Goal: Task Accomplishment & Management: Contribute content

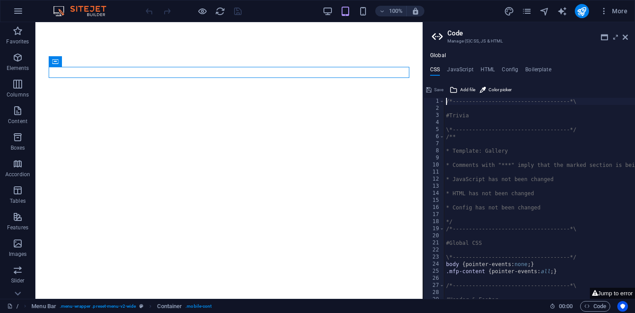
click at [625, 41] on header "Code Manage (S)CSS, JS & HTML" at bounding box center [530, 33] width 196 height 23
click at [626, 36] on icon at bounding box center [625, 37] width 5 height 7
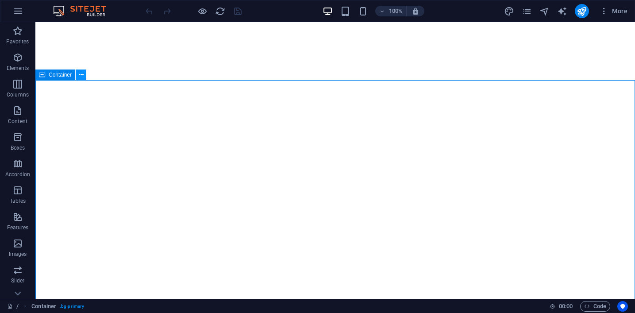
click at [81, 76] on icon at bounding box center [81, 74] width 5 height 9
click at [93, 89] on icon at bounding box center [95, 89] width 5 height 9
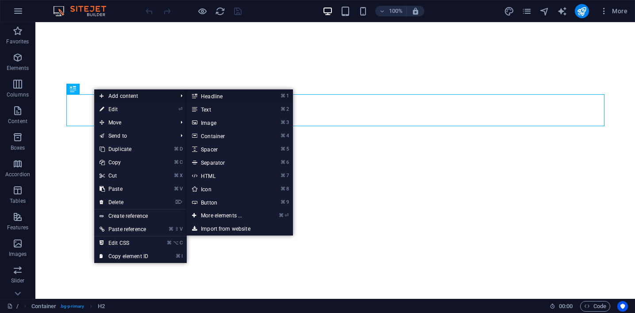
click at [201, 97] on link "⌘ 1 Headline" at bounding box center [223, 95] width 73 height 13
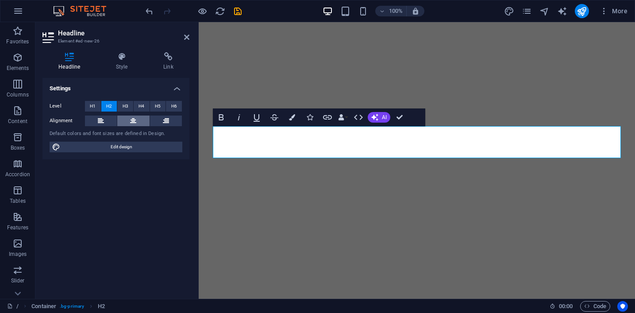
click at [133, 122] on icon at bounding box center [133, 121] width 6 height 11
click at [124, 107] on span "H3" at bounding box center [126, 106] width 6 height 11
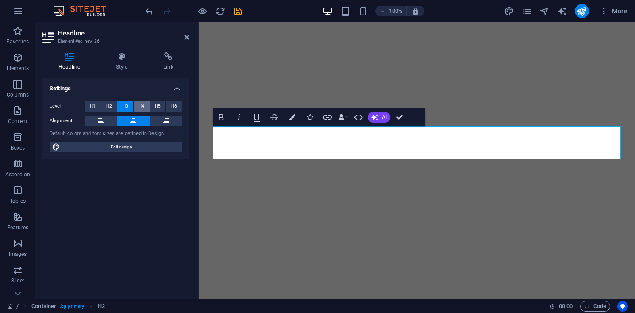
click at [143, 107] on span "H4" at bounding box center [142, 106] width 6 height 11
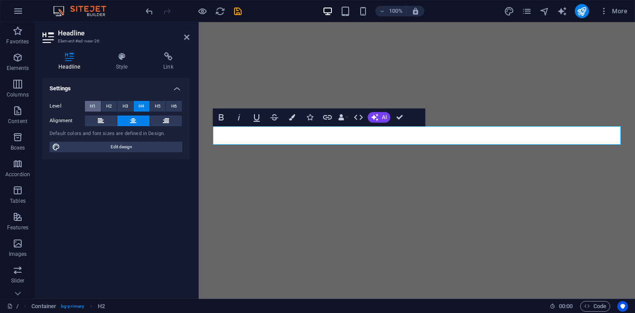
click at [93, 105] on span "H1" at bounding box center [93, 106] width 6 height 11
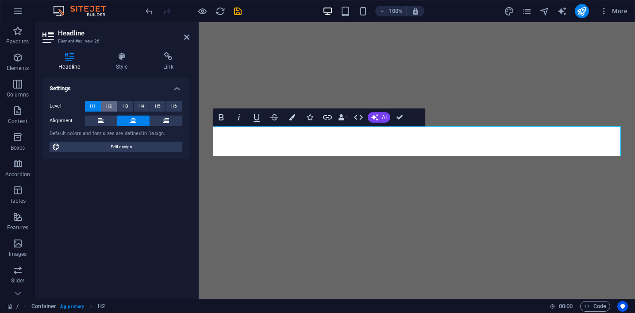
click at [105, 105] on button "H2" at bounding box center [109, 106] width 16 height 11
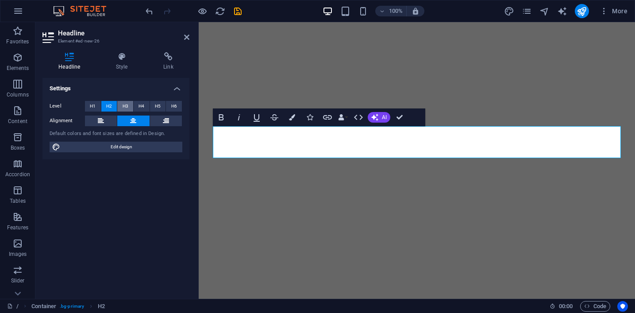
click at [126, 104] on span "H3" at bounding box center [126, 106] width 6 height 11
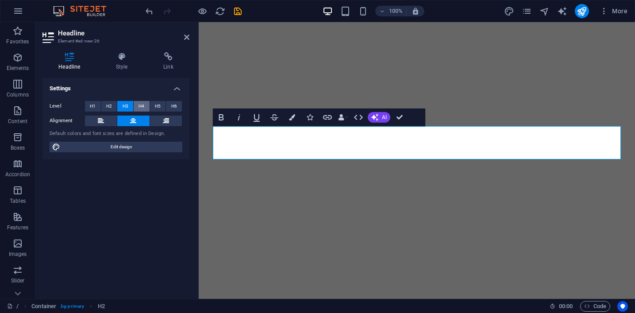
click at [143, 104] on span "H4" at bounding box center [142, 106] width 6 height 11
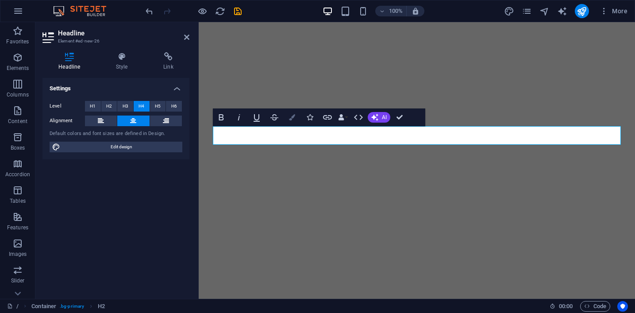
click at [295, 118] on icon "button" at bounding box center [292, 117] width 6 height 6
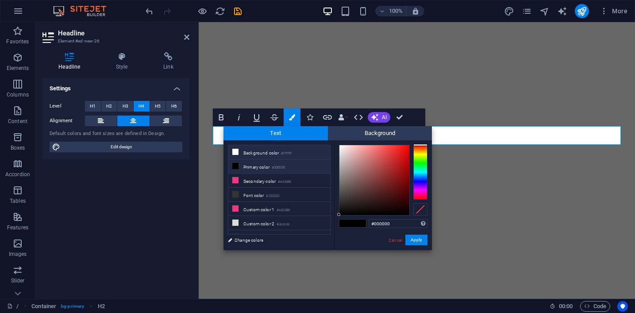
click at [261, 155] on li "Background color #ffffff" at bounding box center [279, 152] width 102 height 14
type input "#ffffff"
click at [414, 240] on button "Apply" at bounding box center [417, 240] width 22 height 11
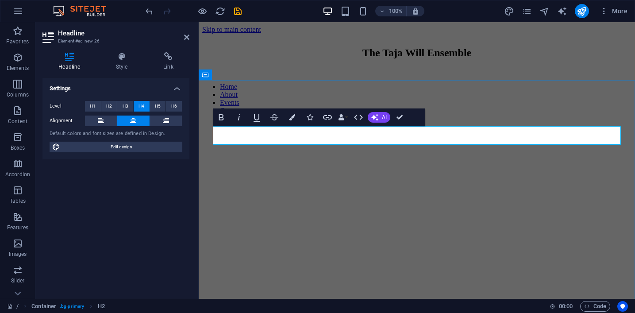
scroll to position [2749, 0]
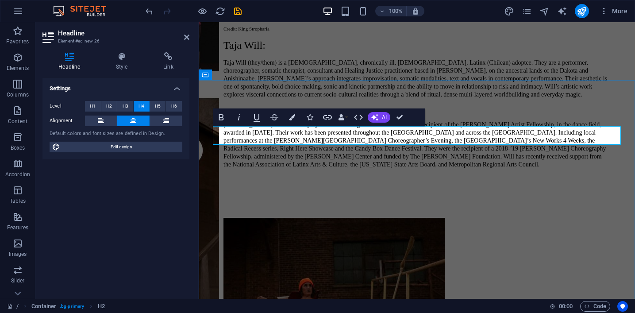
click at [108, 106] on span "H2" at bounding box center [109, 106] width 6 height 11
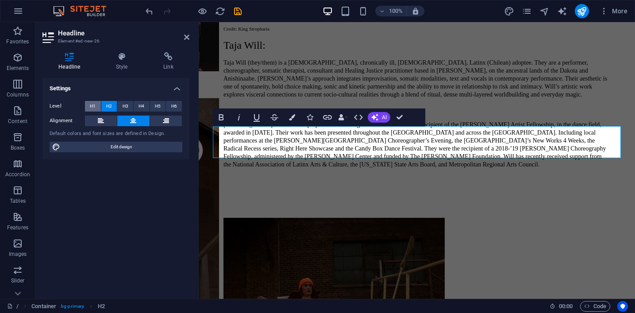
click at [93, 104] on span "H1" at bounding box center [93, 106] width 6 height 11
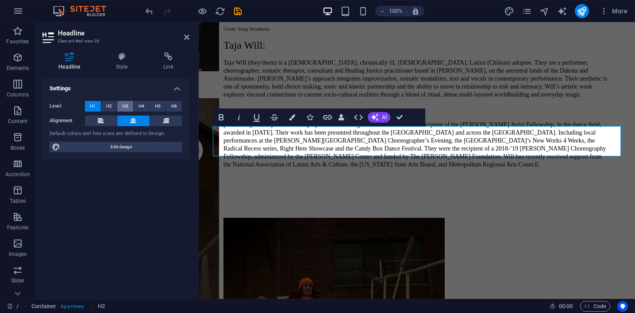
click at [124, 104] on span "H3" at bounding box center [126, 106] width 6 height 11
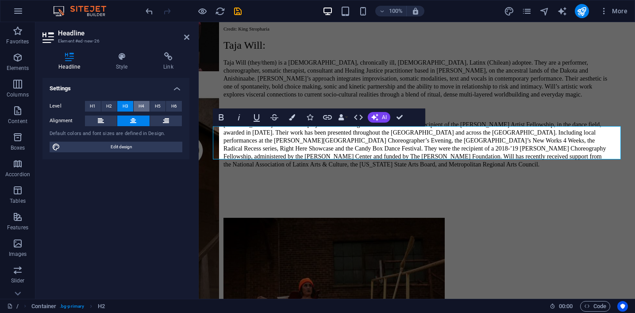
click at [139, 105] on span "H4" at bounding box center [142, 106] width 6 height 11
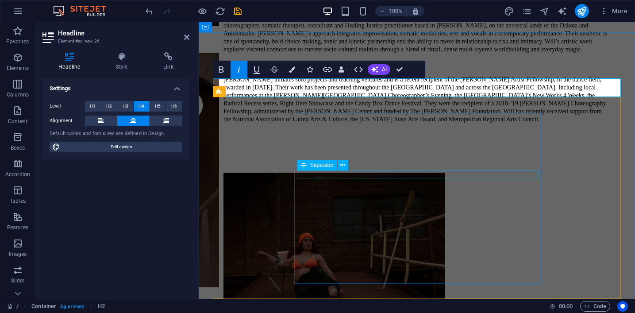
scroll to position [2798, 0]
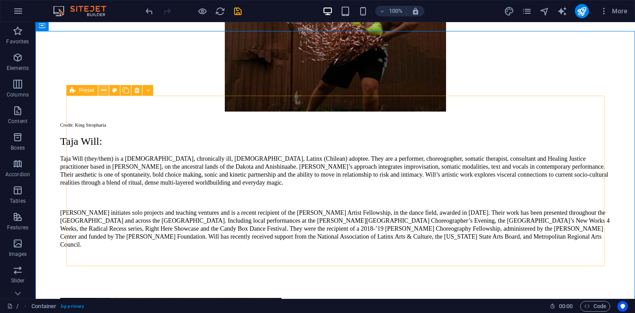
click at [104, 92] on icon at bounding box center [103, 90] width 5 height 9
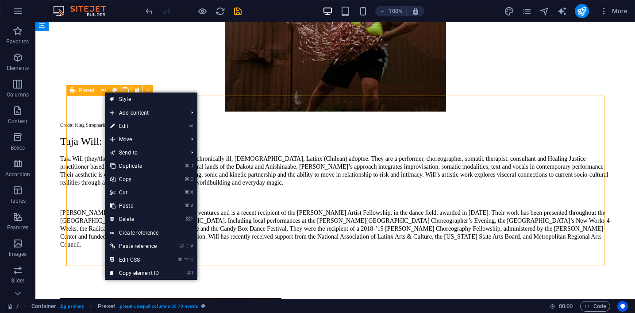
click at [80, 90] on span "Preset" at bounding box center [86, 90] width 15 height 5
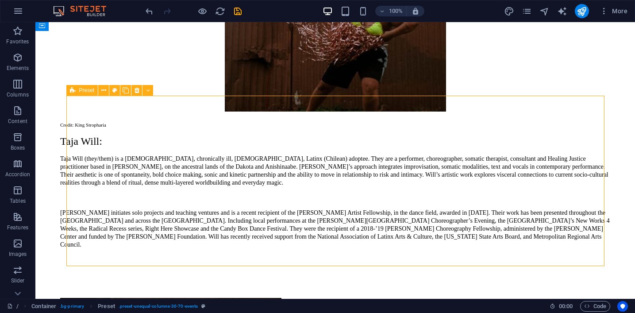
click at [80, 90] on span "Preset" at bounding box center [86, 90] width 15 height 5
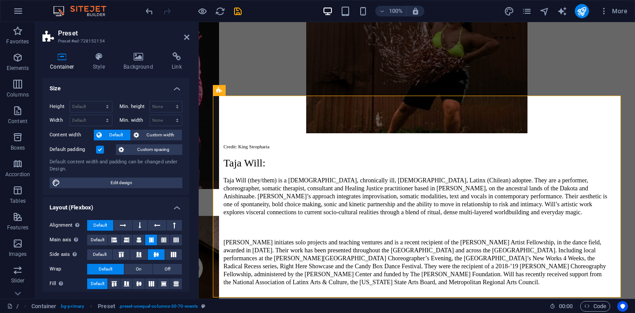
scroll to position [2798, 0]
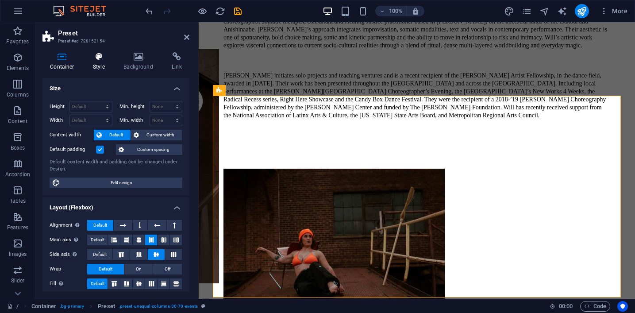
click at [96, 61] on h4 "Style" at bounding box center [100, 61] width 31 height 19
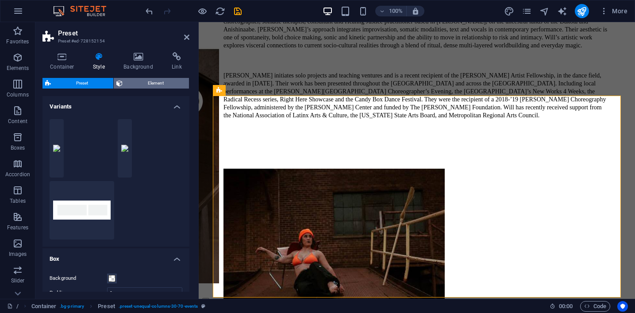
click at [128, 87] on span "Element" at bounding box center [155, 83] width 61 height 11
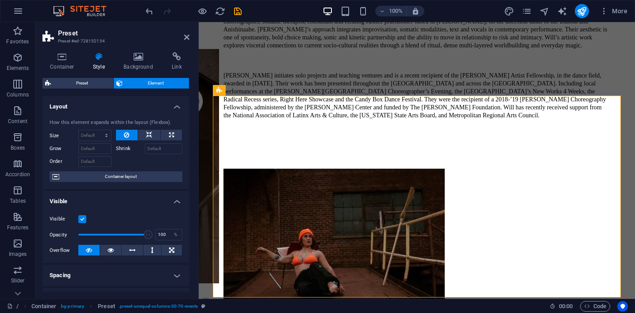
click at [82, 221] on label at bounding box center [82, 219] width 8 height 8
click at [0, 0] on input "Visible" at bounding box center [0, 0] width 0 height 0
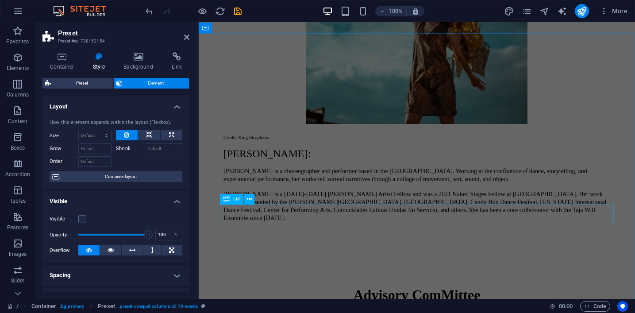
scroll to position [3190, 0]
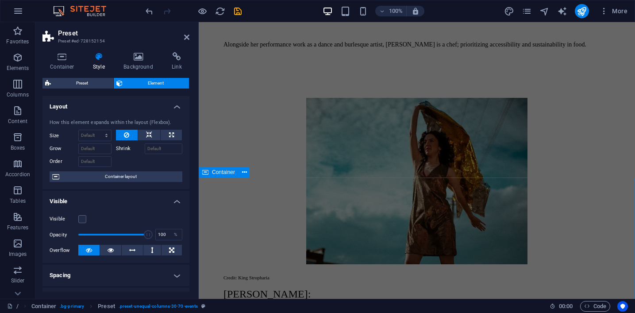
click at [222, 171] on span "Container" at bounding box center [223, 172] width 23 height 5
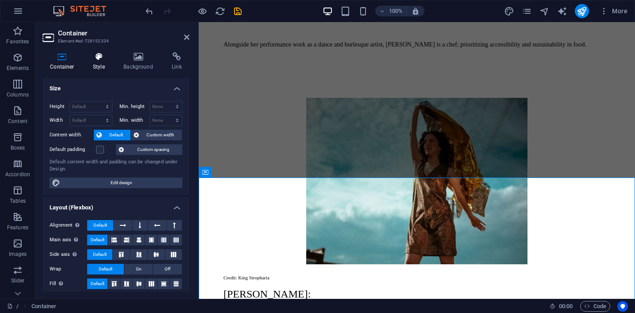
click at [105, 66] on h4 "Style" at bounding box center [100, 61] width 31 height 19
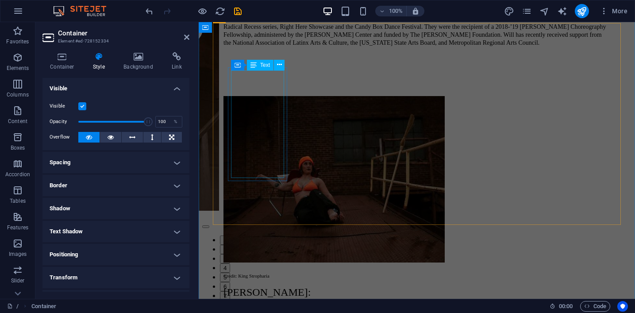
scroll to position [2906, 0]
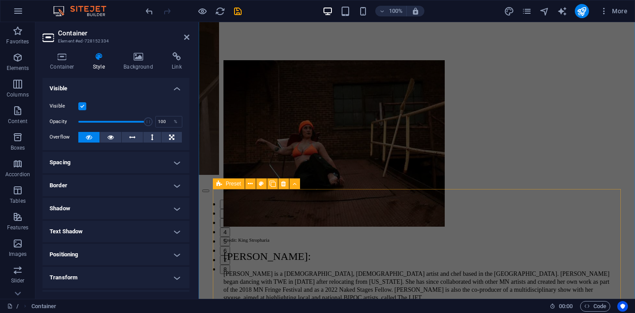
click at [234, 186] on span "Preset" at bounding box center [233, 183] width 15 height 5
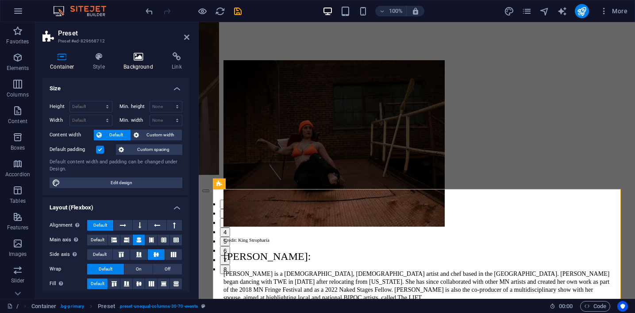
click at [137, 58] on icon at bounding box center [138, 56] width 45 height 9
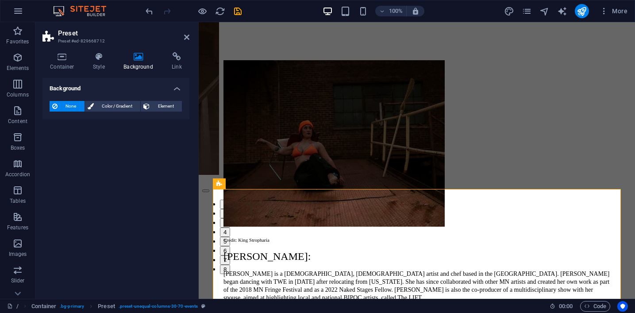
click at [99, 71] on div "Container Style Background Link Size Height Default px rem % vh vw Min. height …" at bounding box center [116, 172] width 147 height 240
click at [101, 63] on h4 "Style" at bounding box center [100, 61] width 31 height 19
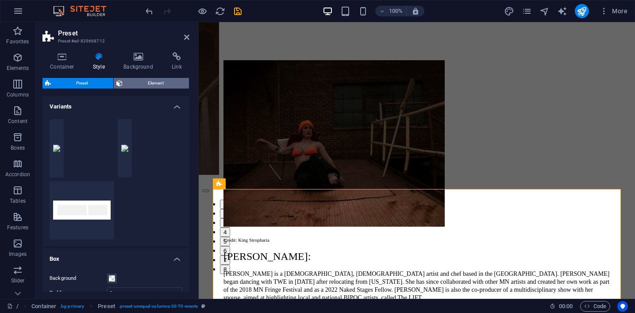
click at [151, 80] on span "Element" at bounding box center [155, 83] width 61 height 11
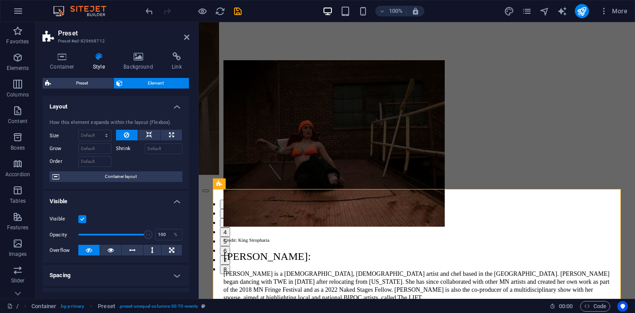
click at [86, 217] on label at bounding box center [82, 219] width 8 height 8
click at [0, 0] on input "Visible" at bounding box center [0, 0] width 0 height 0
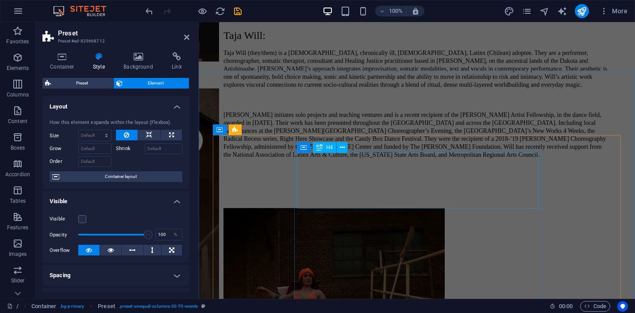
scroll to position [2738, 0]
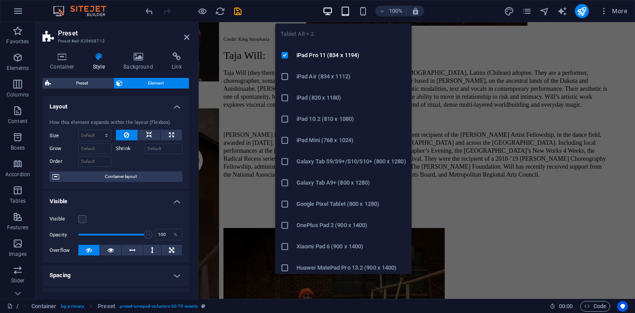
click at [346, 10] on icon "button" at bounding box center [345, 11] width 10 height 10
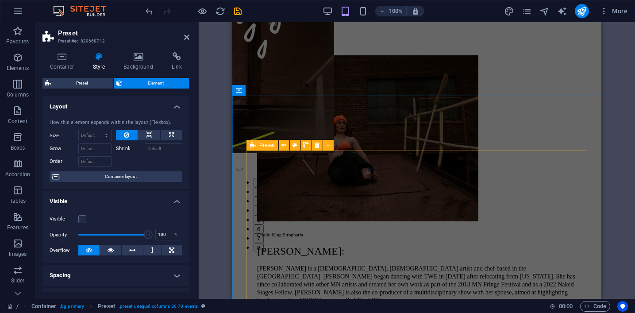
scroll to position [2923, 0]
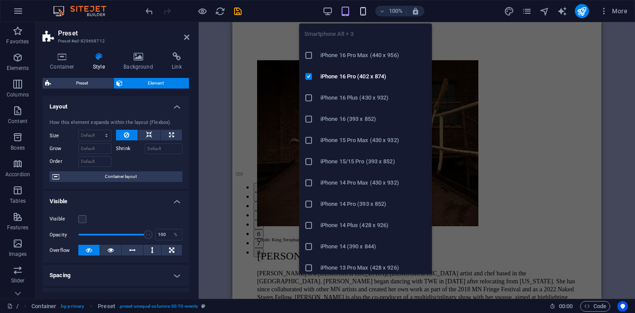
click at [364, 14] on icon "button" at bounding box center [363, 11] width 10 height 10
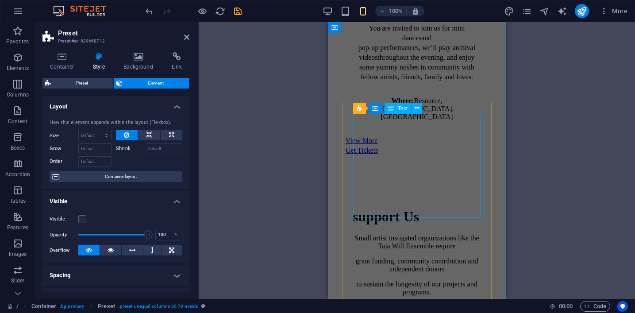
scroll to position [5138, 0]
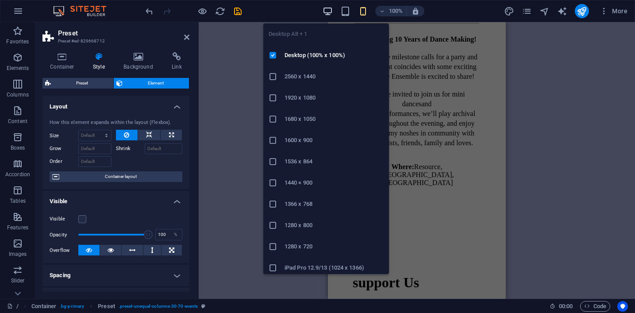
click at [329, 12] on icon "button" at bounding box center [328, 11] width 10 height 10
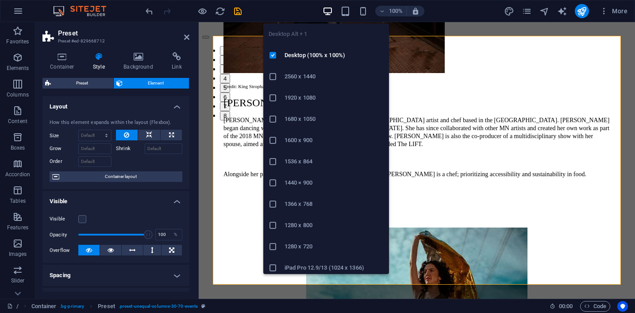
scroll to position [3059, 0]
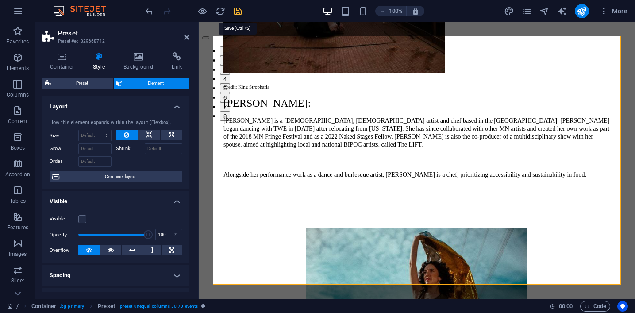
click at [233, 12] on icon "save" at bounding box center [238, 11] width 10 height 10
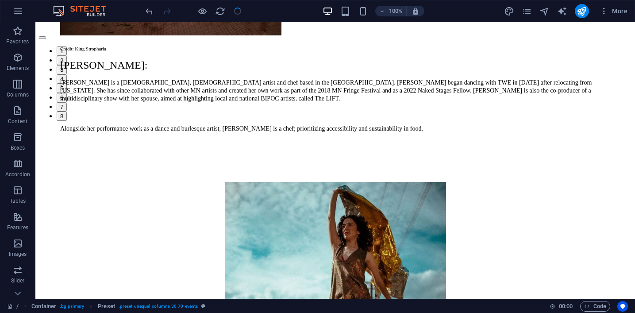
checkbox input "false"
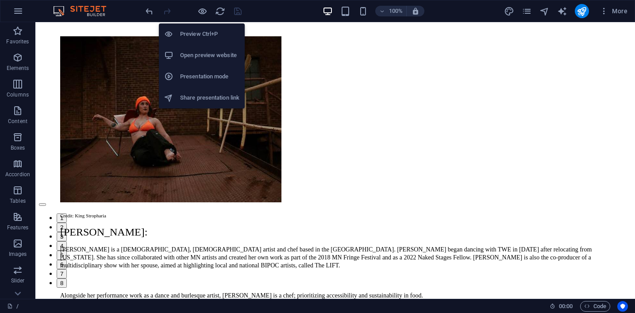
click at [203, 42] on li "Preview Ctrl+P" at bounding box center [202, 33] width 86 height 21
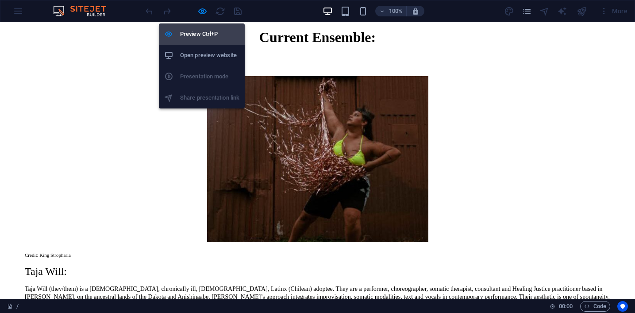
scroll to position [2706, 0]
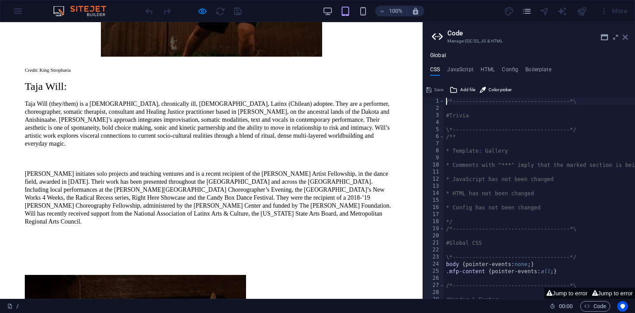
click at [626, 40] on icon at bounding box center [625, 37] width 5 height 7
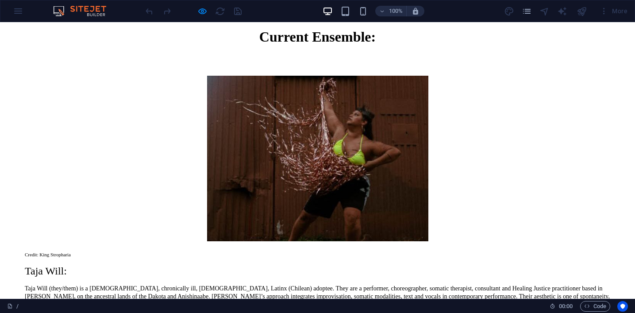
scroll to position [2504, 0]
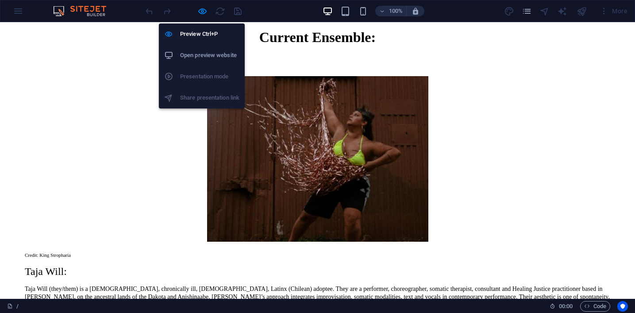
click at [200, 60] on h6 "Open preview website" at bounding box center [209, 55] width 59 height 11
click at [199, 35] on h6 "Preview Ctrl+P" at bounding box center [209, 34] width 59 height 11
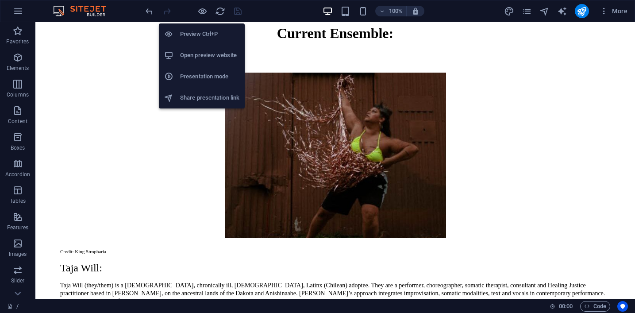
scroll to position [2893, 0]
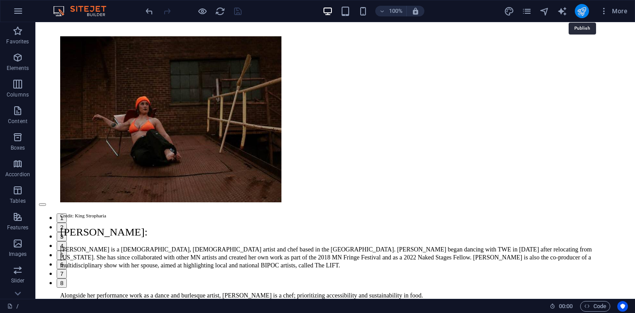
click at [580, 8] on icon "publish" at bounding box center [582, 11] width 10 height 10
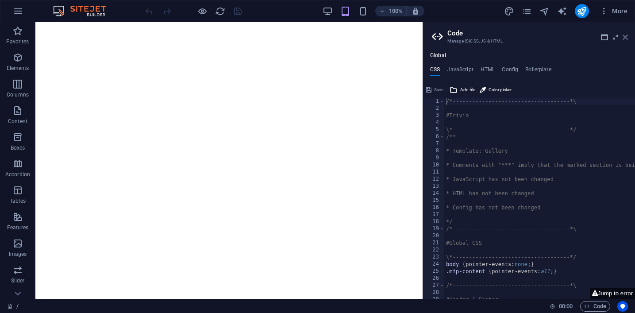
click at [627, 39] on icon at bounding box center [625, 37] width 5 height 7
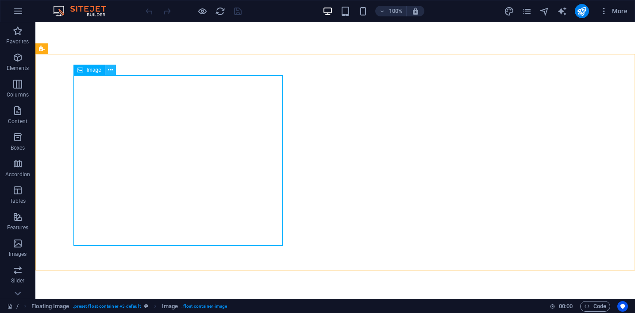
click at [111, 73] on icon at bounding box center [110, 70] width 5 height 9
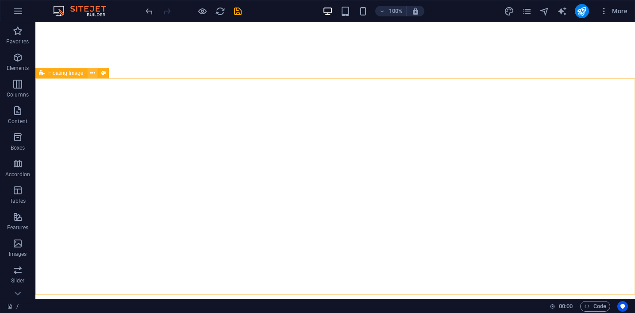
click at [92, 73] on icon at bounding box center [92, 73] width 5 height 9
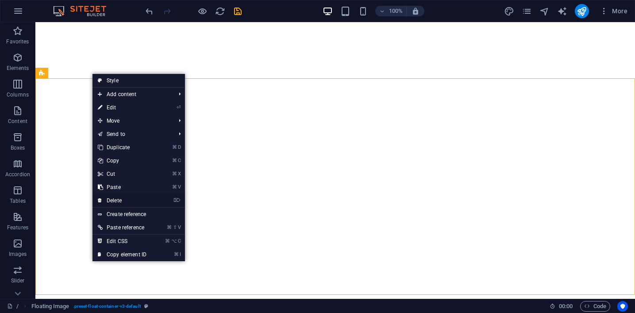
click at [138, 200] on link "⌦ Delete" at bounding box center [122, 200] width 59 height 13
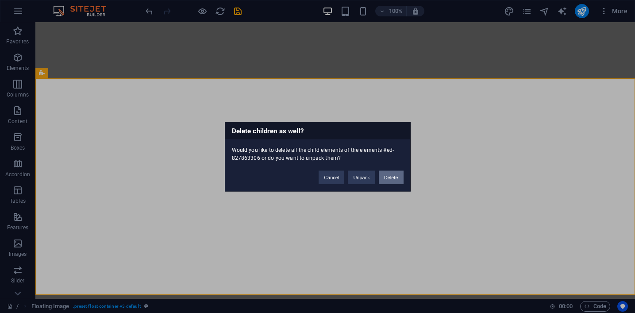
click at [391, 176] on button "Delete" at bounding box center [391, 176] width 25 height 13
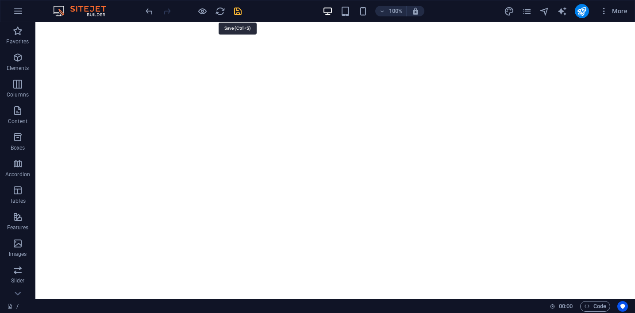
click at [241, 15] on icon "save" at bounding box center [238, 11] width 10 height 10
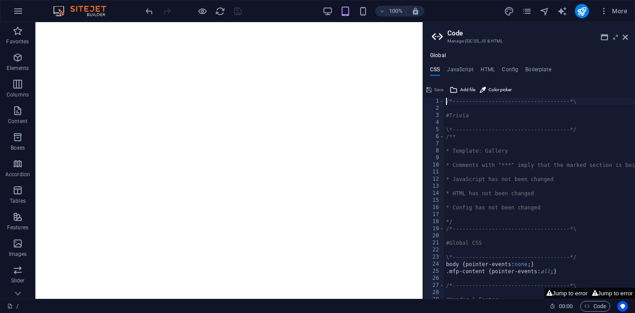
click at [608, 291] on button "Jump to error" at bounding box center [612, 293] width 45 height 11
type textarea "$menu-size: (100%, 30%, null),"
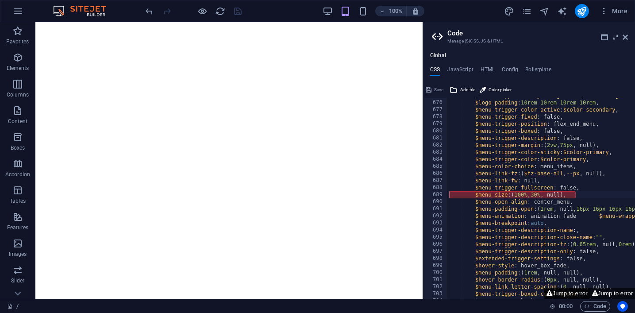
click at [569, 292] on button "Jump to error" at bounding box center [567, 293] width 45 height 11
click at [608, 294] on button "Jump to error" at bounding box center [612, 293] width 45 height 11
click at [624, 39] on icon at bounding box center [625, 37] width 5 height 7
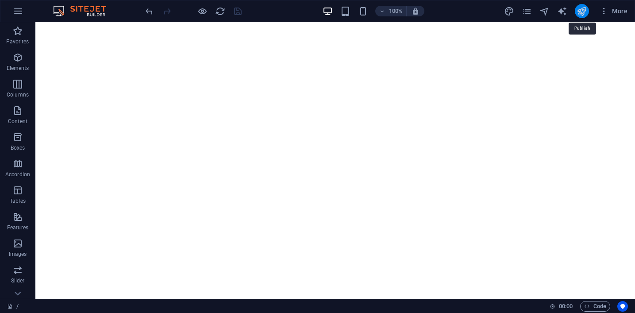
click at [581, 7] on icon "publish" at bounding box center [582, 11] width 10 height 10
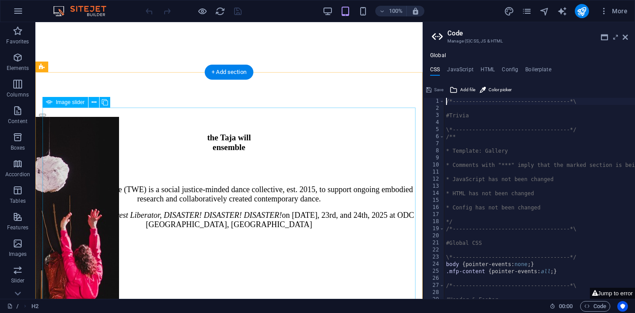
scroll to position [317, 0]
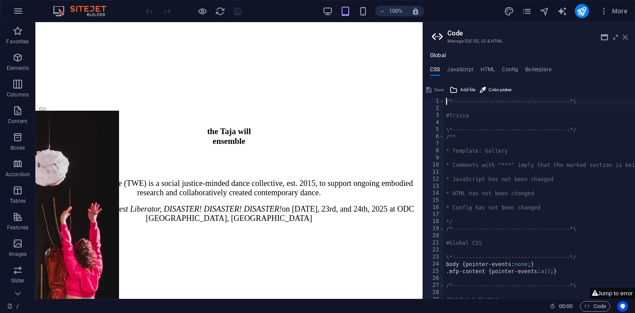
click at [627, 39] on icon at bounding box center [625, 37] width 5 height 7
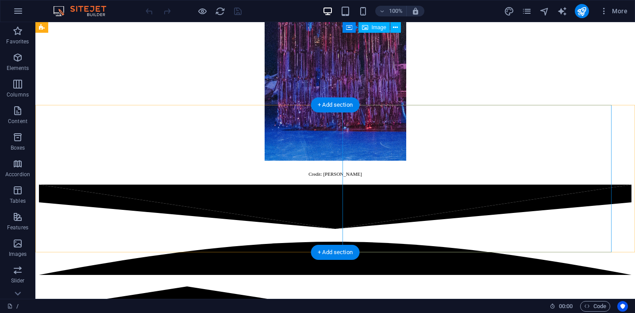
scroll to position [2144, 0]
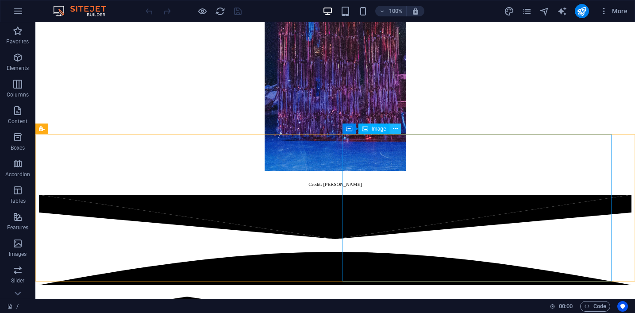
click at [395, 129] on icon at bounding box center [395, 128] width 5 height 9
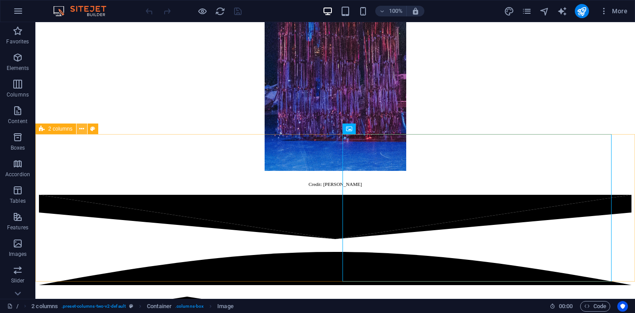
click at [80, 129] on icon at bounding box center [81, 128] width 5 height 9
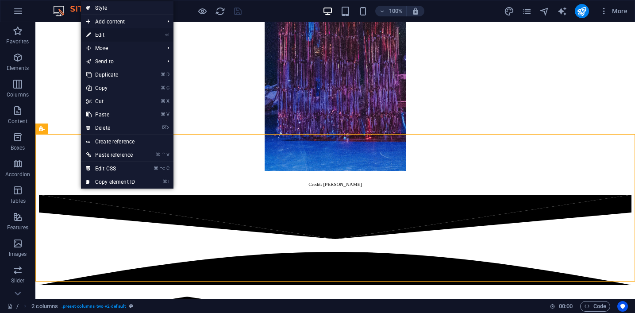
click at [133, 38] on link "⏎ Edit" at bounding box center [110, 34] width 59 height 13
select select "rem"
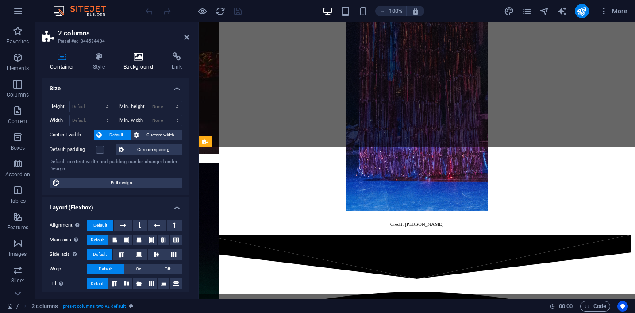
scroll to position [2288, 0]
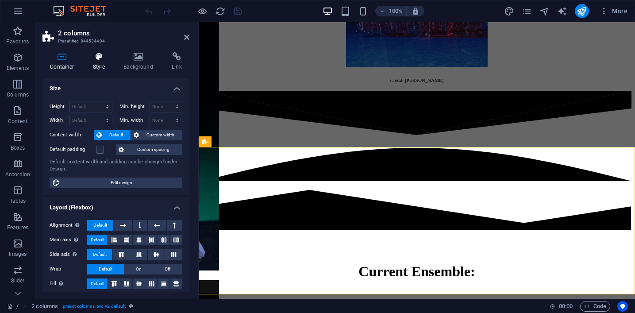
click at [99, 67] on h4 "Style" at bounding box center [100, 61] width 31 height 19
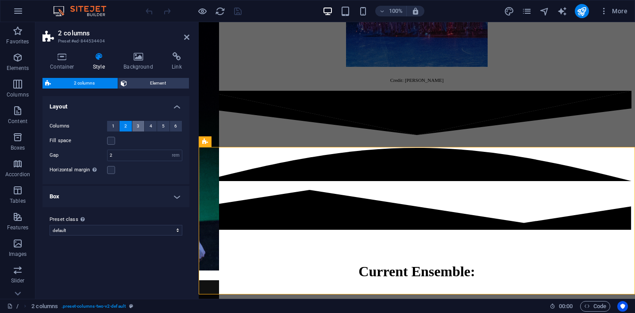
click at [137, 122] on span "3" at bounding box center [138, 126] width 3 height 11
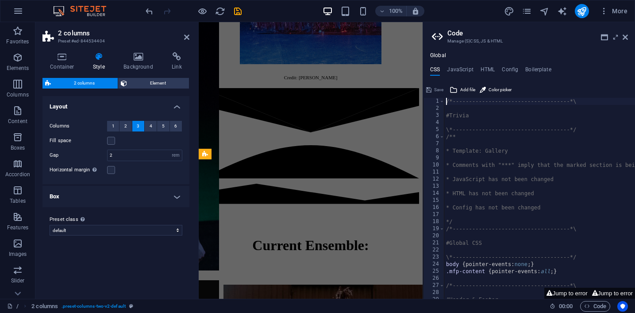
scroll to position [3935, 0]
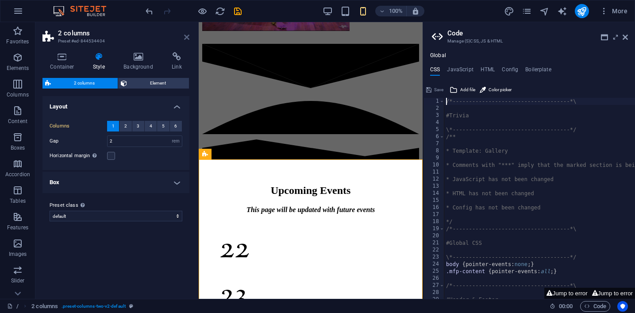
click at [188, 40] on icon at bounding box center [186, 37] width 5 height 7
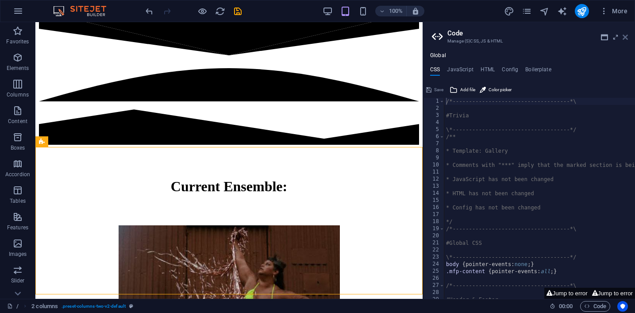
click at [626, 39] on icon at bounding box center [625, 37] width 5 height 7
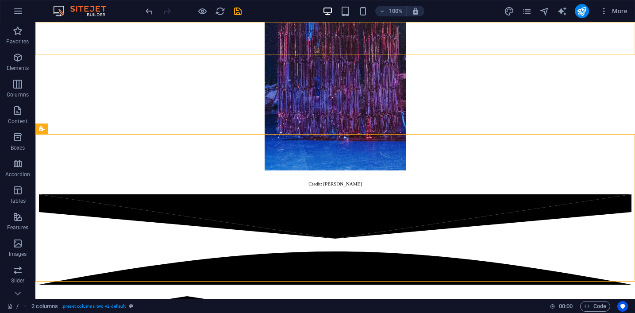
scroll to position [2144, 0]
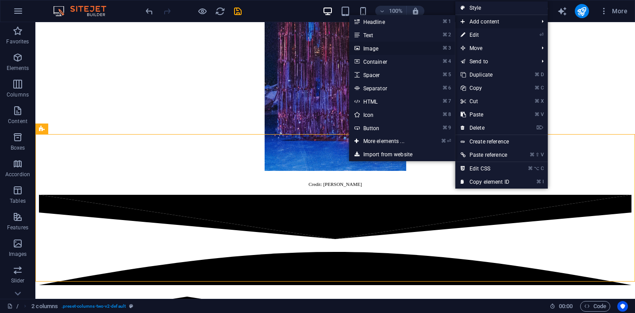
click at [412, 50] on link "⌘ 3 Image" at bounding box center [385, 48] width 73 height 13
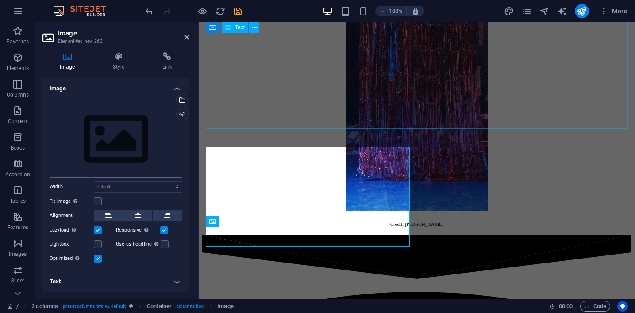
scroll to position [2288, 0]
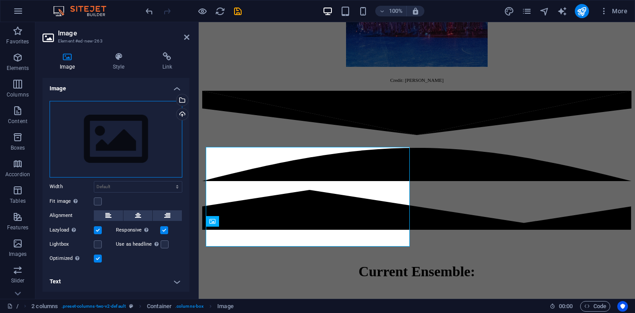
click at [110, 159] on div "Drag files here, click to choose files or select files from Files or our free s…" at bounding box center [116, 139] width 133 height 77
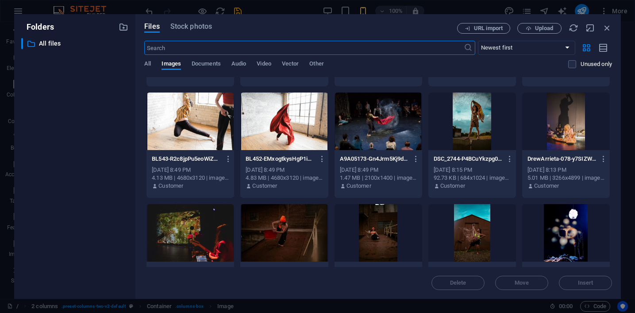
scroll to position [320, 0]
click at [461, 130] on div at bounding box center [473, 121] width 88 height 58
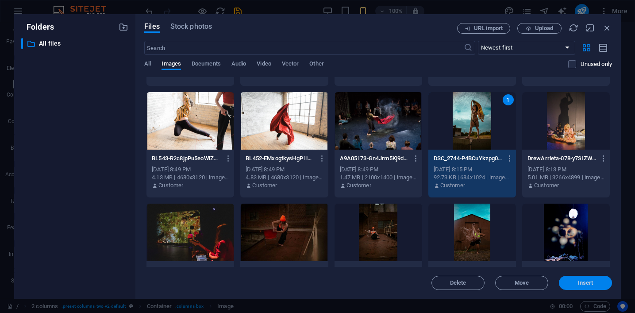
click at [576, 286] on button "Insert" at bounding box center [585, 283] width 53 height 14
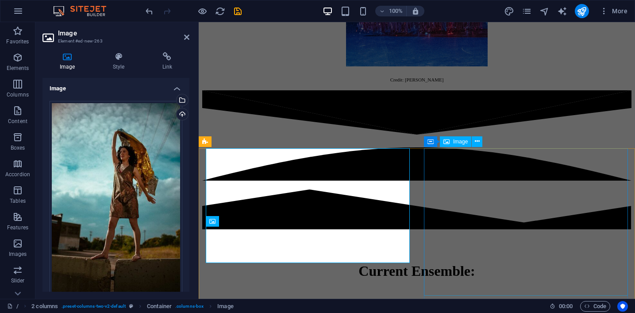
scroll to position [2288, 0]
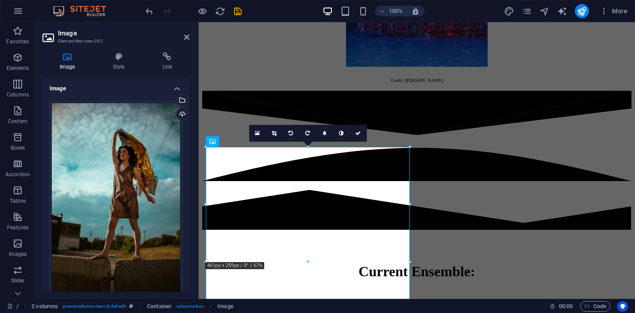
click at [408, 149] on div at bounding box center [410, 147] width 4 height 4
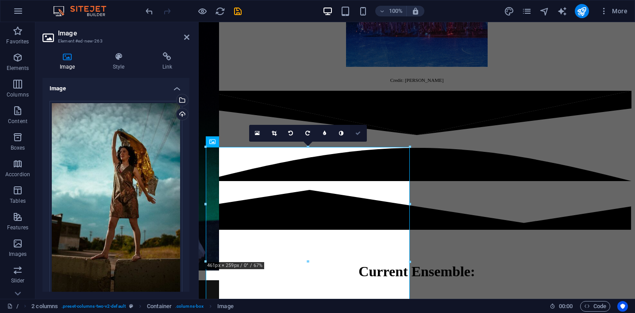
click at [362, 129] on link at bounding box center [358, 133] width 17 height 17
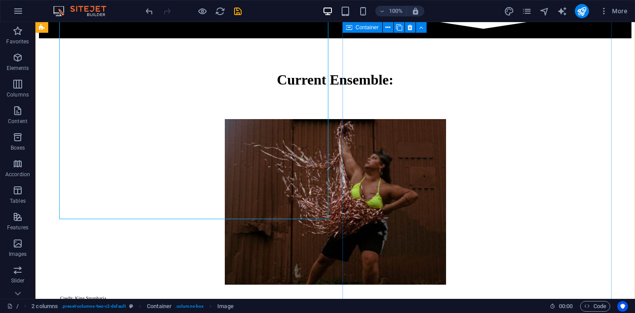
scroll to position [2483, 0]
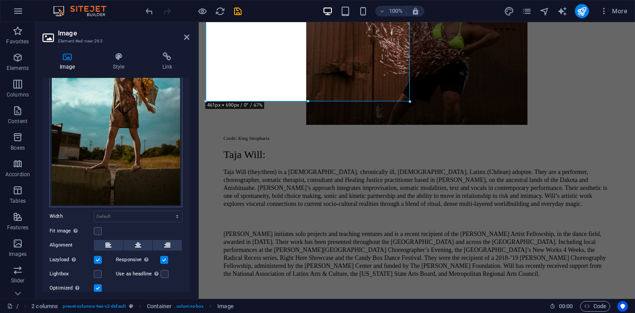
scroll to position [95, 0]
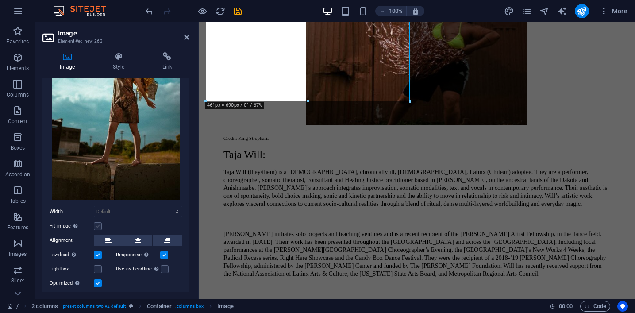
click at [99, 226] on label at bounding box center [98, 226] width 8 height 8
click at [0, 0] on input "Fit image Automatically fit image to a fixed width and height" at bounding box center [0, 0] width 0 height 0
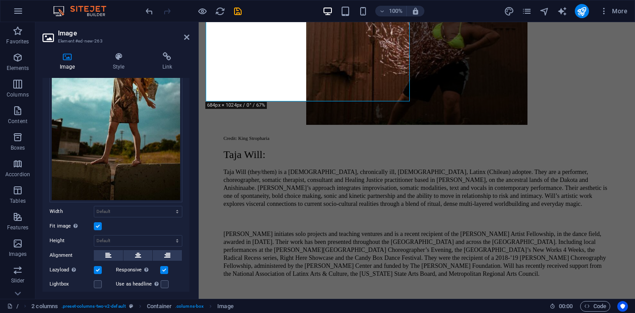
click at [99, 223] on label at bounding box center [98, 226] width 8 height 8
click at [0, 0] on input "Fit image Automatically fit image to a fixed width and height" at bounding box center [0, 0] width 0 height 0
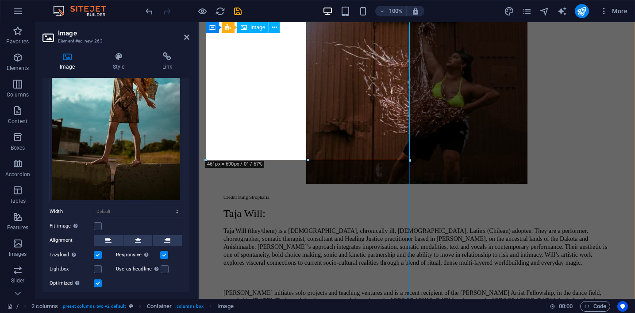
scroll to position [2565, 0]
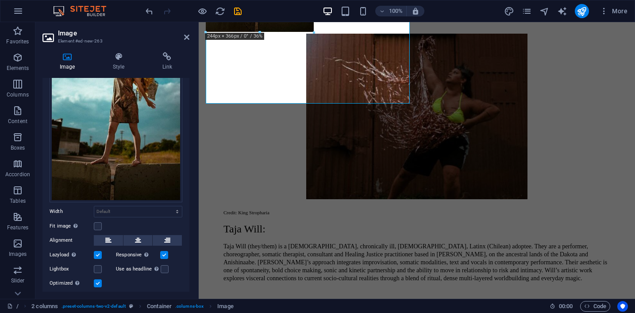
drag, startPoint x: 410, startPoint y: 175, endPoint x: 312, endPoint y: 27, distance: 177.3
type input "244"
select select "px"
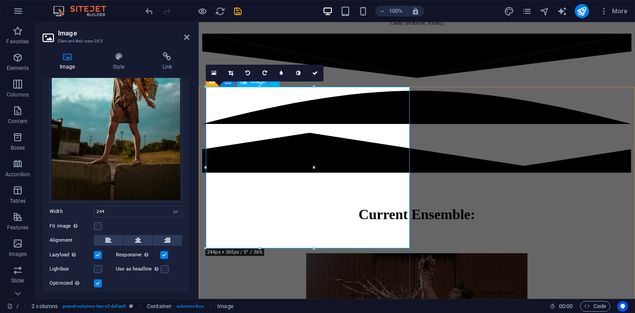
scroll to position [2348, 0]
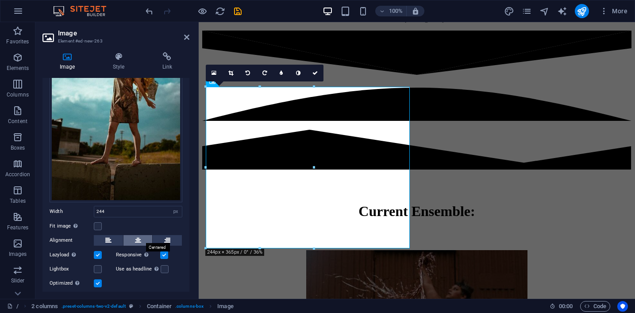
click at [139, 235] on icon at bounding box center [138, 240] width 6 height 11
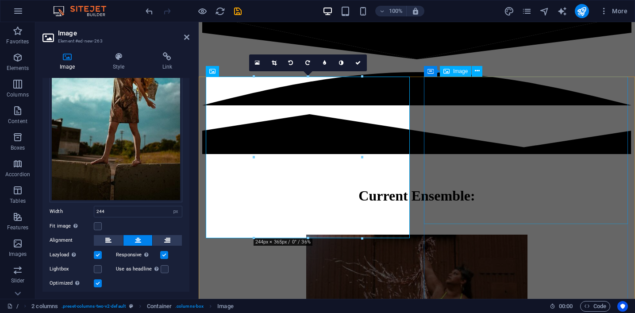
scroll to position [2346, 0]
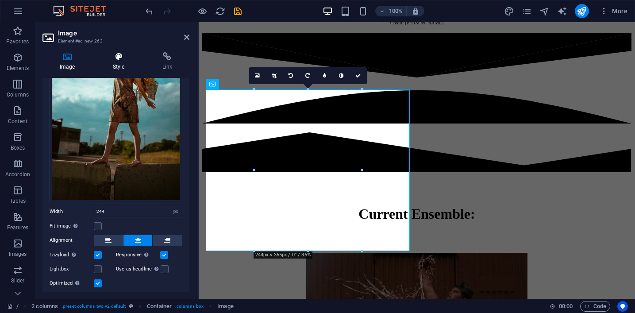
click at [123, 64] on h4 "Style" at bounding box center [121, 61] width 50 height 19
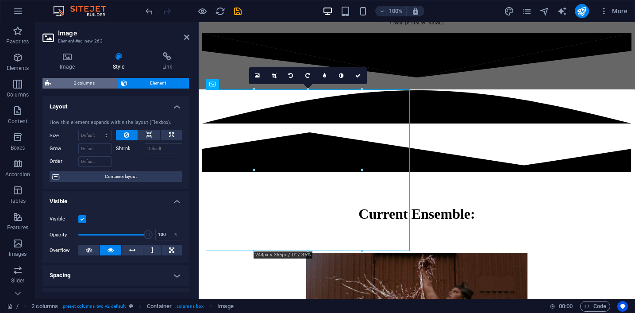
click at [90, 87] on span "2 columns" at bounding box center [85, 83] width 62 height 11
select select "rem"
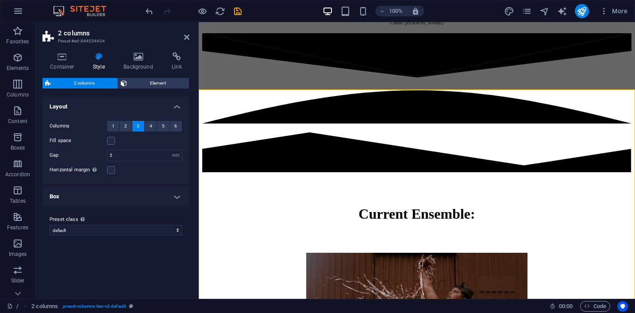
click at [139, 122] on span "3" at bounding box center [138, 126] width 3 height 11
click at [21, 85] on icon "button" at bounding box center [17, 84] width 11 height 11
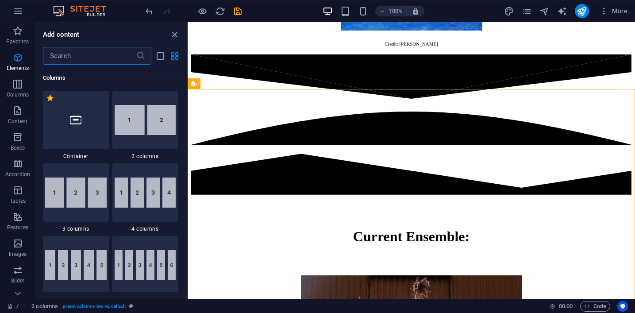
scroll to position [438, 0]
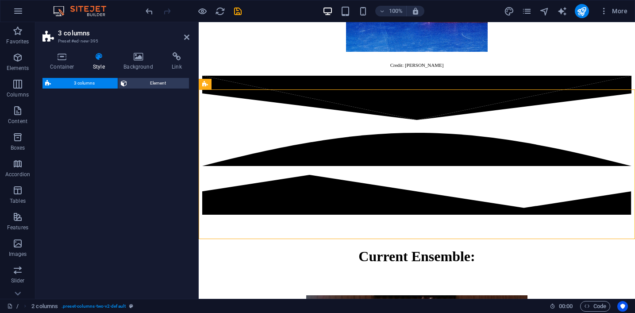
select select "rem"
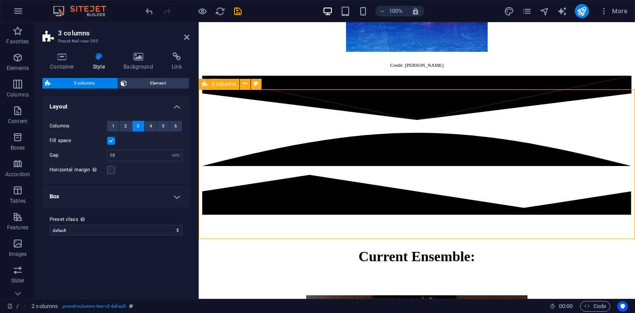
scroll to position [3992, 0]
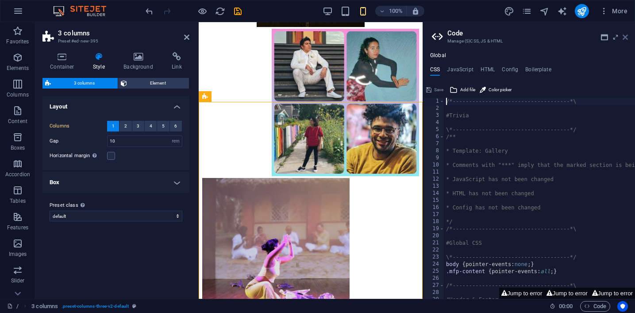
click at [624, 38] on icon at bounding box center [625, 37] width 5 height 7
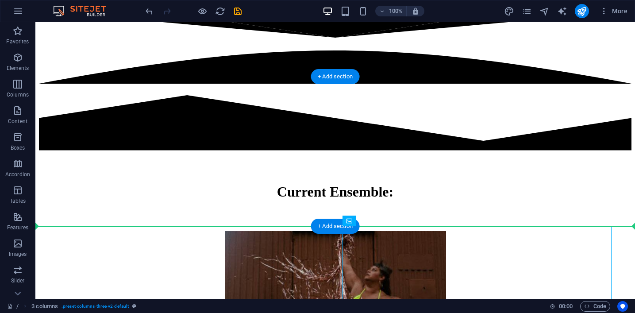
scroll to position [2202, 0]
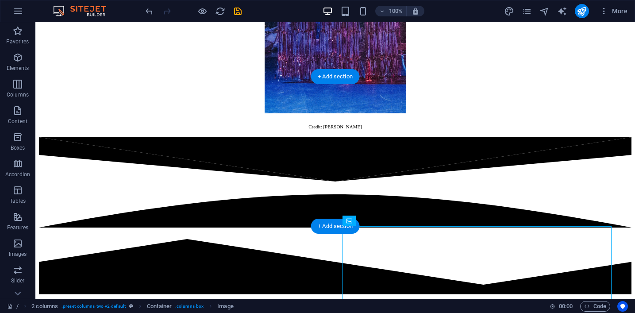
drag, startPoint x: 290, startPoint y: 270, endPoint x: 573, endPoint y: 164, distance: 302.6
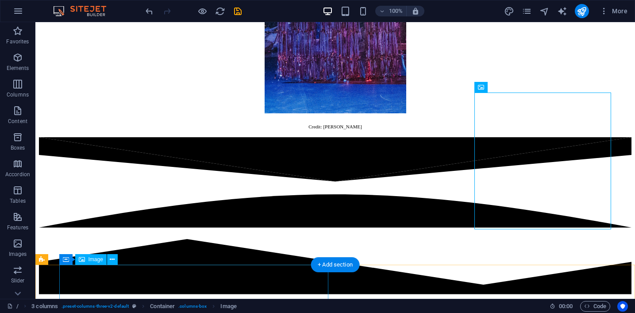
scroll to position [2260, 0]
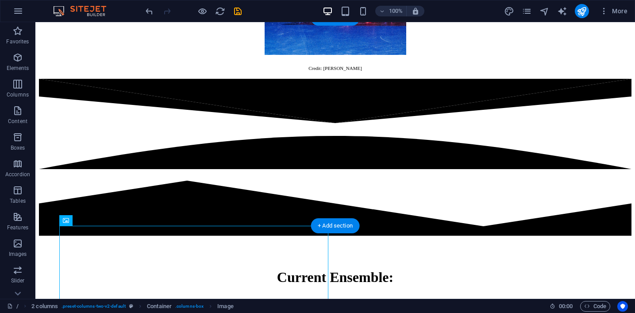
drag, startPoint x: 231, startPoint y: 264, endPoint x: 161, endPoint y: 116, distance: 163.6
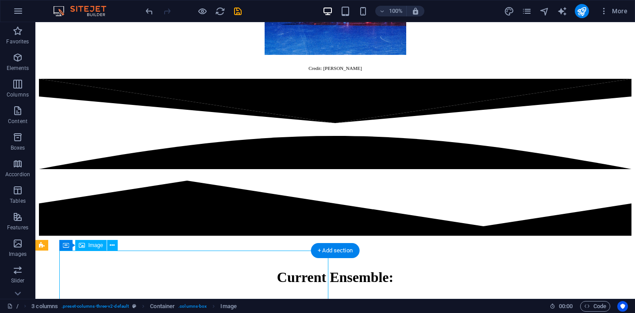
scroll to position [2261, 0]
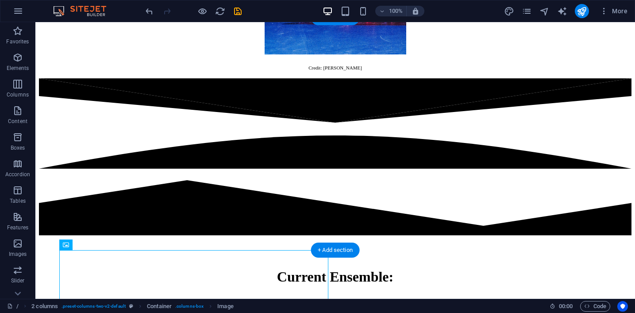
drag, startPoint x: 235, startPoint y: 270, endPoint x: 318, endPoint y: 119, distance: 172.4
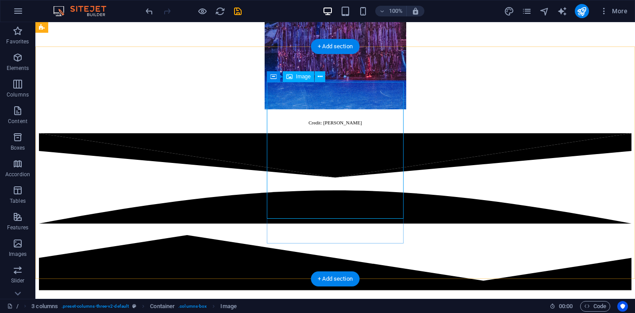
scroll to position [2205, 0]
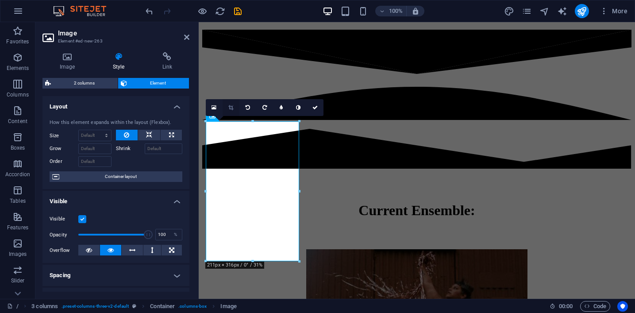
click at [230, 107] on icon at bounding box center [230, 107] width 5 height 5
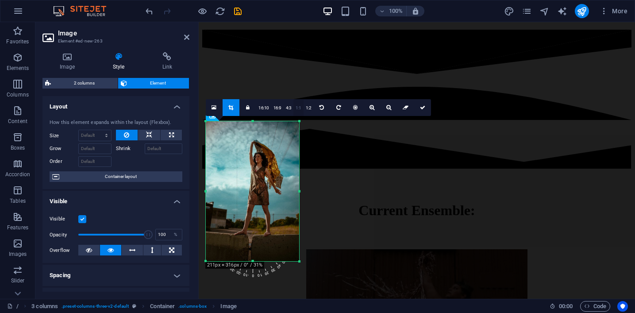
click at [295, 107] on link "1:1" at bounding box center [299, 108] width 10 height 17
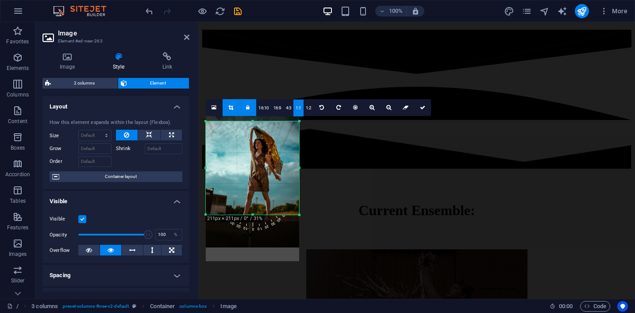
drag, startPoint x: 268, startPoint y: 165, endPoint x: 269, endPoint y: 151, distance: 13.8
click at [269, 151] on div at bounding box center [252, 178] width 93 height 140
click at [422, 106] on icon at bounding box center [422, 107] width 5 height 5
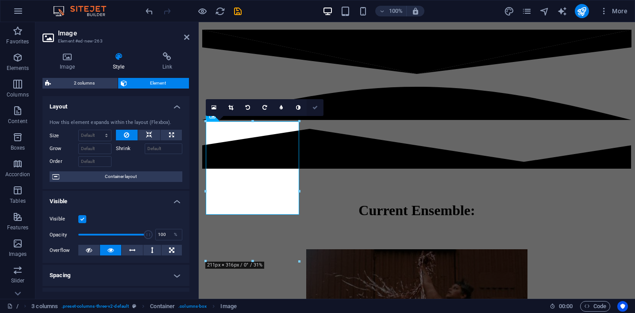
click at [316, 108] on icon at bounding box center [315, 107] width 5 height 5
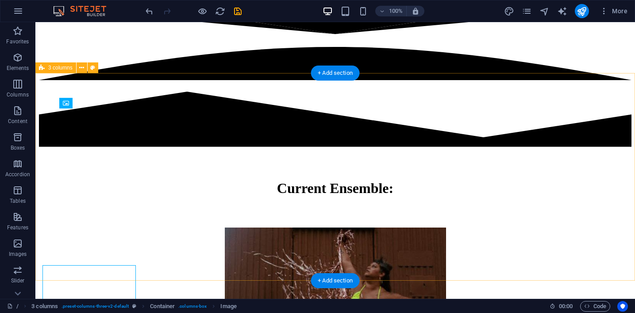
scroll to position [2205, 0]
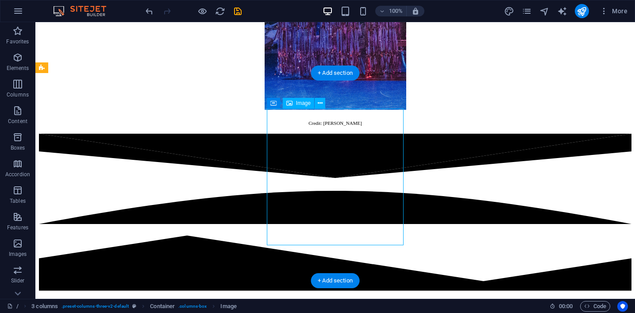
select select "px"
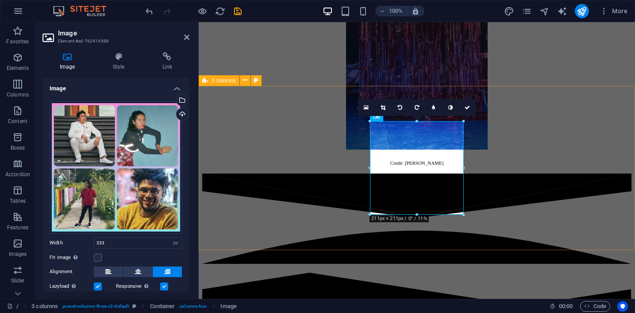
scroll to position [2349, 0]
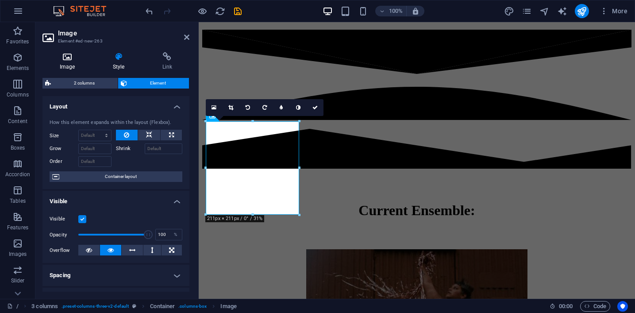
click at [75, 69] on h4 "Image" at bounding box center [69, 61] width 53 height 19
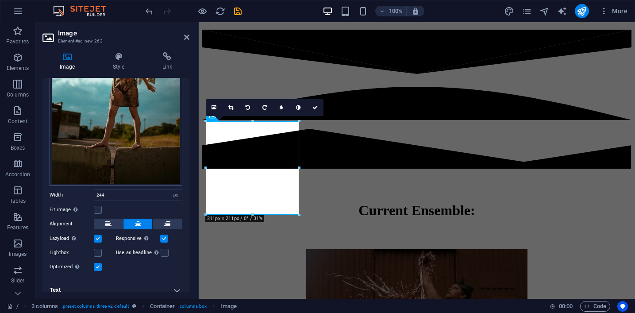
scroll to position [118, 0]
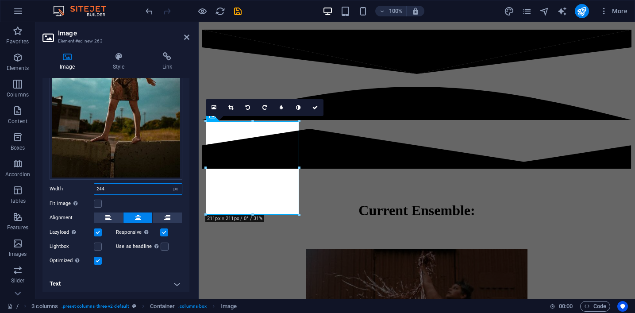
click at [111, 186] on input "244" at bounding box center [138, 189] width 88 height 11
type input "2"
type input "333"
click at [317, 108] on icon at bounding box center [315, 107] width 5 height 5
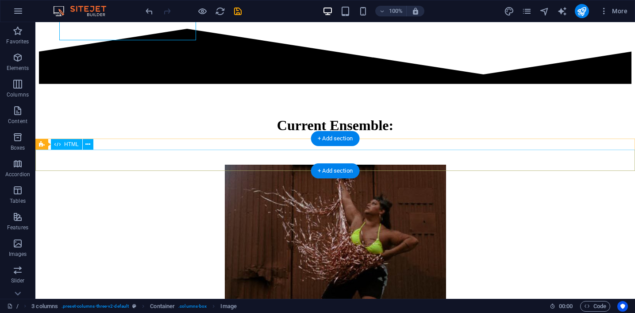
scroll to position [2309, 0]
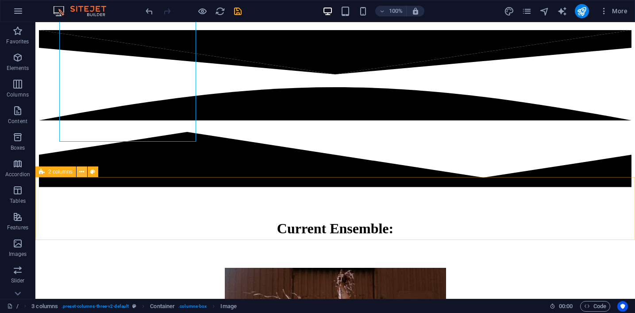
click at [81, 174] on icon at bounding box center [81, 171] width 5 height 9
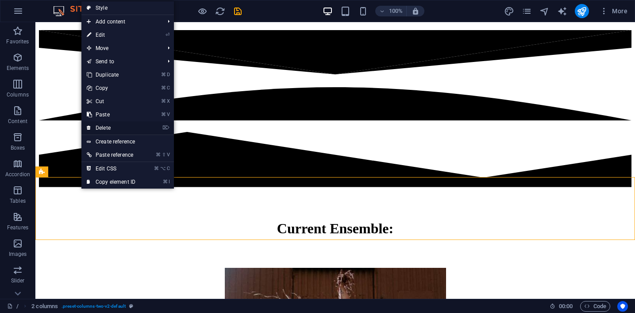
click at [121, 133] on link "⌦ Delete" at bounding box center [110, 127] width 59 height 13
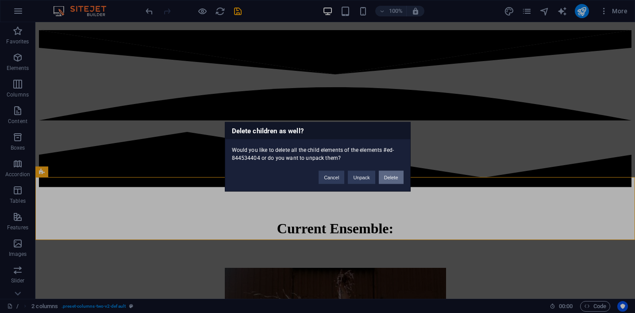
click at [384, 175] on button "Delete" at bounding box center [391, 176] width 25 height 13
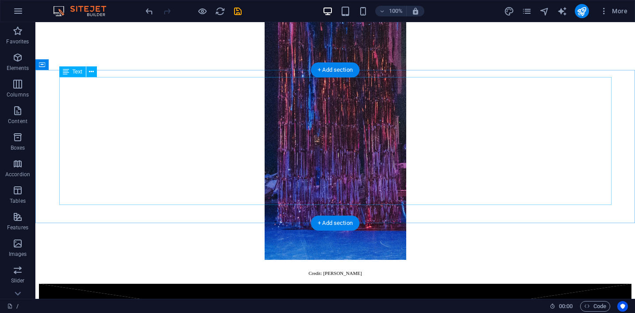
scroll to position [2056, 0]
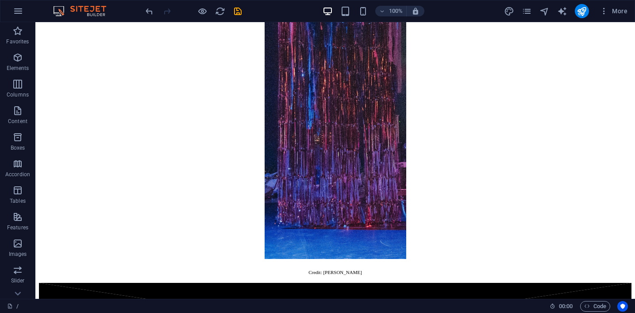
click at [240, 16] on div at bounding box center [193, 11] width 99 height 14
click at [237, 13] on icon "save" at bounding box center [238, 11] width 10 height 10
checkbox input "false"
click at [580, 13] on icon "publish" at bounding box center [582, 11] width 10 height 10
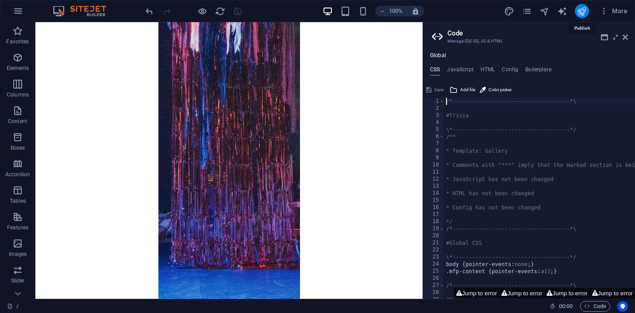
scroll to position [2274, 0]
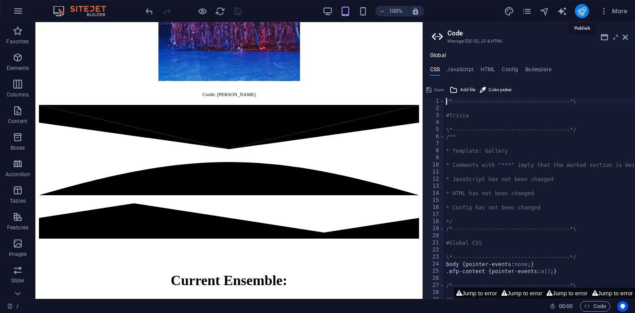
click at [580, 13] on icon "publish" at bounding box center [582, 11] width 10 height 10
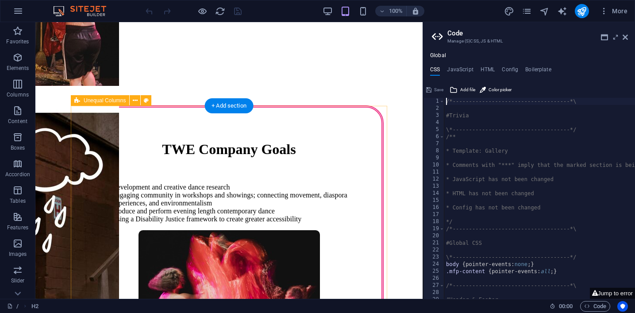
scroll to position [626, 0]
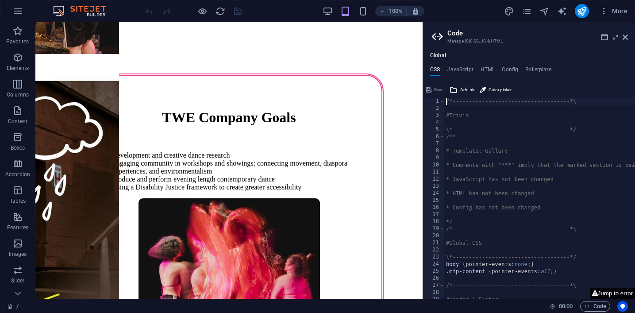
click at [610, 292] on button "Jump to error" at bounding box center [612, 293] width 45 height 11
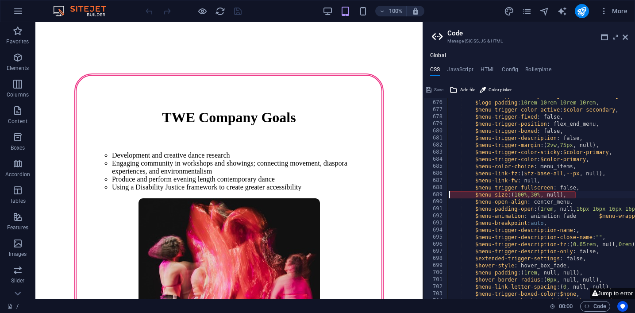
click at [575, 193] on div "$menu-wrapper-sticky-background : $color-background , $logo-padding : 10rem 10r…" at bounding box center [593, 199] width 290 height 215
type textarea "$menu-size: (100%, 30%, null),"
click at [624, 38] on icon at bounding box center [625, 37] width 5 height 7
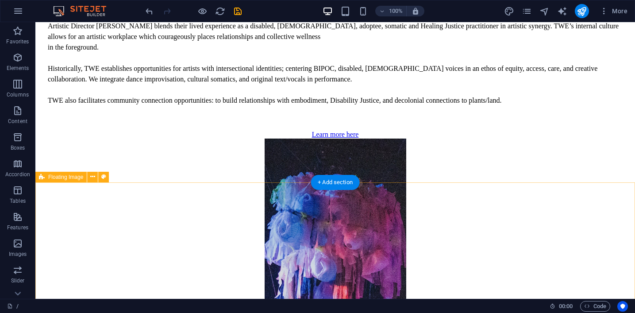
scroll to position [1689, 0]
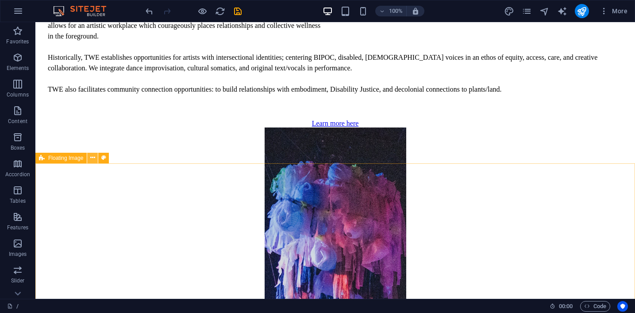
click at [94, 157] on icon at bounding box center [92, 157] width 5 height 9
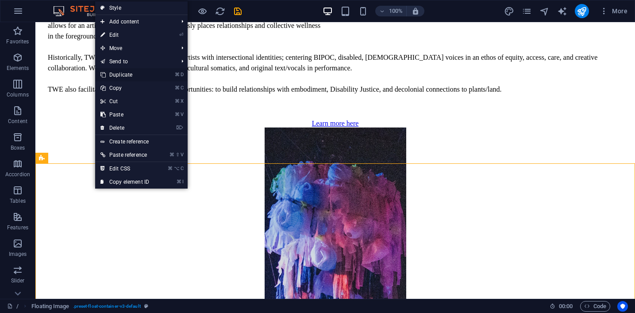
click at [151, 72] on link "⌘ D Duplicate" at bounding box center [124, 74] width 59 height 13
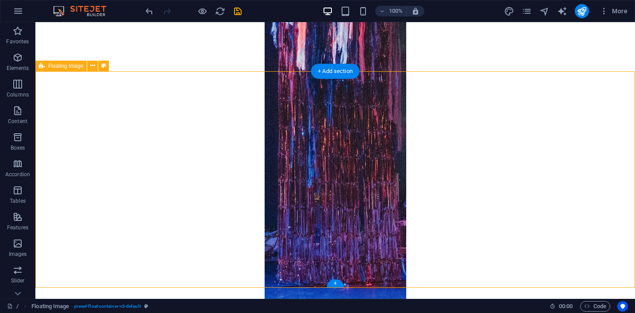
scroll to position [1997, 0]
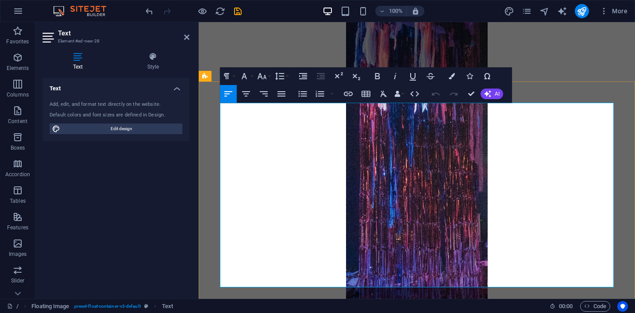
scroll to position [2131, 0]
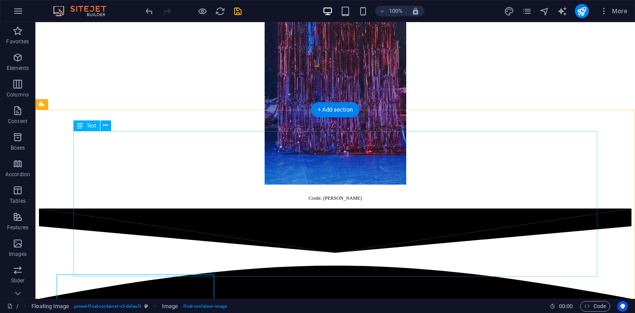
scroll to position [1959, 0]
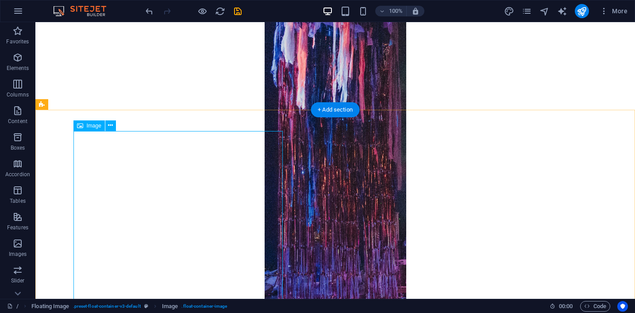
select select "px"
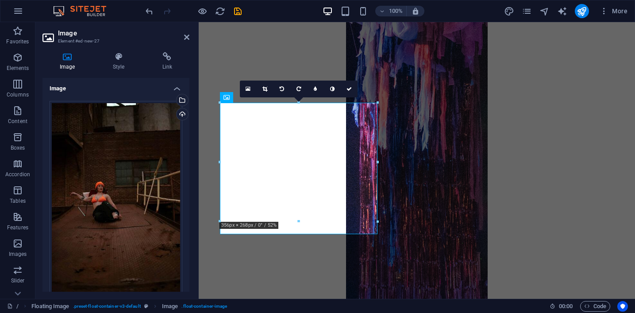
scroll to position [2131, 0]
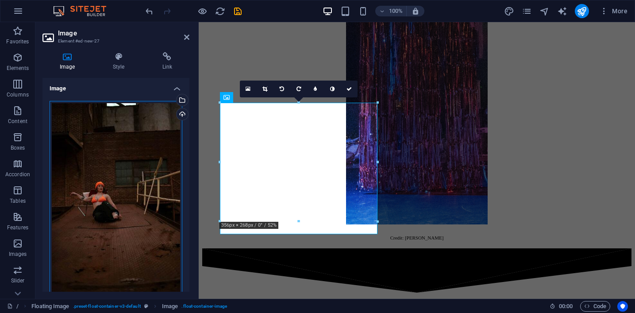
click at [132, 157] on div "Drag files here, click to choose files or select files from Files or our free s…" at bounding box center [116, 199] width 133 height 197
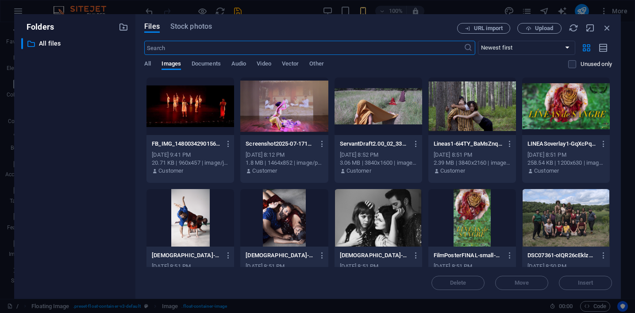
scroll to position [3756, 0]
click at [544, 29] on span "Upload" at bounding box center [544, 28] width 18 height 5
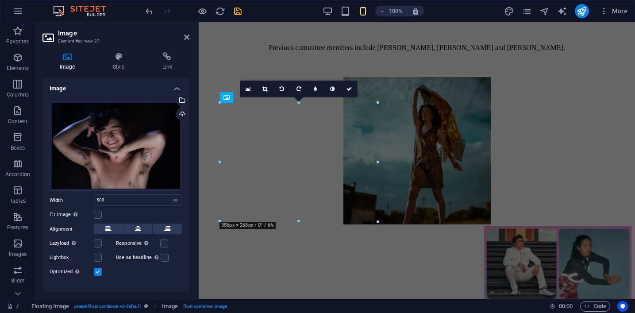
scroll to position [2131, 0]
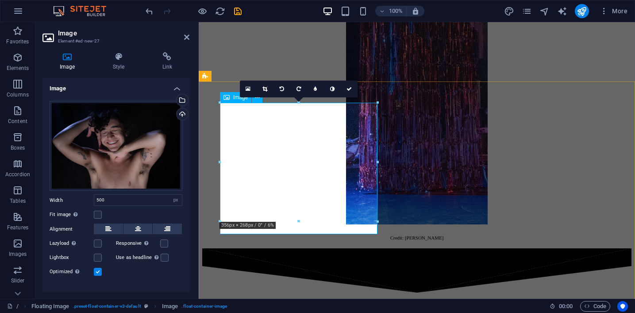
click at [165, 147] on div "Drag files here, click to choose files or select files from Files or our free s…" at bounding box center [116, 146] width 133 height 90
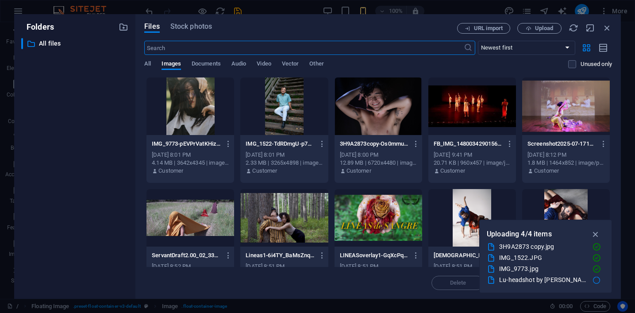
scroll to position [3756, 0]
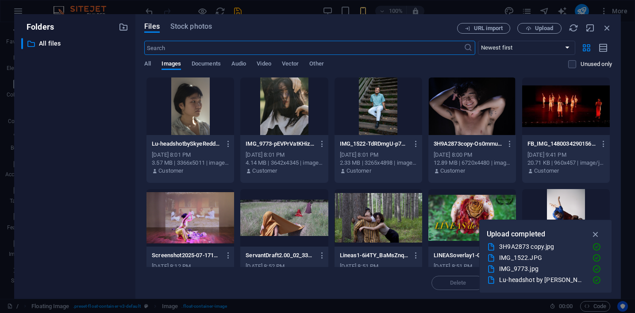
click at [216, 135] on div "Lu-headshotbySkyeReddyDec.2021-kZn_OXKQkhFmqreoWqaZQA.jpg Lu-headshotbySkyeRedd…" at bounding box center [191, 157] width 88 height 45
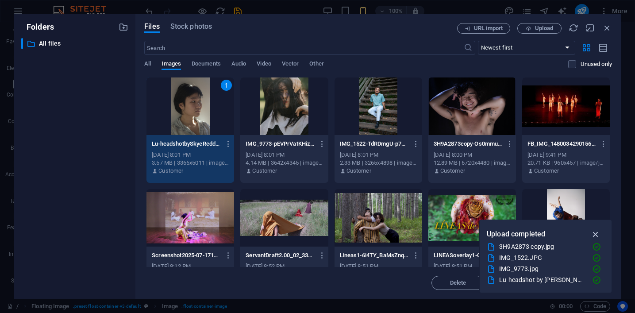
click at [599, 235] on icon "button" at bounding box center [596, 234] width 10 height 10
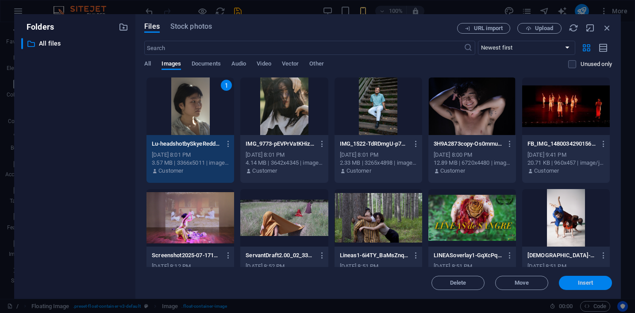
click at [590, 282] on span "Insert" at bounding box center [585, 282] width 15 height 5
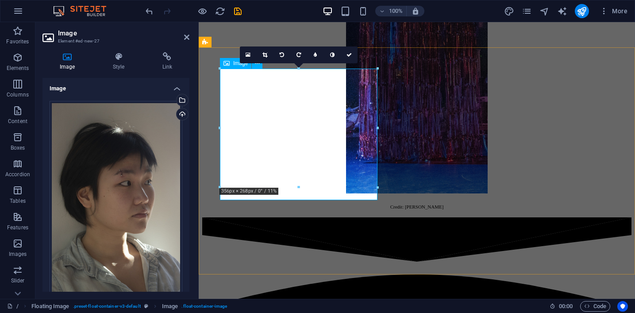
scroll to position [2160, 0]
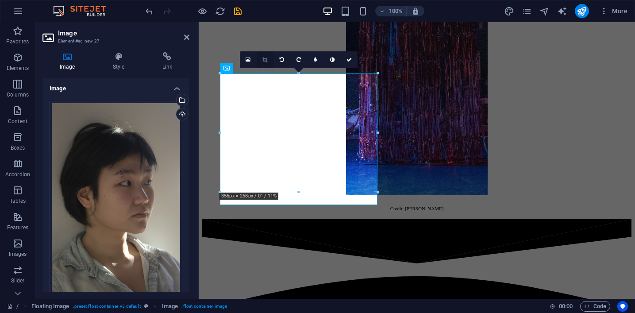
click at [263, 61] on icon at bounding box center [265, 59] width 5 height 5
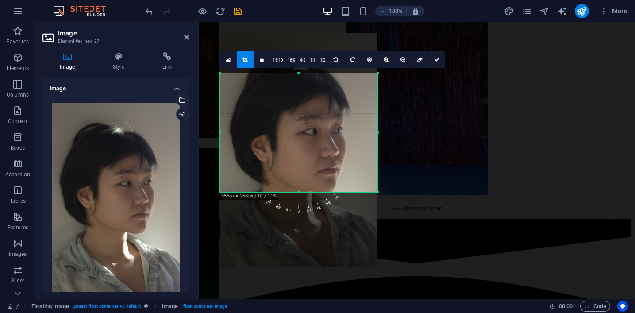
drag, startPoint x: 286, startPoint y: 173, endPoint x: 286, endPoint y: 190, distance: 17.3
click at [286, 190] on div at bounding box center [299, 150] width 158 height 235
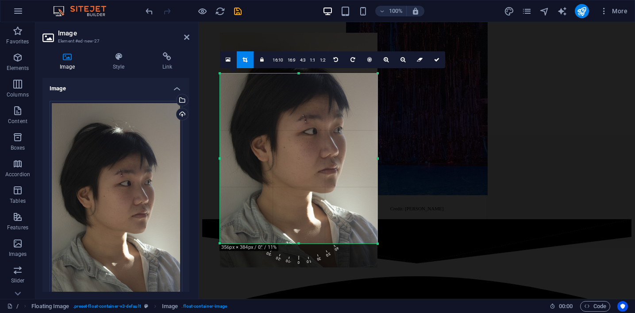
drag, startPoint x: 298, startPoint y: 191, endPoint x: 300, endPoint y: 243, distance: 51.4
click at [300, 243] on div at bounding box center [299, 243] width 158 height 3
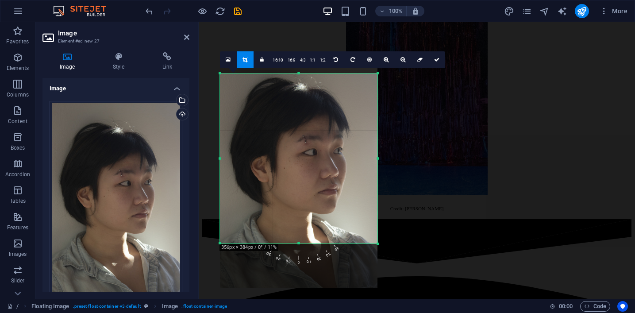
drag, startPoint x: 304, startPoint y: 217, endPoint x: 303, endPoint y: 237, distance: 20.8
click at [303, 237] on div at bounding box center [299, 171] width 158 height 235
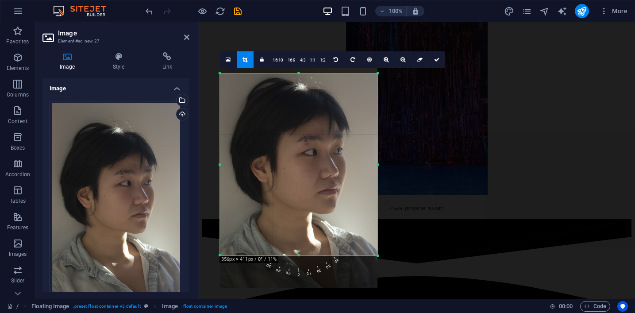
drag, startPoint x: 298, startPoint y: 244, endPoint x: 298, endPoint y: 255, distance: 12.0
click at [298, 255] on div at bounding box center [299, 255] width 158 height 3
click at [432, 59] on link at bounding box center [437, 59] width 17 height 17
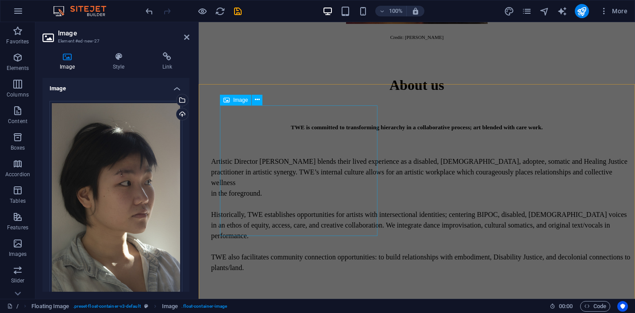
scroll to position [1547, 0]
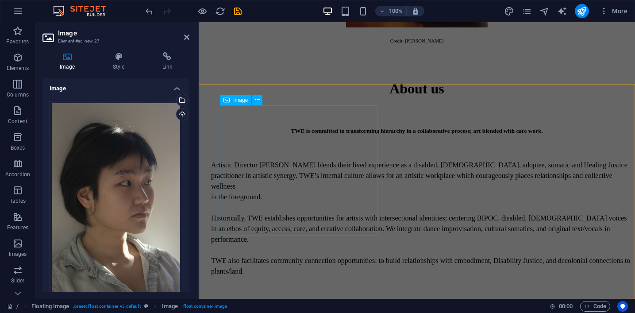
select select "px"
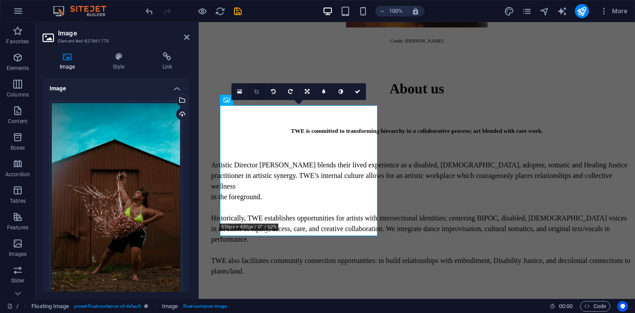
click at [255, 93] on icon at bounding box center [256, 91] width 5 height 5
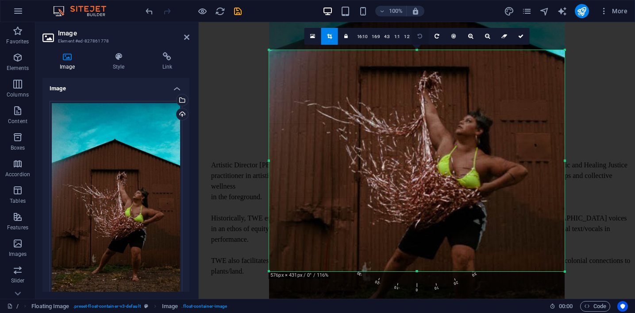
drag, startPoint x: 416, startPoint y: 50, endPoint x: 417, endPoint y: 31, distance: 19.1
click at [417, 50] on div "180 170 160 150 140 130 120 110 100 90 80 70 60 50 40 30 20 10 0 -10 -20 -30 -4…" at bounding box center [417, 160] width 296 height 221
drag, startPoint x: 416, startPoint y: 270, endPoint x: 417, endPoint y: 291, distance: 21.3
click at [417, 271] on div "180 170 160 150 140 130 120 110 100 90 80 70 60 50 40 30 20 10 0 -10 -20 -30 -4…" at bounding box center [417, 160] width 296 height 221
drag, startPoint x: 417, startPoint y: 272, endPoint x: 417, endPoint y: 282, distance: 10.6
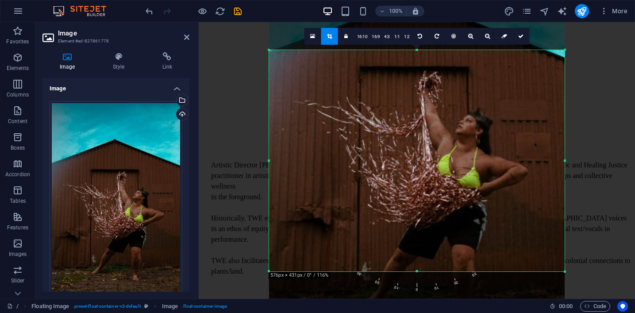
click at [417, 271] on div "180 170 160 150 140 130 120 110 100 90 80 70 60 50 40 30 20 10 0 -10 -20 -30 -4…" at bounding box center [417, 160] width 296 height 221
click at [346, 42] on link at bounding box center [346, 36] width 17 height 17
click at [345, 39] on link at bounding box center [346, 36] width 17 height 17
drag, startPoint x: 417, startPoint y: 271, endPoint x: 417, endPoint y: 288, distance: 16.8
click at [417, 271] on div "180 170 160 150 140 130 120 110 100 90 80 70 60 50 40 30 20 10 0 -10 -20 -30 -4…" at bounding box center [417, 160] width 296 height 221
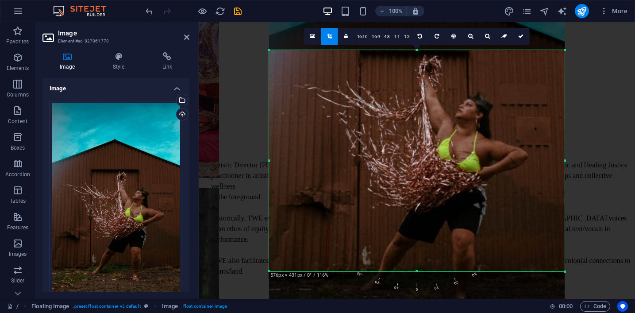
drag, startPoint x: 426, startPoint y: 219, endPoint x: 425, endPoint y: 204, distance: 15.6
click at [425, 204] on div at bounding box center [417, 133] width 296 height 470
drag, startPoint x: 565, startPoint y: 270, endPoint x: 565, endPoint y: 284, distance: 14.6
click at [565, 271] on div "180 170 160 150 140 130 120 110 100 90 80 70 60 50 40 30 20 10 0 -10 -20 -30 -4…" at bounding box center [417, 160] width 296 height 221
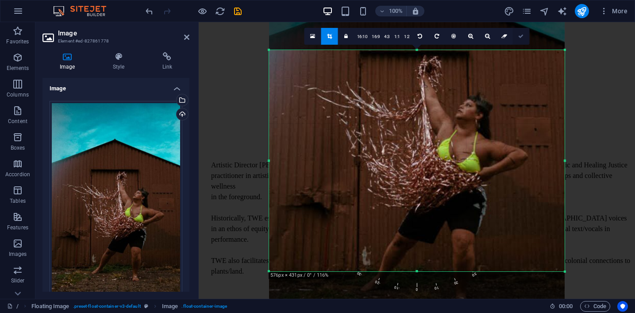
click at [524, 39] on link at bounding box center [521, 36] width 17 height 17
type input "667"
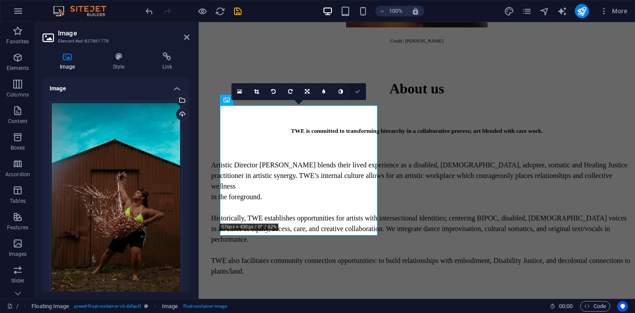
click at [358, 96] on link at bounding box center [357, 91] width 17 height 17
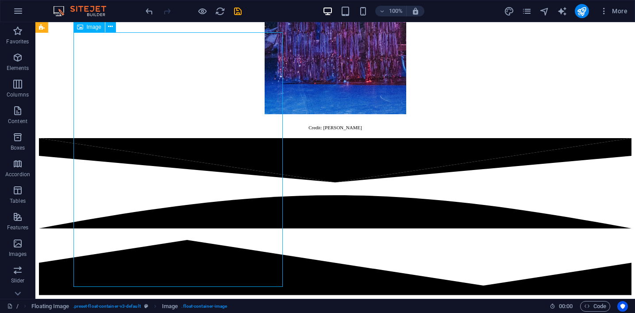
select select "px"
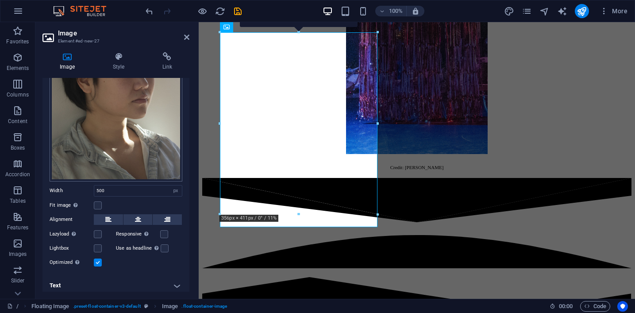
scroll to position [116, 0]
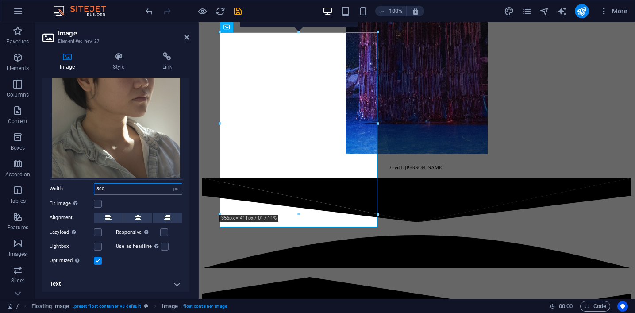
click at [123, 184] on input "500" at bounding box center [138, 189] width 88 height 11
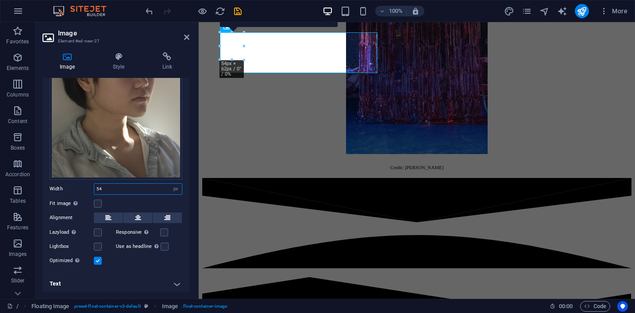
type input "5"
type input "450"
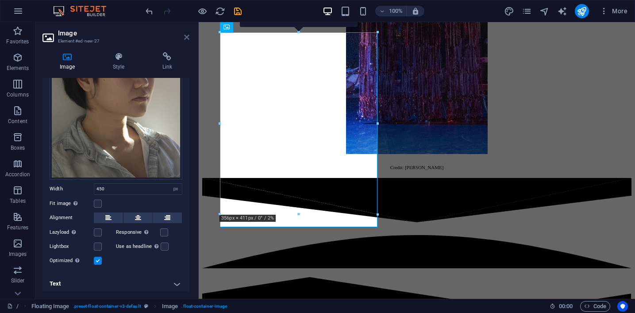
click at [188, 37] on icon at bounding box center [186, 37] width 5 height 7
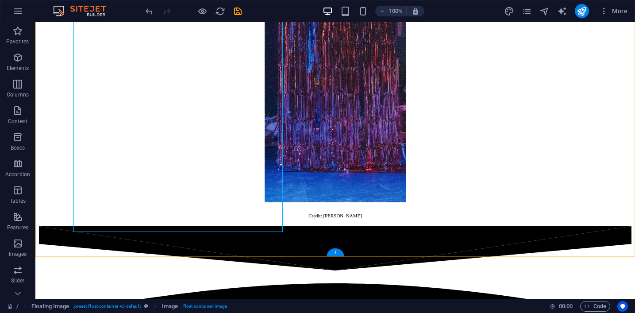
scroll to position [2144, 0]
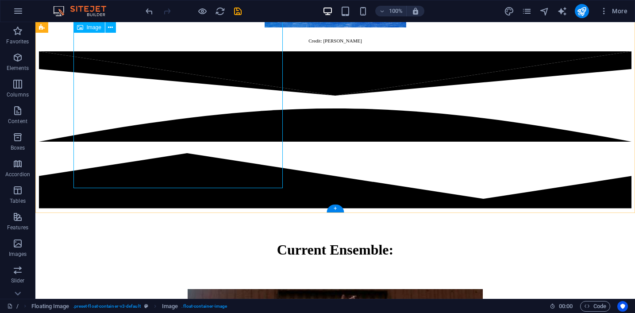
select select "px"
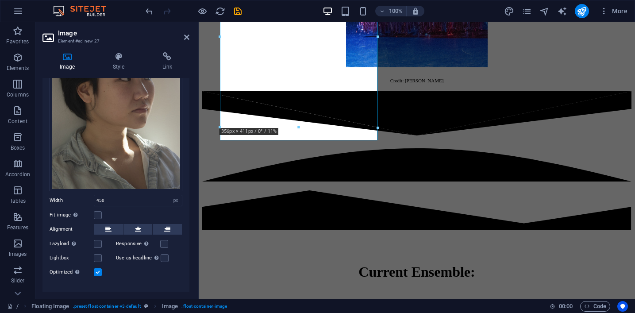
scroll to position [116, 0]
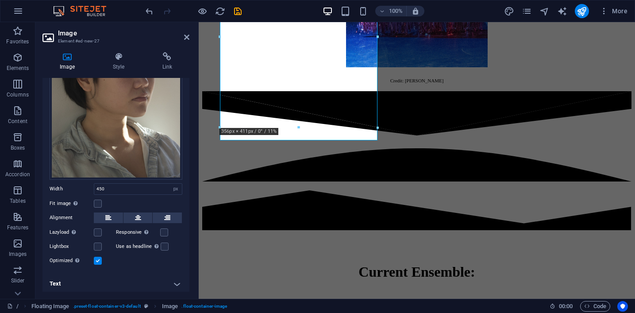
click at [180, 281] on h4 "Text" at bounding box center [116, 283] width 147 height 21
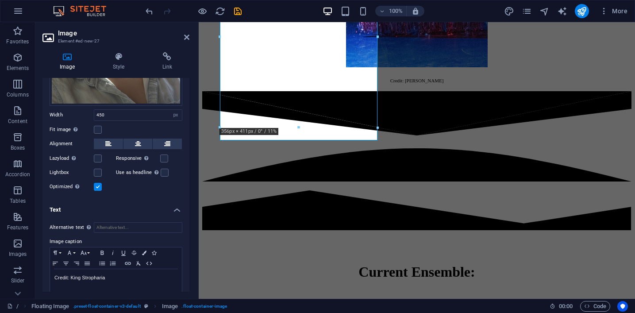
scroll to position [200, 0]
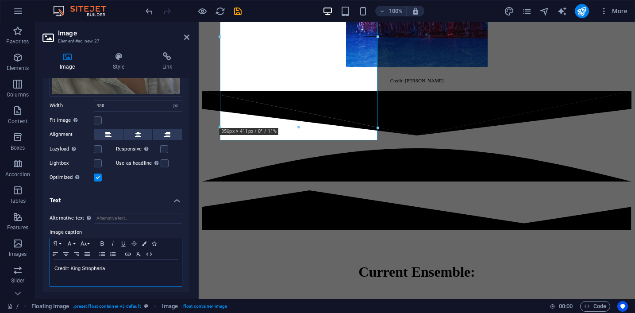
click at [110, 261] on div "Credit: King Stropharia" at bounding box center [116, 273] width 132 height 27
click at [112, 264] on p "Credit: King Stropharia" at bounding box center [115, 268] width 123 height 8
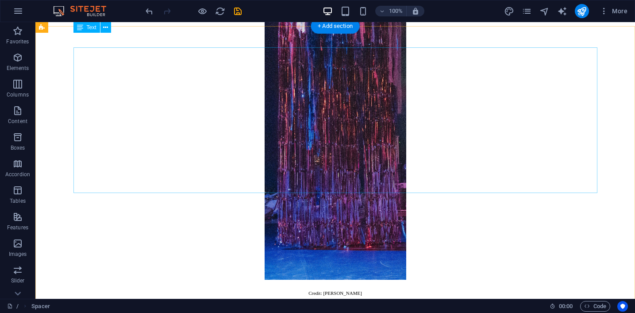
scroll to position [2016, 0]
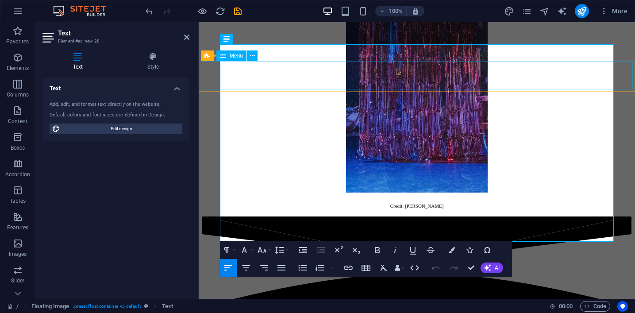
scroll to position [2147, 0]
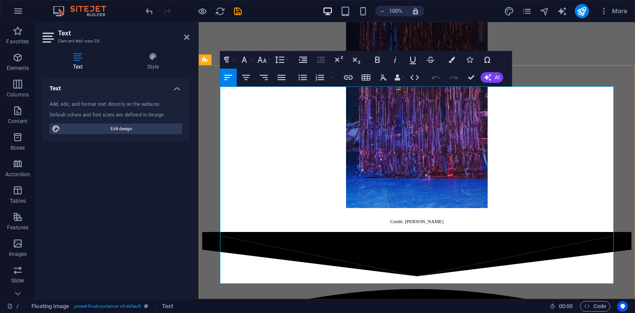
drag, startPoint x: 577, startPoint y: 198, endPoint x: 389, endPoint y: 113, distance: 206.5
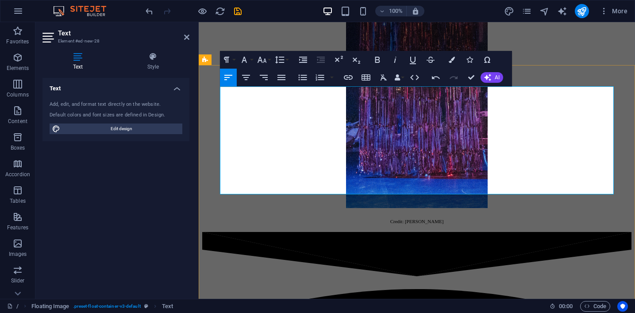
drag, startPoint x: 426, startPoint y: 184, endPoint x: 377, endPoint y: 110, distance: 88.8
click at [384, 78] on icon "button" at bounding box center [384, 77] width 7 height 6
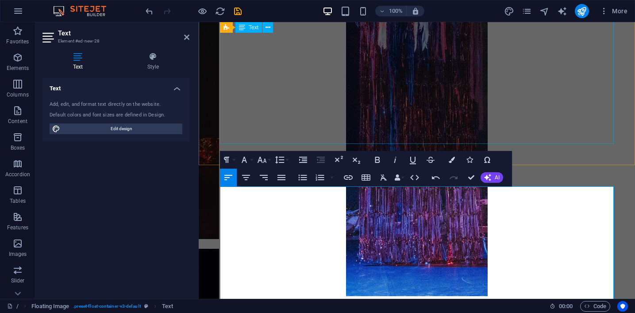
scroll to position [2032, 0]
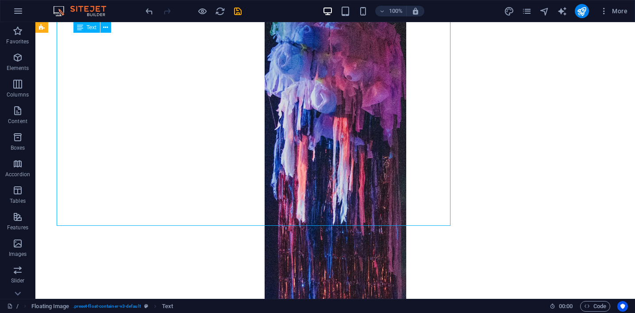
scroll to position [1738, 0]
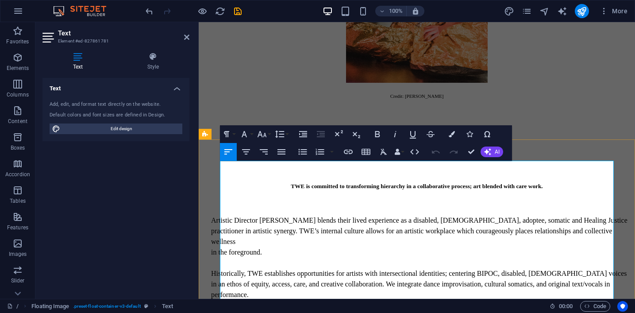
drag, startPoint x: 456, startPoint y: 228, endPoint x: 439, endPoint y: 228, distance: 16.8
click at [266, 138] on icon "button" at bounding box center [262, 134] width 11 height 11
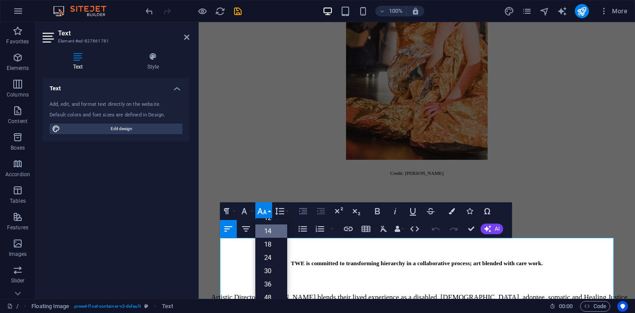
scroll to position [71, 0]
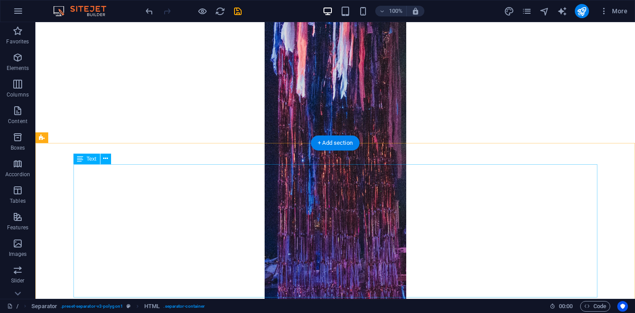
scroll to position [2015, 0]
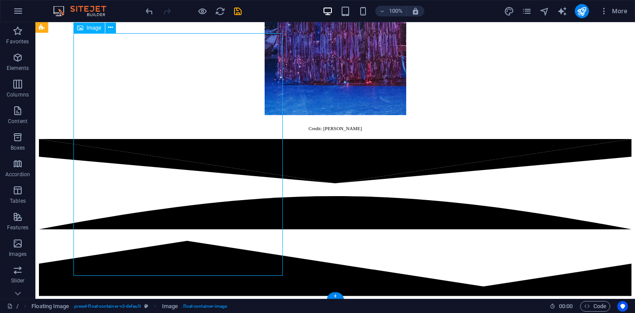
select select "px"
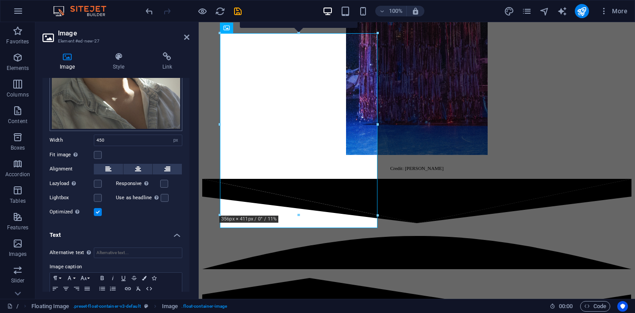
scroll to position [200, 0]
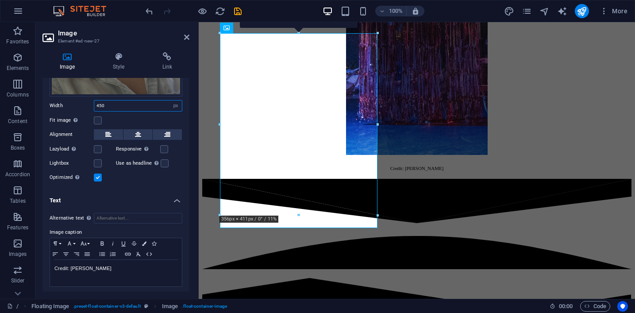
click at [124, 102] on input "450" at bounding box center [138, 106] width 88 height 11
type input "4"
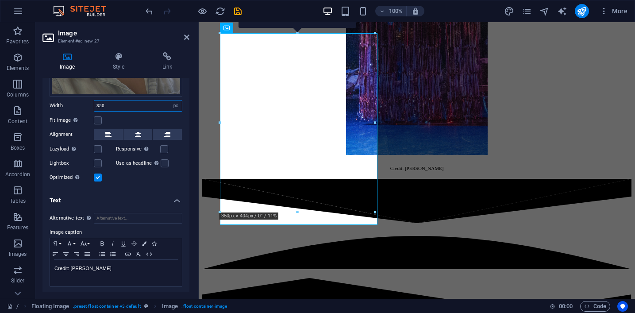
type input "350"
click at [190, 37] on aside "Image Element #ed-new-27 Image Style Link Image Drag files here, click to choos…" at bounding box center [116, 160] width 163 height 277
click at [188, 38] on icon at bounding box center [186, 37] width 5 height 7
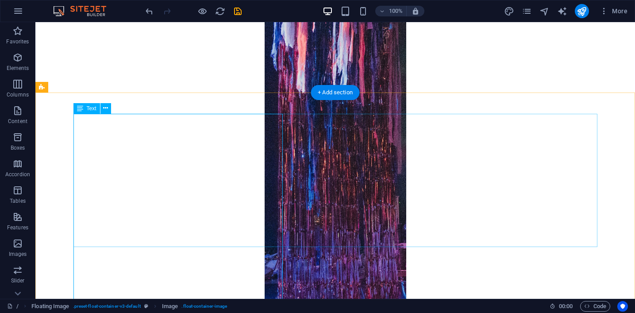
scroll to position [1976, 0]
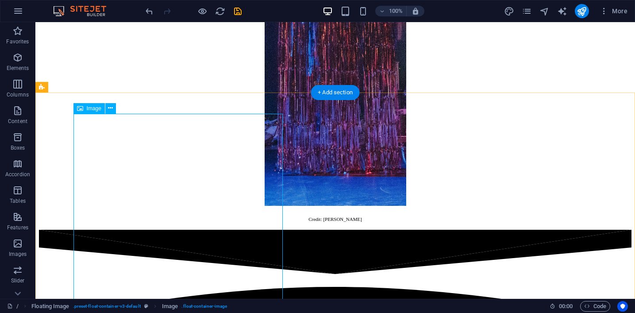
select select "px"
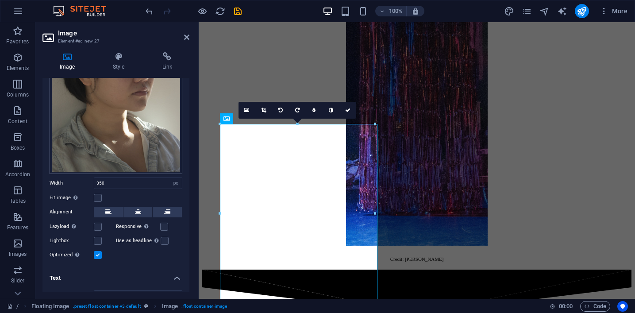
scroll to position [200, 0]
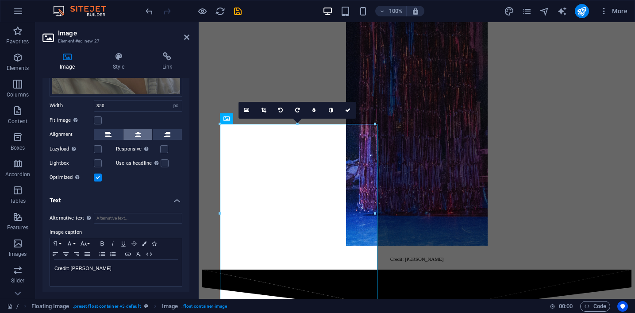
click at [135, 130] on icon at bounding box center [138, 134] width 6 height 11
click at [181, 38] on header "Image Element #ed-new-27" at bounding box center [116, 33] width 147 height 23
click at [189, 36] on aside "Image Element #ed-new-27 Image Style Link Image Drag files here, click to choos…" at bounding box center [116, 160] width 163 height 277
click at [186, 38] on icon at bounding box center [186, 37] width 5 height 7
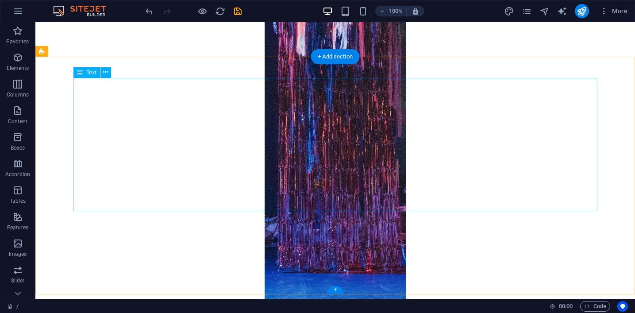
scroll to position [2020, 0]
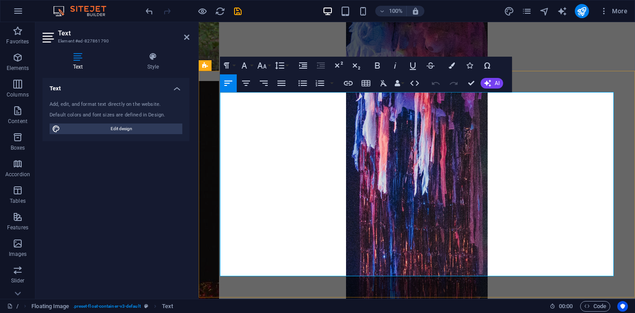
drag, startPoint x: 440, startPoint y: 270, endPoint x: 387, endPoint y: 120, distance: 159.4
click at [266, 65] on icon "button" at bounding box center [262, 65] width 11 height 11
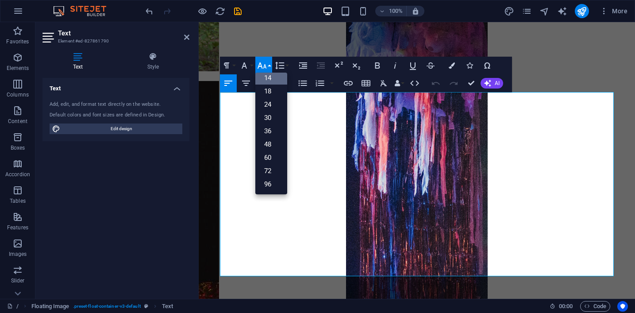
scroll to position [71, 0]
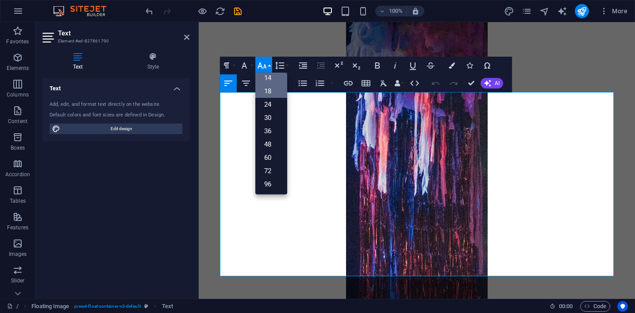
click at [270, 93] on link "18" at bounding box center [271, 91] width 32 height 13
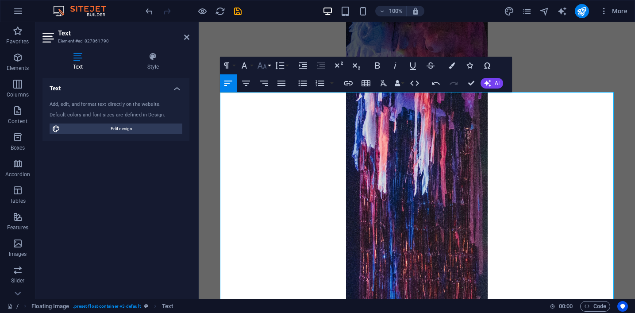
click at [266, 69] on icon "button" at bounding box center [262, 65] width 11 height 11
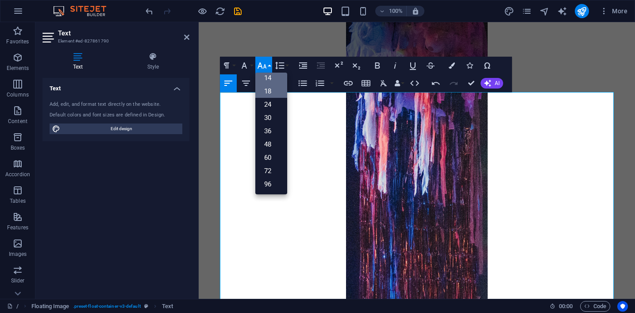
click at [270, 79] on link "14" at bounding box center [271, 77] width 32 height 13
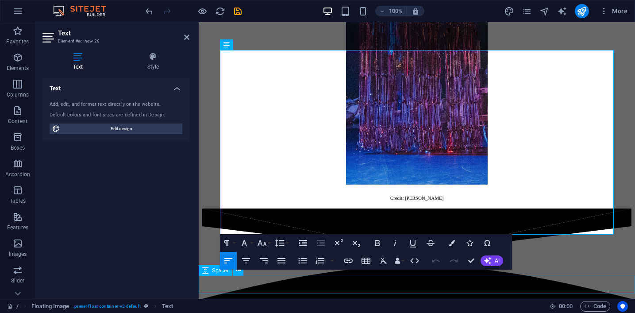
scroll to position [2195, 0]
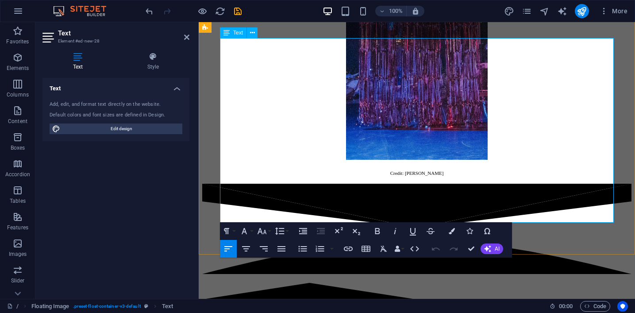
drag, startPoint x: 515, startPoint y: 216, endPoint x: 383, endPoint y: 62, distance: 203.1
click at [266, 232] on icon "button" at bounding box center [262, 231] width 11 height 11
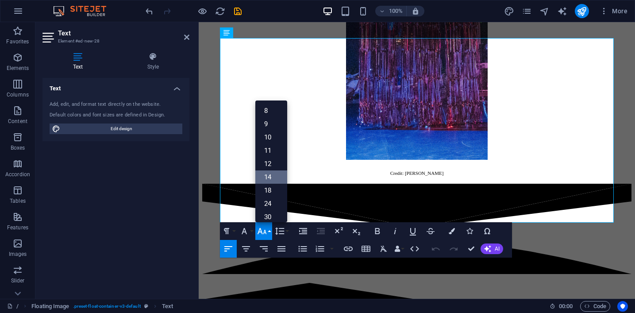
click at [268, 173] on link "14" at bounding box center [271, 176] width 32 height 13
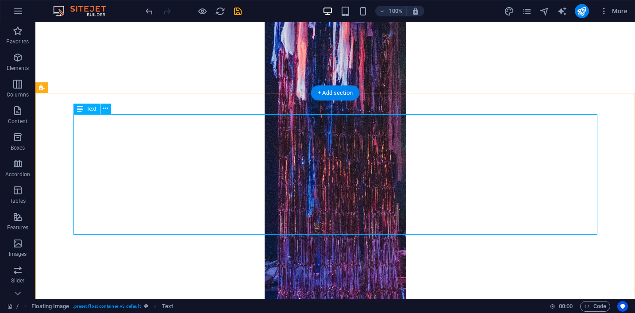
scroll to position [1962, 0]
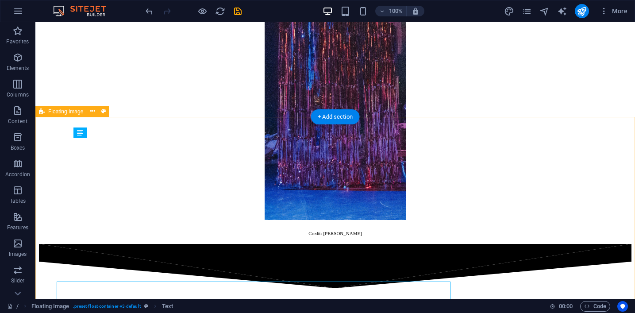
scroll to position [1952, 0]
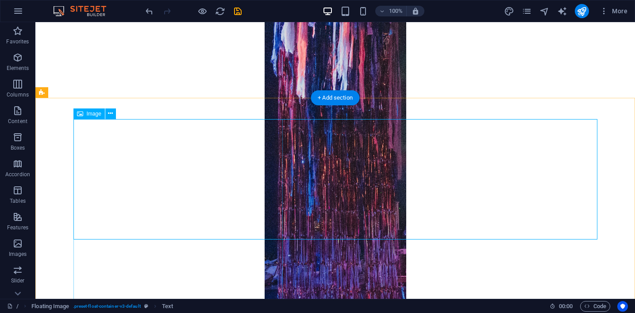
scroll to position [1971, 0]
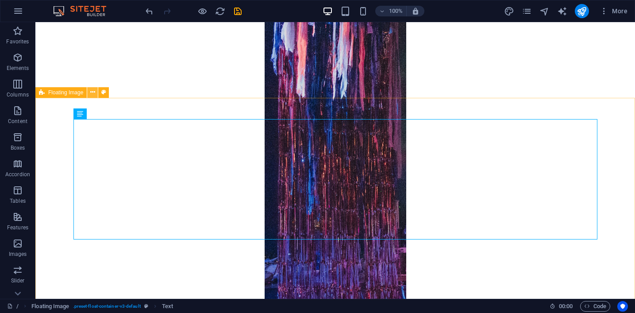
click at [90, 94] on icon at bounding box center [92, 92] width 5 height 9
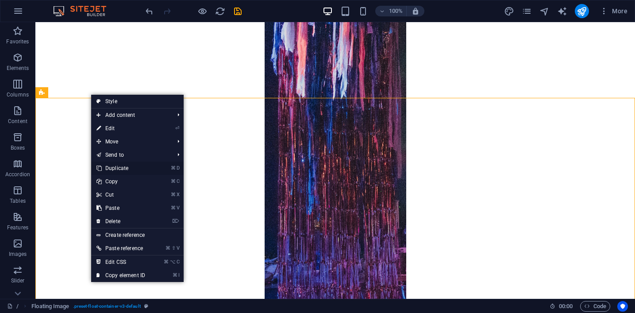
click at [133, 170] on link "⌘ D Duplicate" at bounding box center [120, 168] width 59 height 13
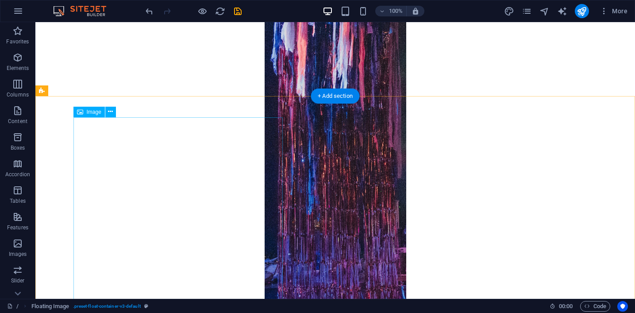
scroll to position [2265, 0]
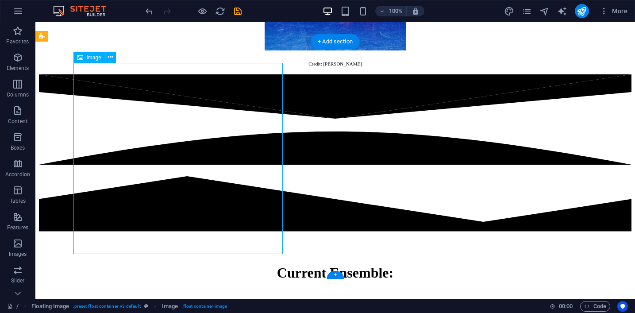
select select "px"
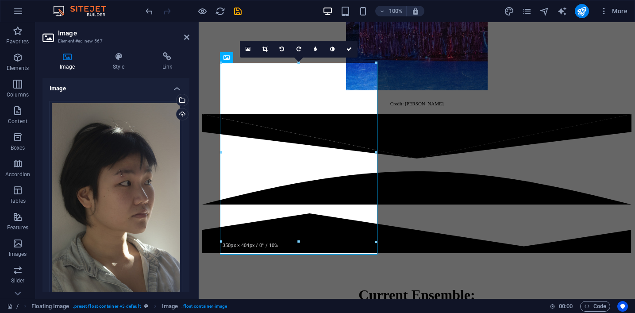
scroll to position [2408, 0]
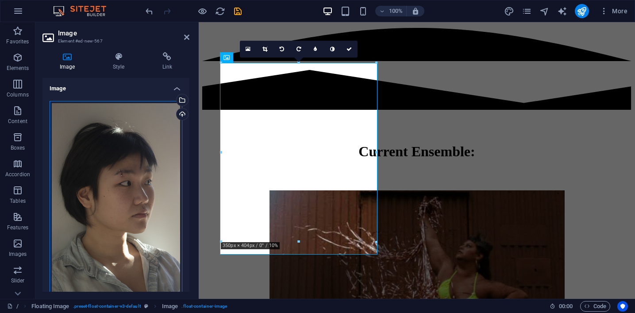
click at [113, 182] on div "Drag files here, click to choose files or select files from Files or our free s…" at bounding box center [116, 198] width 133 height 195
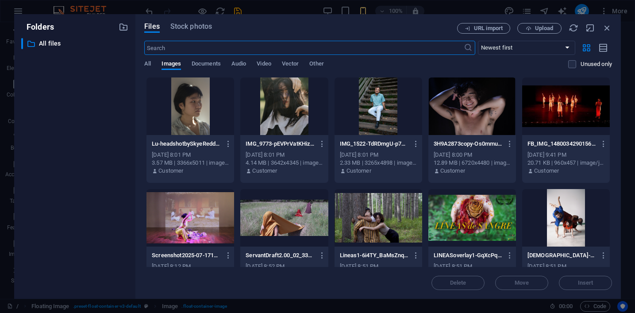
scroll to position [4059, 0]
click at [277, 116] on div at bounding box center [284, 106] width 88 height 58
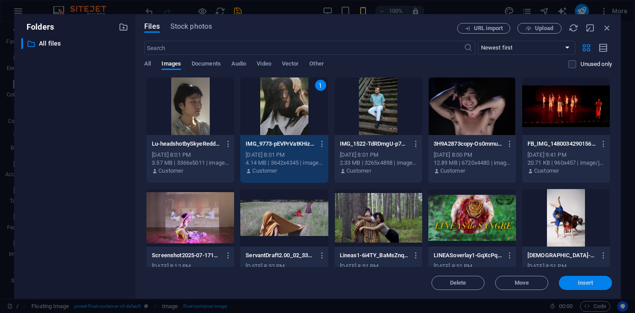
click at [566, 282] on span "Insert" at bounding box center [586, 282] width 46 height 5
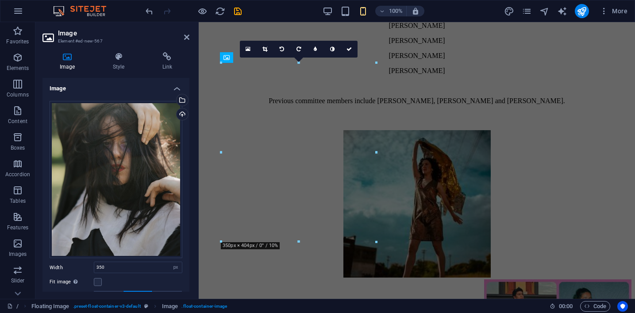
scroll to position [2408, 0]
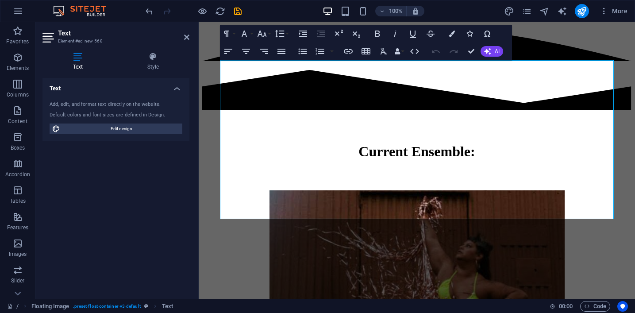
scroll to position [2498, 0]
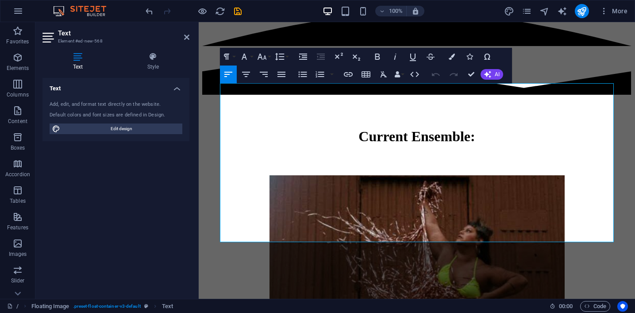
scroll to position [2355, 0]
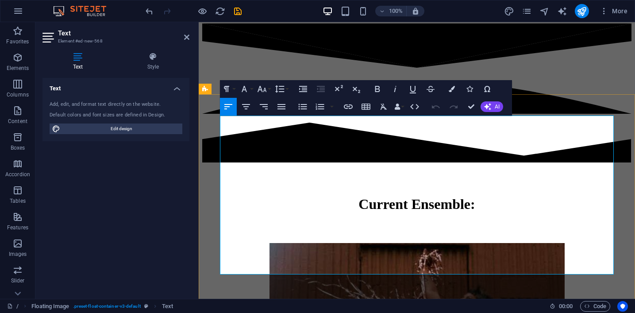
drag, startPoint x: 530, startPoint y: 128, endPoint x: 386, endPoint y: 143, distance: 145.1
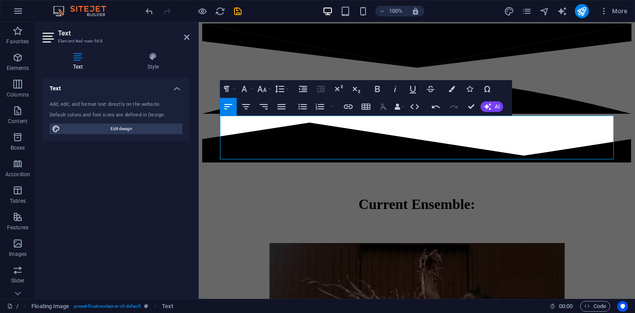
click at [384, 108] on icon "button" at bounding box center [384, 107] width 7 height 6
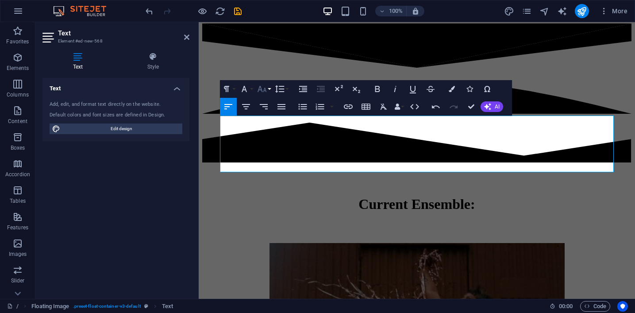
click at [268, 88] on button "Font Size" at bounding box center [263, 89] width 17 height 18
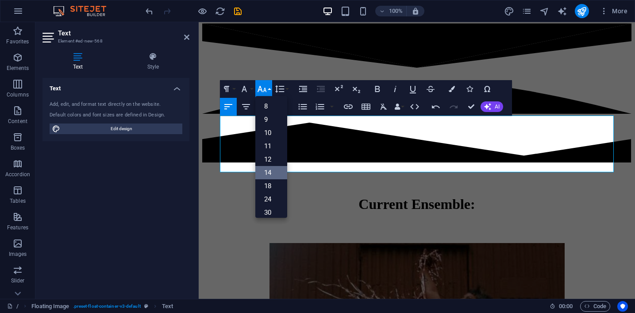
click at [271, 174] on link "14" at bounding box center [271, 172] width 32 height 13
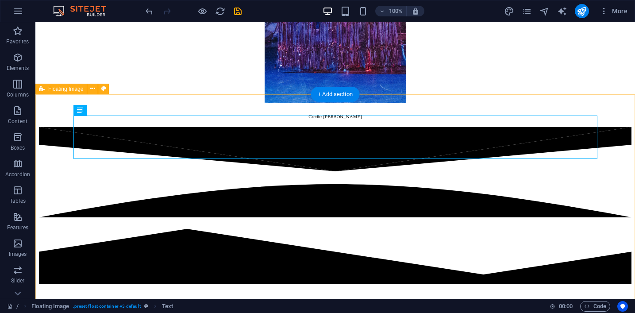
scroll to position [2258, 0]
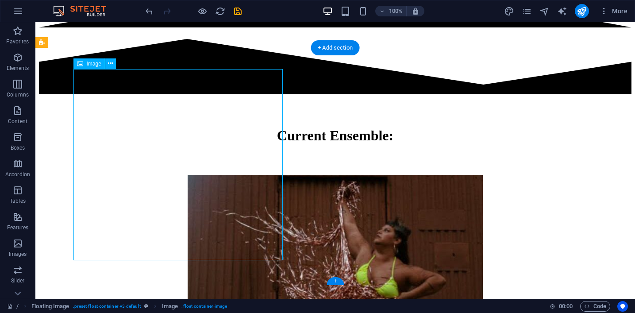
select select "px"
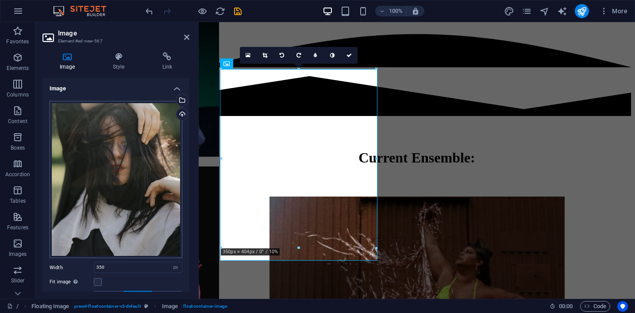
scroll to position [79, 0]
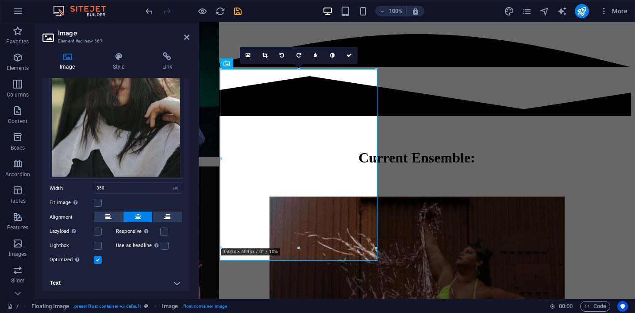
click at [135, 280] on h4 "Text" at bounding box center [116, 282] width 147 height 21
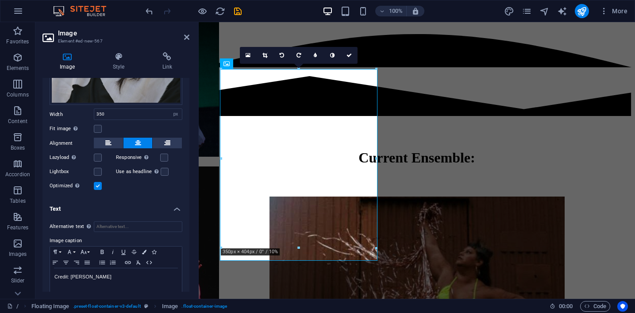
scroll to position [162, 0]
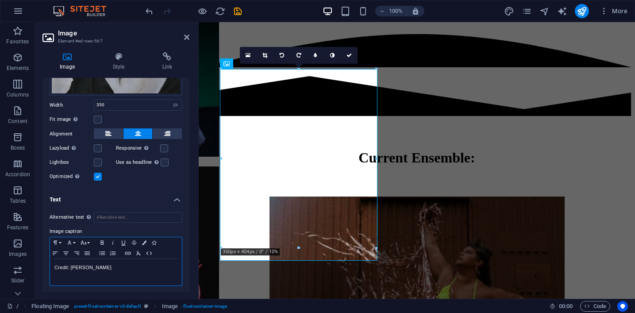
click at [135, 275] on div "Credit: [PERSON_NAME]" at bounding box center [116, 272] width 132 height 27
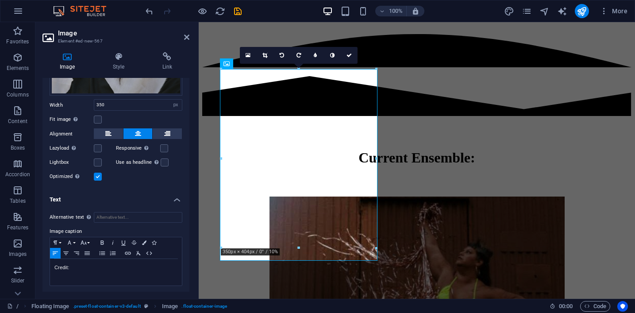
click at [189, 37] on aside "Image Element #ed-new-567 Image Style Link Image Drag files here, click to choo…" at bounding box center [116, 160] width 163 height 277
click at [185, 37] on icon at bounding box center [186, 37] width 5 height 7
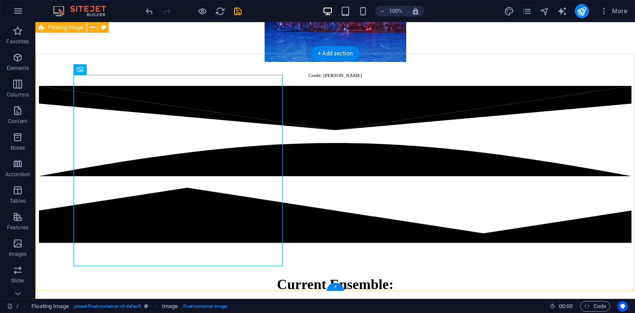
scroll to position [2253, 0]
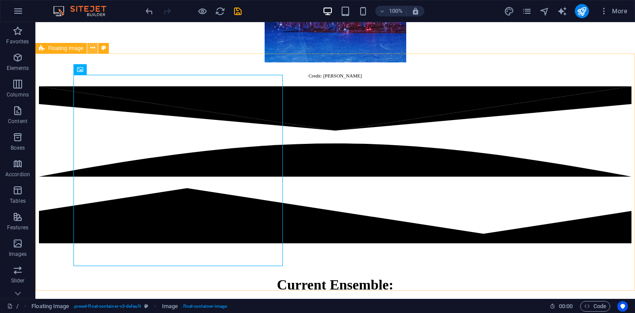
click at [91, 47] on icon at bounding box center [92, 47] width 5 height 9
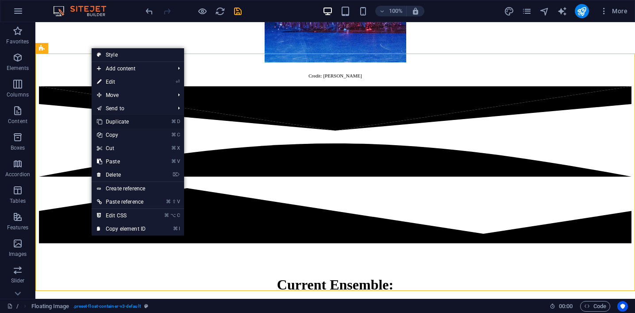
click at [119, 120] on link "⌘ D Duplicate" at bounding box center [121, 121] width 59 height 13
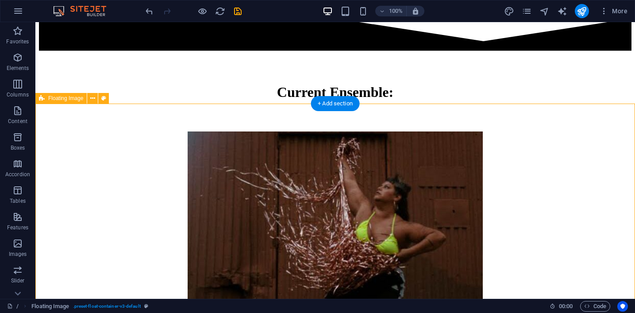
scroll to position [2452, 0]
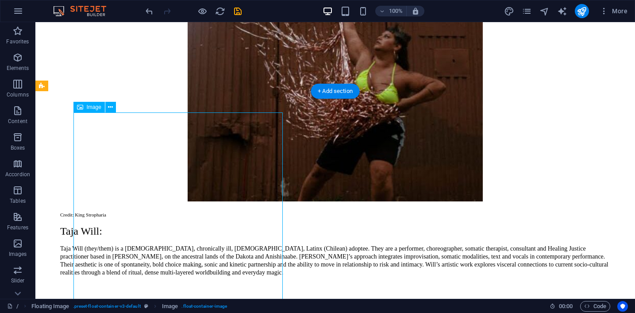
select select "px"
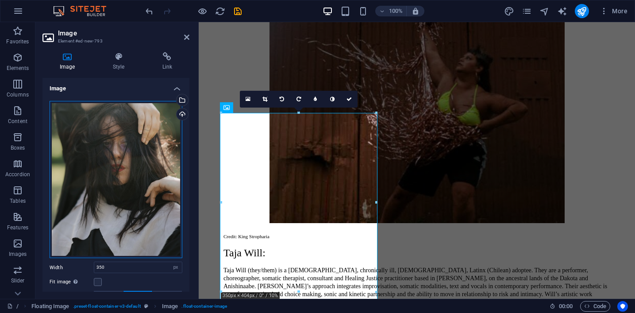
click at [135, 177] on div "Drag files here, click to choose files or select files from Files or our free s…" at bounding box center [116, 180] width 133 height 158
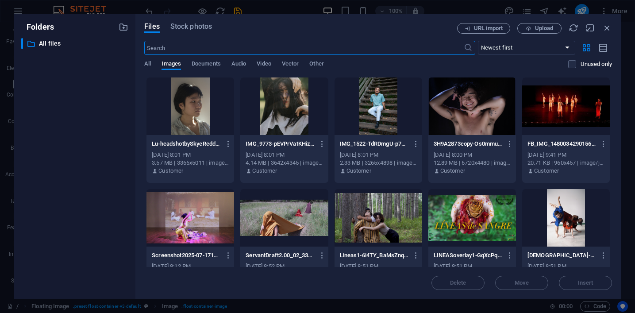
scroll to position [4549, 0]
click at [383, 120] on div at bounding box center [379, 106] width 88 height 58
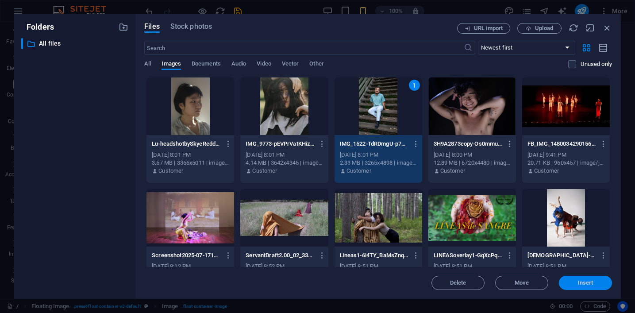
click at [596, 287] on button "Insert" at bounding box center [585, 283] width 53 height 14
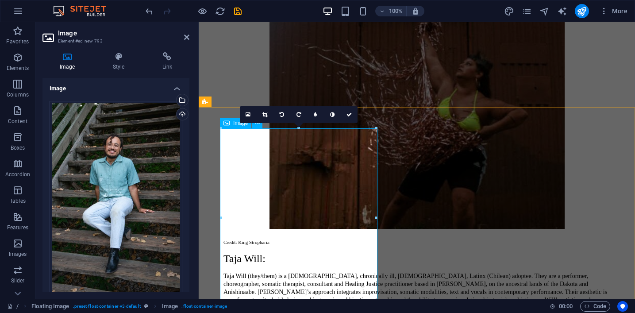
scroll to position [2604, 0]
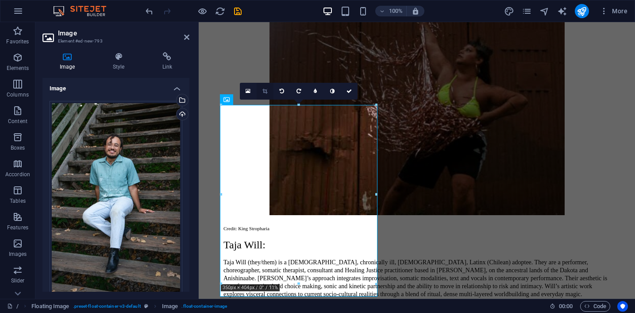
click at [269, 92] on link at bounding box center [265, 91] width 17 height 17
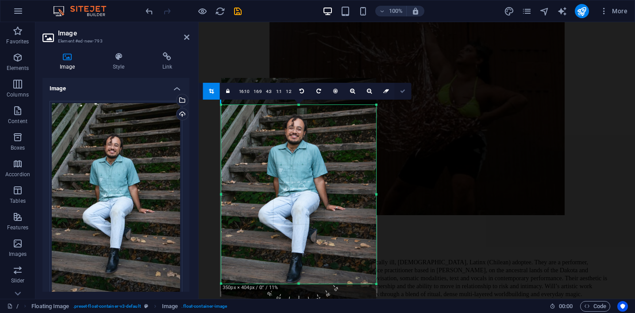
click at [401, 90] on icon at bounding box center [402, 91] width 5 height 5
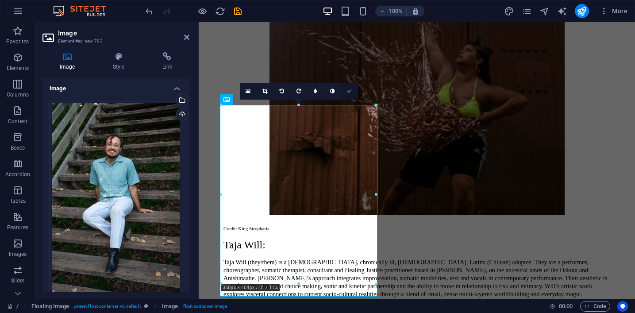
click at [351, 91] on icon at bounding box center [349, 91] width 5 height 5
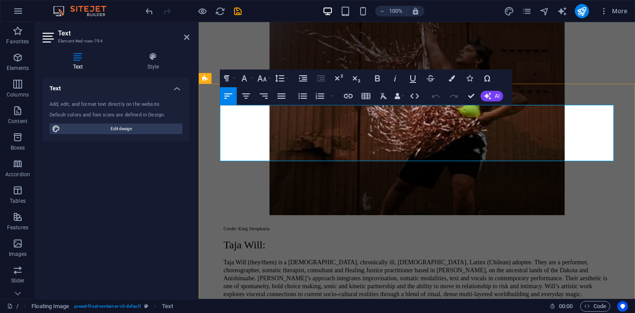
drag, startPoint x: 458, startPoint y: 156, endPoint x: 384, endPoint y: 133, distance: 77.2
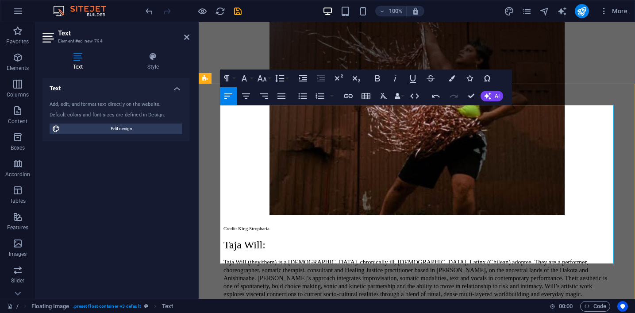
drag, startPoint x: 455, startPoint y: 260, endPoint x: 381, endPoint y: 132, distance: 147.4
click at [387, 98] on icon "button" at bounding box center [384, 96] width 11 height 11
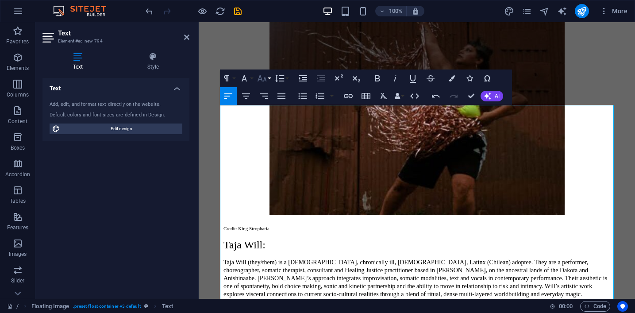
click at [271, 81] on button "Font Size" at bounding box center [263, 79] width 17 height 18
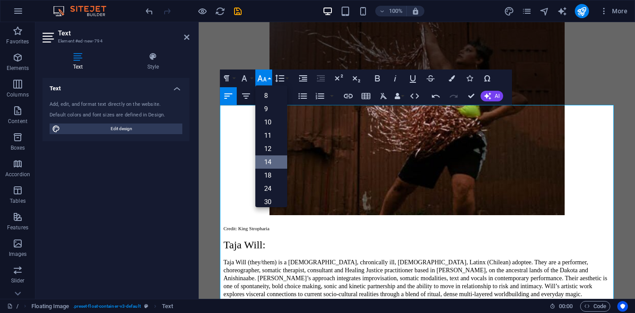
click at [275, 164] on link "14" at bounding box center [271, 161] width 32 height 13
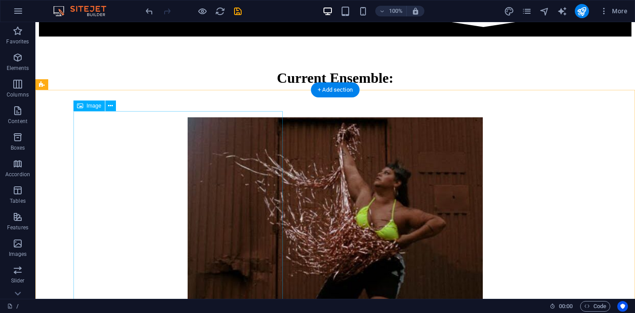
scroll to position [2453, 0]
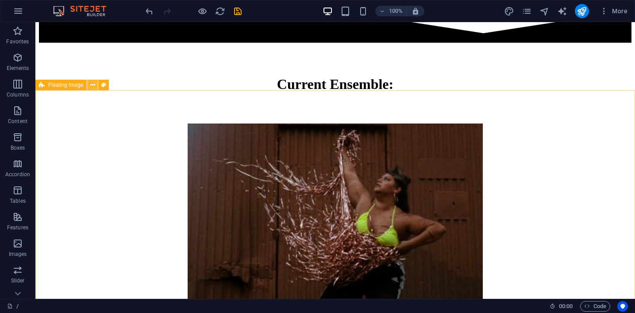
click at [90, 86] on icon at bounding box center [92, 85] width 5 height 9
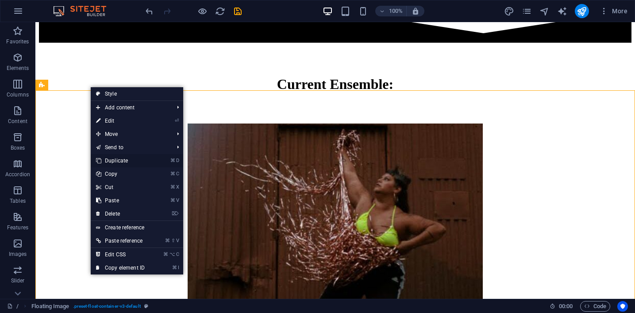
click at [124, 162] on link "⌘ D Duplicate" at bounding box center [120, 160] width 59 height 13
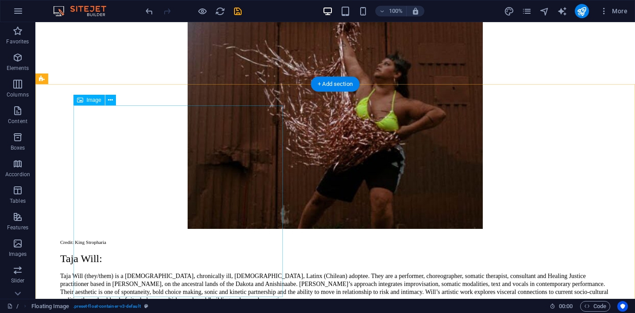
scroll to position [2740, 0]
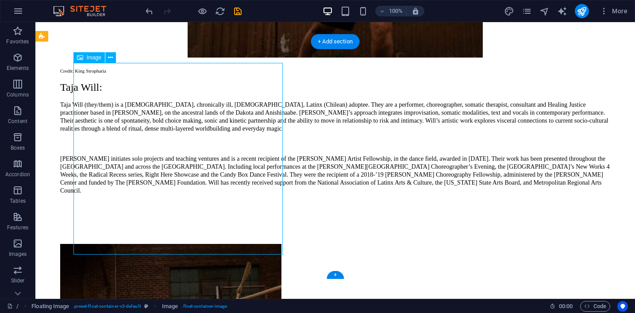
select select "px"
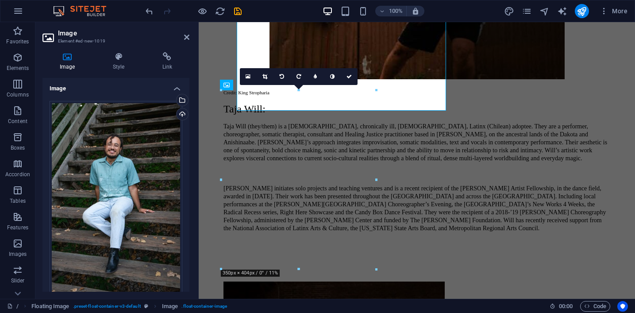
scroll to position [2884, 0]
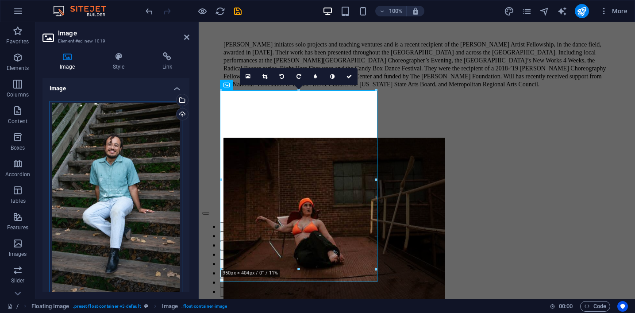
click at [123, 159] on div "Drag files here, click to choose files or select files from Files or our free s…" at bounding box center [116, 199] width 133 height 197
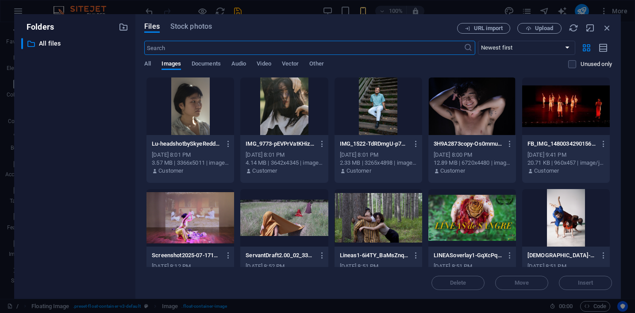
scroll to position [5090, 0]
click at [463, 110] on div at bounding box center [473, 106] width 88 height 58
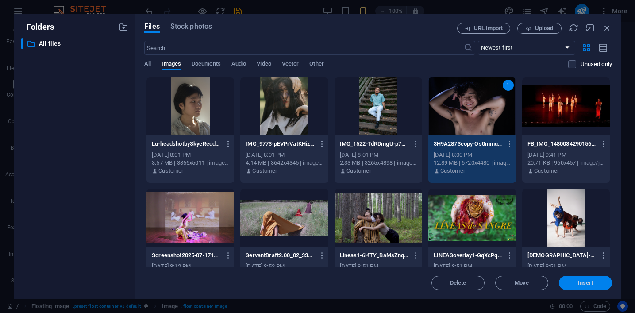
click at [587, 280] on span "Insert" at bounding box center [585, 282] width 15 height 5
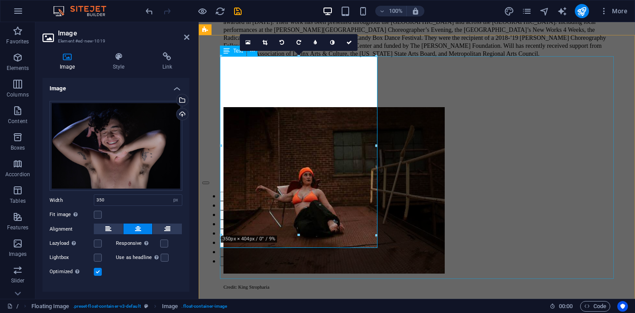
scroll to position [2911, 0]
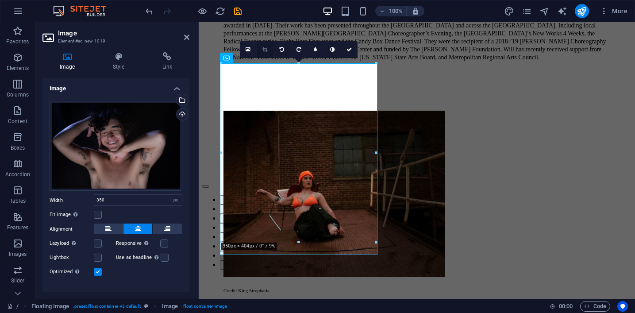
click at [267, 50] on icon at bounding box center [265, 49] width 5 height 5
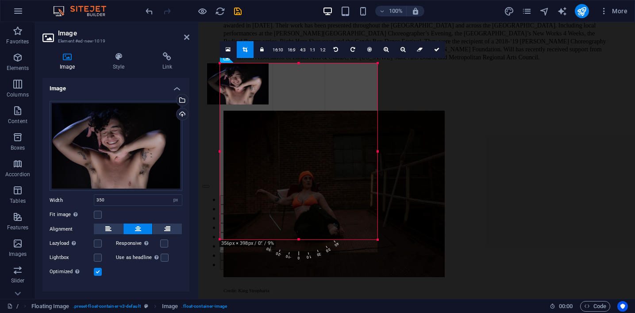
drag, startPoint x: 376, startPoint y: 152, endPoint x: 387, endPoint y: 151, distance: 11.1
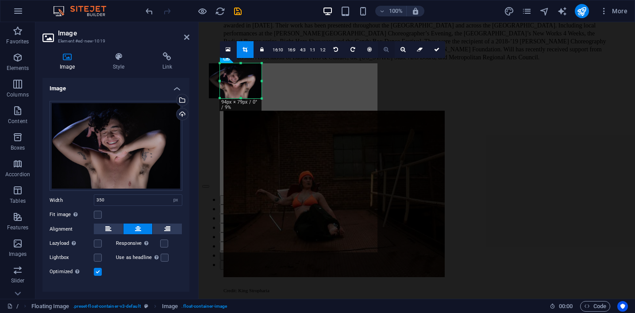
click at [387, 50] on icon at bounding box center [386, 49] width 5 height 5
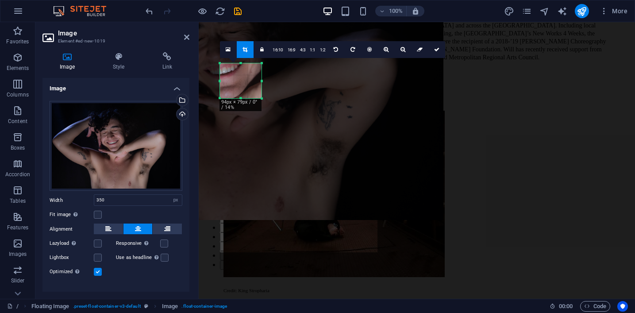
click at [303, 136] on div at bounding box center [235, 81] width 417 height 278
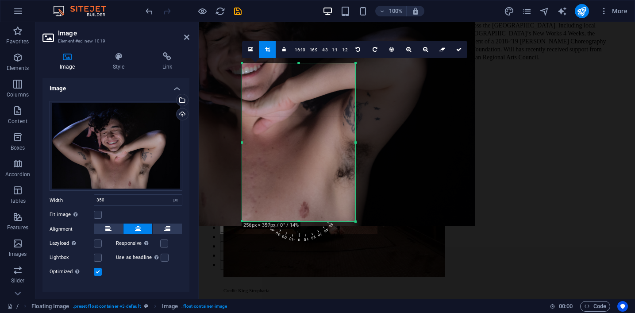
drag, startPoint x: 261, startPoint y: 98, endPoint x: 333, endPoint y: 221, distance: 142.5
click at [333, 221] on div "180 170 160 150 140 130 120 110 100 90 80 70 60 50 40 30 20 10 0 -10 -20 -30 -4…" at bounding box center [298, 142] width 113 height 158
click at [428, 48] on link at bounding box center [425, 49] width 17 height 17
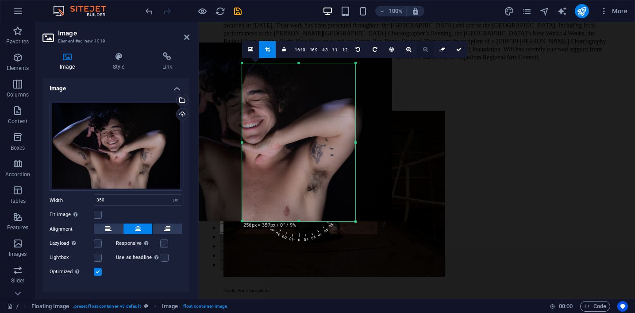
click at [428, 48] on link at bounding box center [425, 49] width 17 height 17
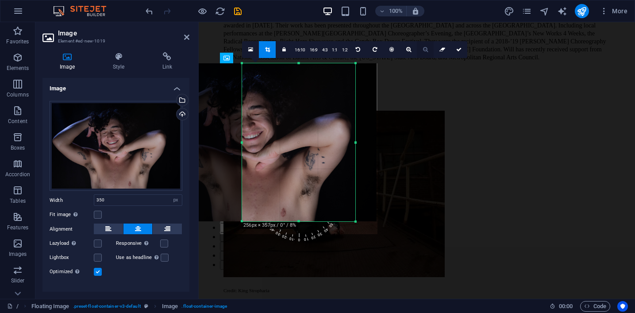
click at [428, 48] on link at bounding box center [425, 49] width 17 height 17
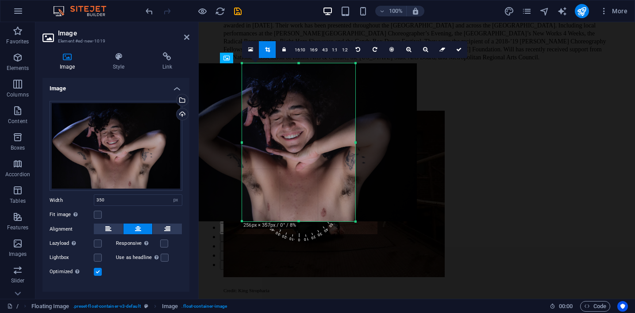
drag, startPoint x: 287, startPoint y: 145, endPoint x: 328, endPoint y: 145, distance: 40.3
click at [328, 145] on div at bounding box center [298, 142] width 237 height 158
click at [325, 53] on link "4:3" at bounding box center [325, 50] width 10 height 17
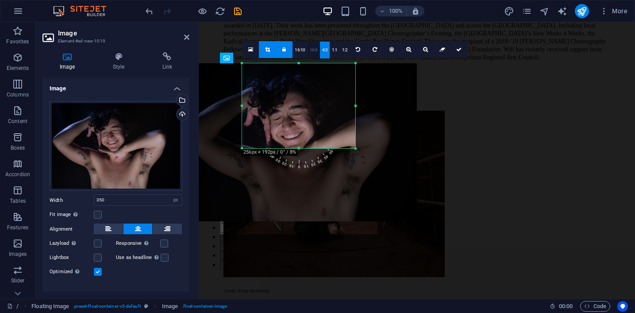
click at [314, 50] on link "16:9" at bounding box center [314, 50] width 12 height 17
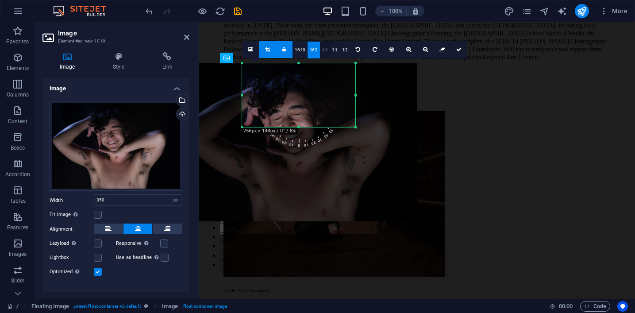
click at [324, 50] on link "4:3" at bounding box center [325, 50] width 10 height 17
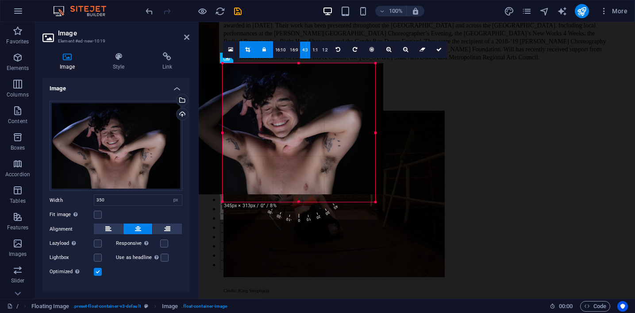
drag, startPoint x: 242, startPoint y: 147, endPoint x: 215, endPoint y: 201, distance: 60.0
click at [223, 201] on div "180 170 160 150 140 130 120 110 100 90 80 70 60 50 40 30 20 10 0 -10 -20 -30 -4…" at bounding box center [299, 132] width 153 height 139
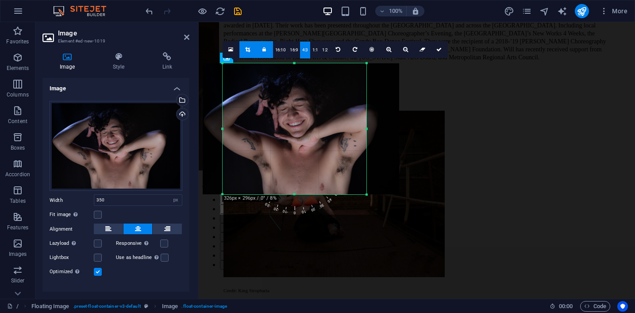
drag, startPoint x: 260, startPoint y: 175, endPoint x: 276, endPoint y: 175, distance: 15.9
click at [276, 175] on div at bounding box center [301, 128] width 197 height 131
click at [435, 54] on link at bounding box center [439, 49] width 17 height 17
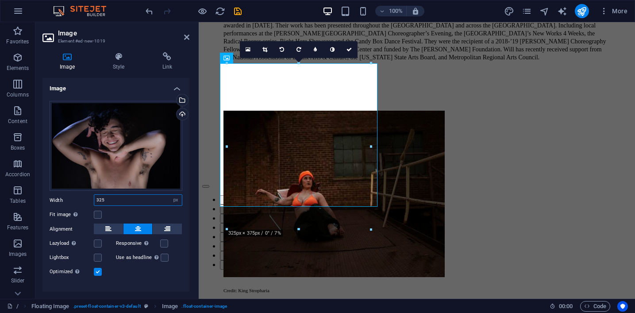
click at [152, 200] on input "325" at bounding box center [138, 200] width 88 height 11
type input "3"
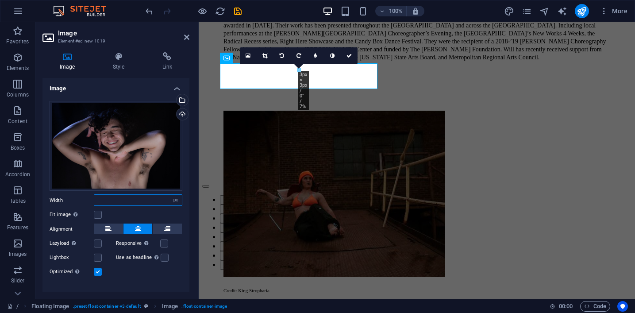
type input "3"
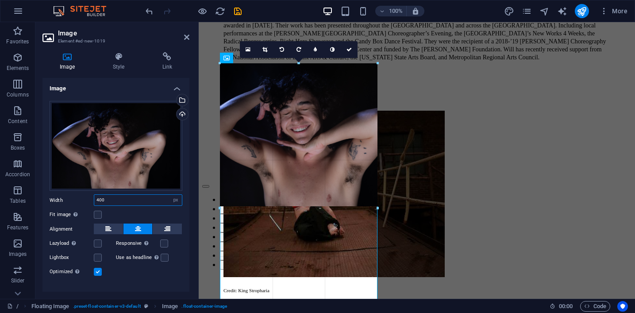
drag, startPoint x: 377, startPoint y: 205, endPoint x: 388, endPoint y: 207, distance: 10.8
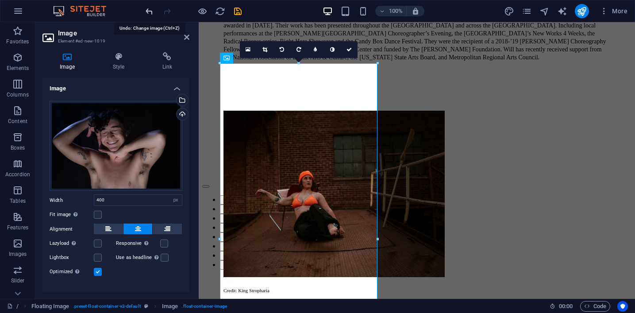
click at [150, 11] on icon "undo" at bounding box center [149, 11] width 10 height 10
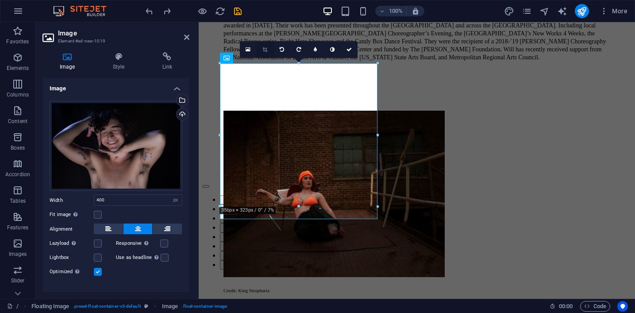
click at [267, 50] on icon at bounding box center [265, 49] width 5 height 5
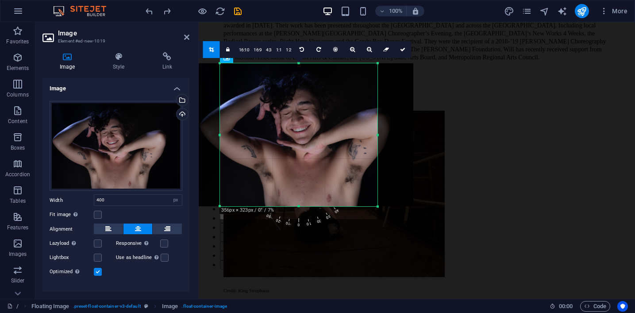
click at [375, 135] on div at bounding box center [306, 134] width 215 height 143
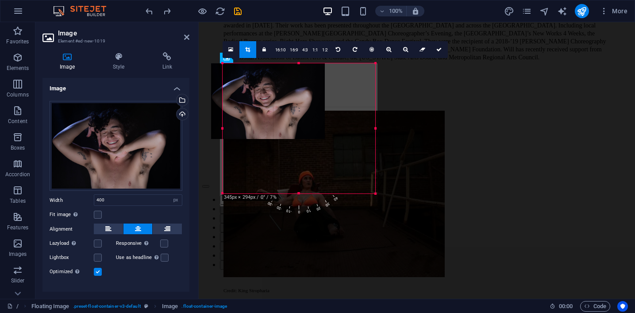
drag, startPoint x: 379, startPoint y: 135, endPoint x: 374, endPoint y: 137, distance: 5.3
click at [374, 137] on div at bounding box center [375, 128] width 3 height 130
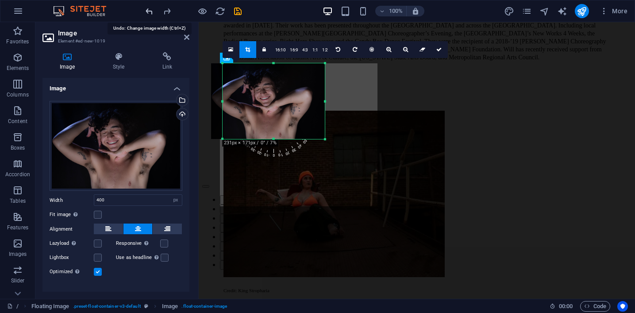
click at [151, 13] on icon "undo" at bounding box center [149, 11] width 10 height 10
type input "3"
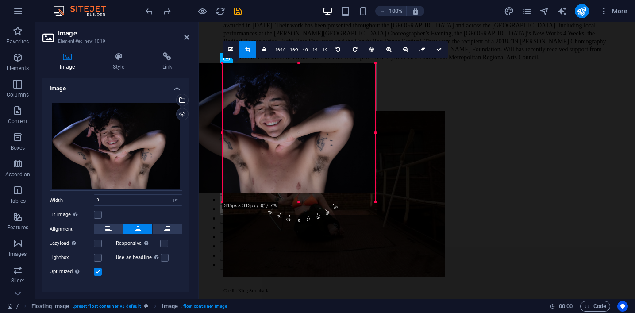
drag, startPoint x: 298, startPoint y: 192, endPoint x: 298, endPoint y: 201, distance: 8.4
click at [298, 201] on div at bounding box center [299, 202] width 153 height 3
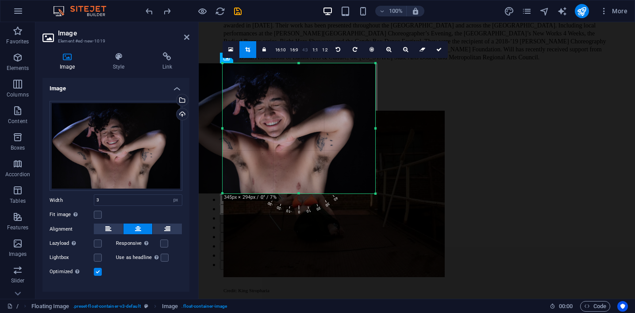
click at [305, 49] on link "4:3" at bounding box center [305, 50] width 10 height 17
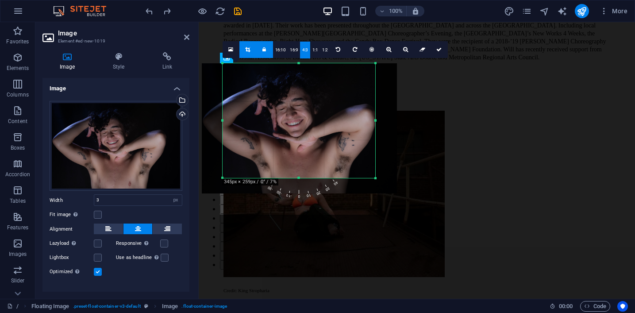
drag, startPoint x: 285, startPoint y: 107, endPoint x: 307, endPoint y: 106, distance: 21.7
click at [307, 106] on div at bounding box center [299, 128] width 195 height 130
click at [170, 198] on select "Default auto px rem % em vh vw" at bounding box center [176, 200] width 12 height 11
click at [149, 199] on input "3" at bounding box center [138, 200] width 88 height 11
click at [181, 210] on div "Drag files here, click to choose files or select files from Files or our free s…" at bounding box center [116, 189] width 147 height 191
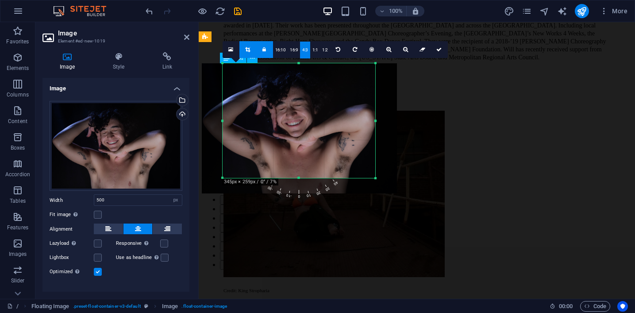
type input "345"
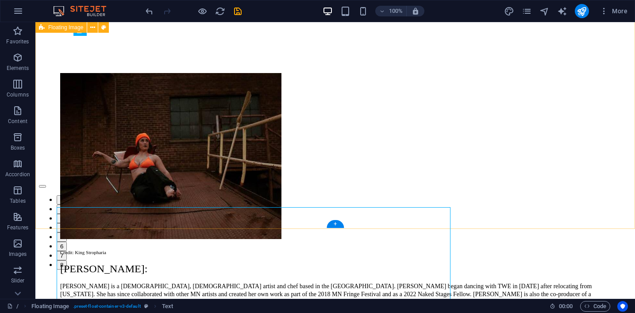
scroll to position [2767, 0]
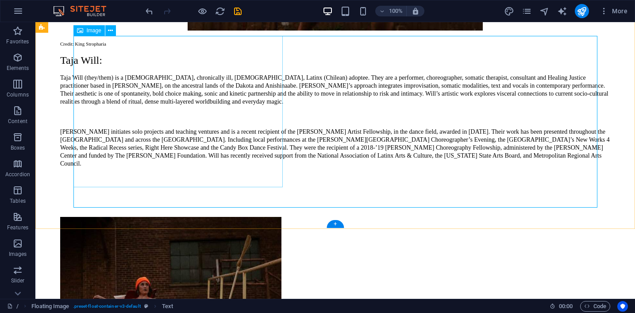
select select "px"
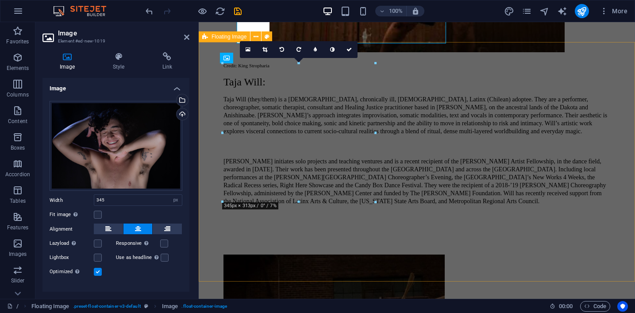
scroll to position [2911, 0]
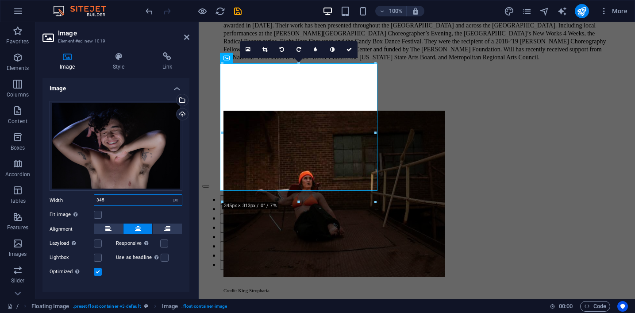
click at [120, 200] on input "345" at bounding box center [138, 200] width 88 height 11
type input "3"
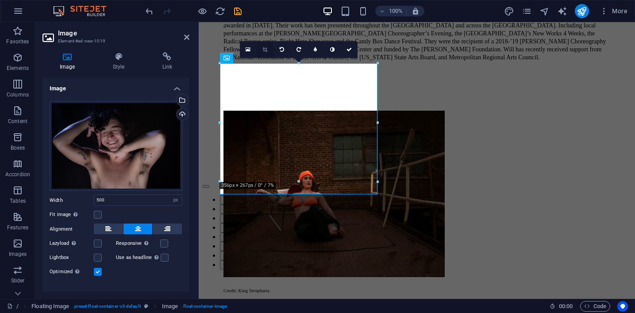
click at [266, 50] on icon at bounding box center [265, 49] width 5 height 5
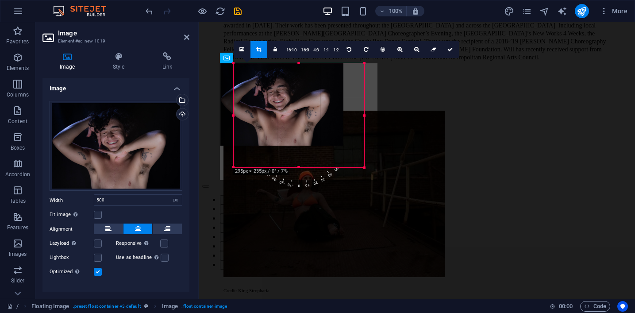
drag, startPoint x: 376, startPoint y: 181, endPoint x: 150, endPoint y: 144, distance: 229.1
click at [349, 166] on div "180 170 160 150 140 130 120 110 100 90 80 70 60 50 40 30 20 10 0 -10 -20 -30 -4…" at bounding box center [299, 115] width 131 height 104
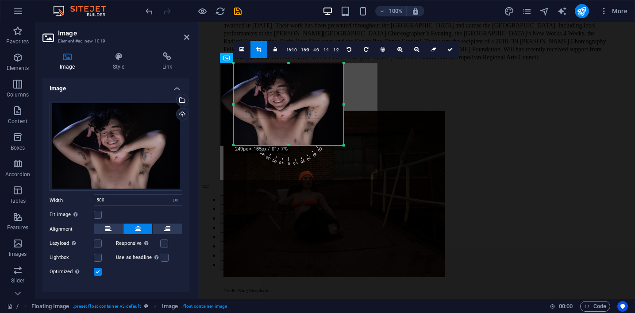
click at [102, 215] on div "Fit image Automatically fit image to a fixed width and height" at bounding box center [116, 214] width 133 height 11
click at [100, 215] on label at bounding box center [98, 215] width 8 height 8
click at [0, 0] on input "Fit image Automatically fit image to a fixed width and height" at bounding box center [0, 0] width 0 height 0
type input "248"
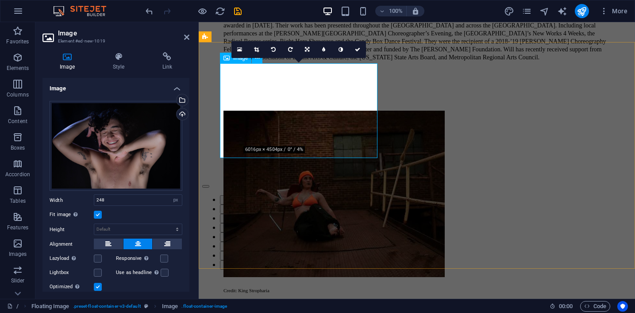
click at [308, 50] on icon at bounding box center [307, 49] width 4 height 5
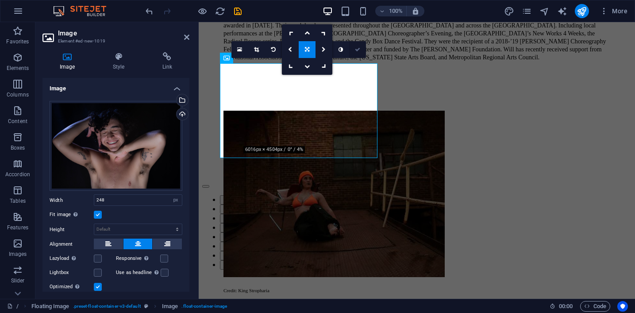
click at [360, 47] on icon at bounding box center [357, 49] width 5 height 5
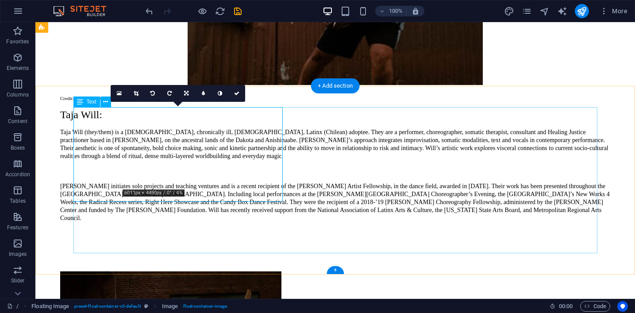
scroll to position [2695, 0]
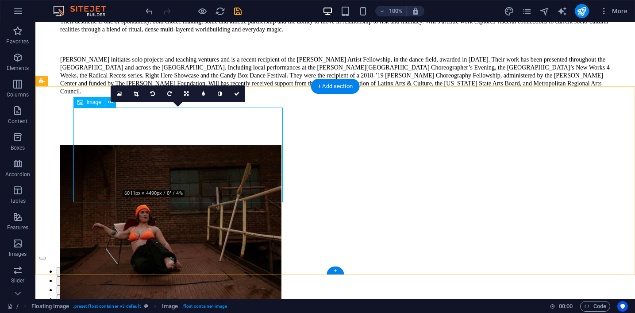
select select "px"
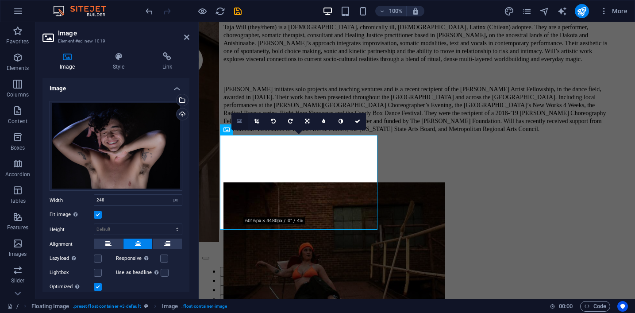
click at [240, 118] on icon at bounding box center [239, 121] width 5 height 6
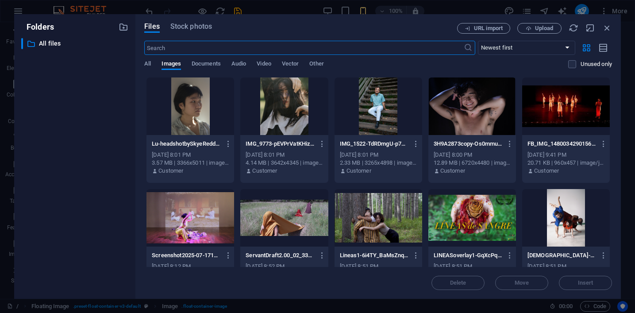
scroll to position [5042, 0]
click at [493, 110] on div at bounding box center [473, 106] width 88 height 58
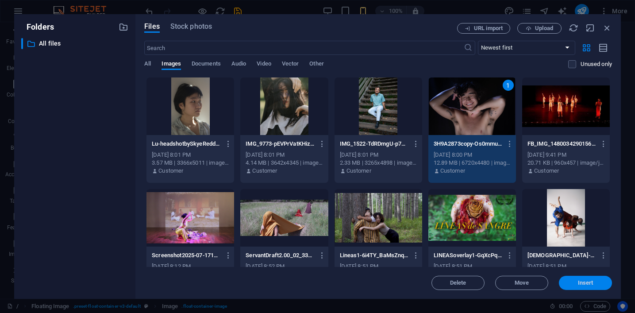
click at [589, 287] on button "Insert" at bounding box center [585, 283] width 53 height 14
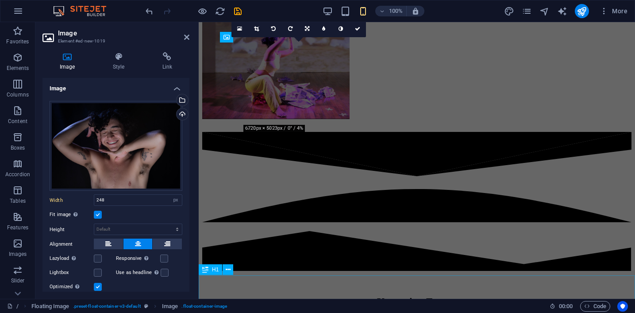
scroll to position [2931, 0]
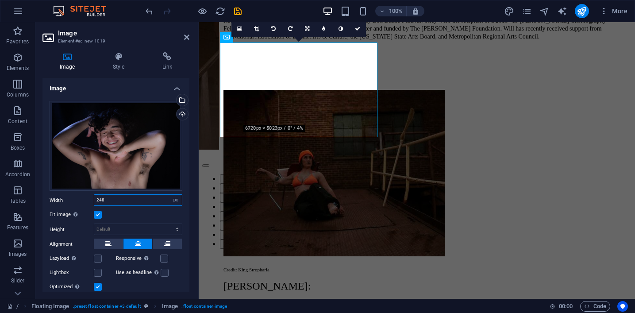
click at [135, 204] on input "248" at bounding box center [138, 200] width 88 height 11
type input "2"
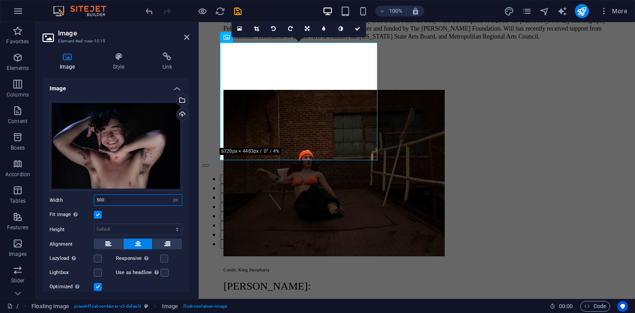
type input "500"
click at [97, 211] on label at bounding box center [98, 215] width 8 height 8
click at [0, 0] on input "Fit image Automatically fit image to a fixed width and height" at bounding box center [0, 0] width 0 height 0
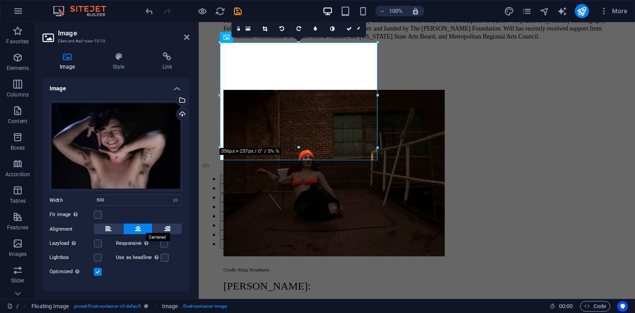
click at [135, 229] on icon at bounding box center [138, 229] width 6 height 11
click at [348, 29] on icon at bounding box center [349, 28] width 5 height 5
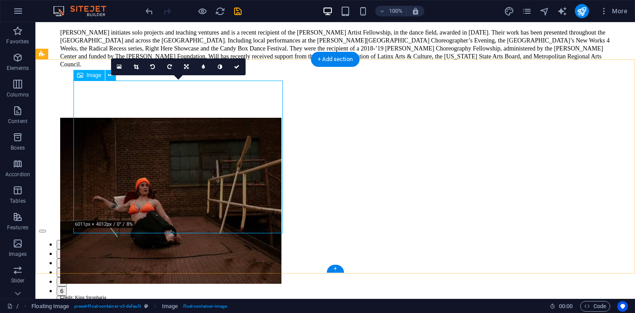
select select "px"
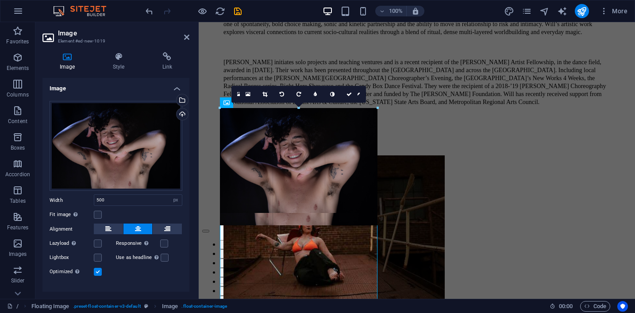
drag, startPoint x: 378, startPoint y: 213, endPoint x: 397, endPoint y: 223, distance: 21.6
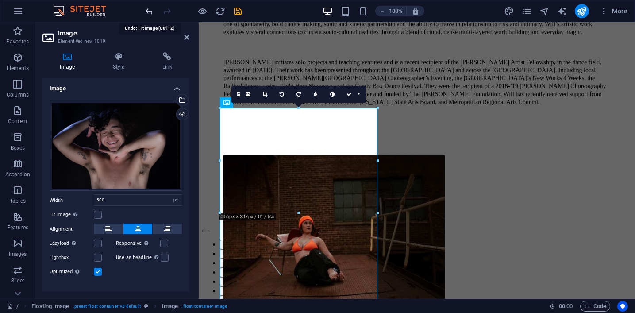
click at [151, 14] on icon "undo" at bounding box center [149, 11] width 10 height 10
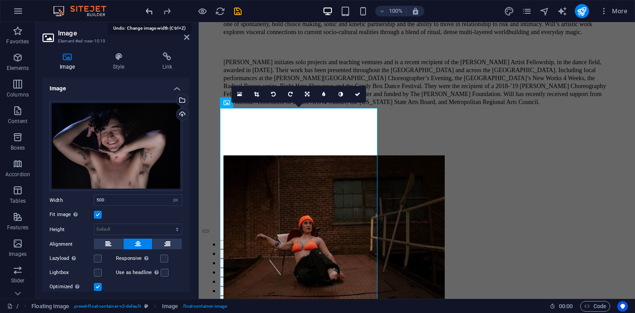
click at [151, 14] on icon "undo" at bounding box center [149, 11] width 10 height 10
type input "248"
click at [357, 93] on icon at bounding box center [357, 94] width 5 height 5
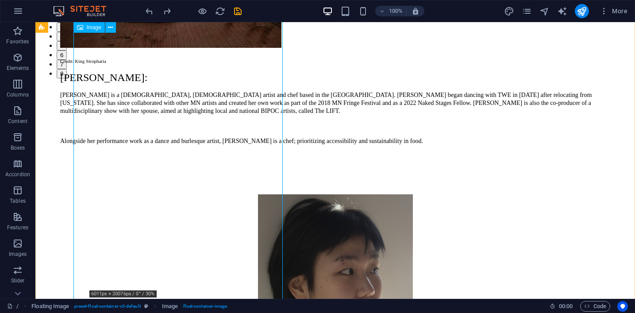
select select "px"
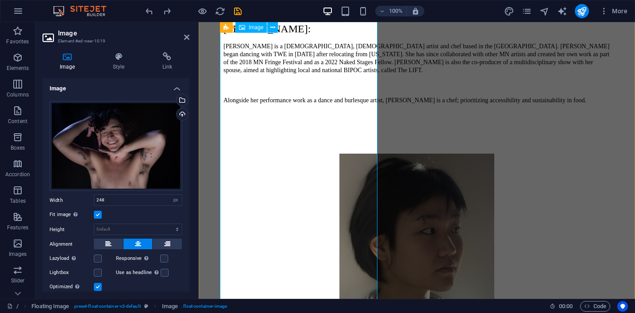
scroll to position [3140, 0]
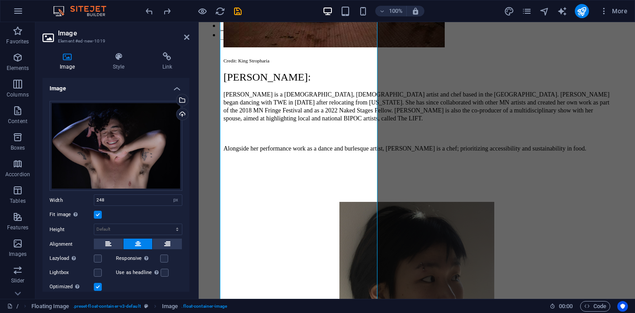
click at [95, 216] on label at bounding box center [98, 215] width 8 height 8
click at [0, 0] on input "Fit image Automatically fit image to a fixed width and height" at bounding box center [0, 0] width 0 height 0
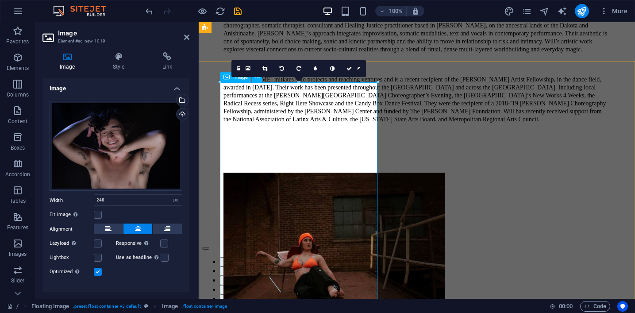
scroll to position [2814, 0]
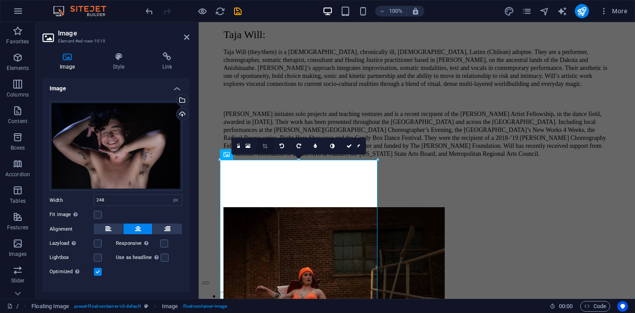
click at [264, 147] on icon at bounding box center [265, 145] width 5 height 5
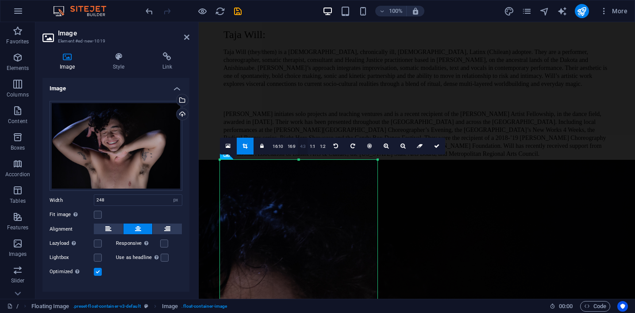
click at [306, 143] on link "4:3" at bounding box center [303, 146] width 10 height 17
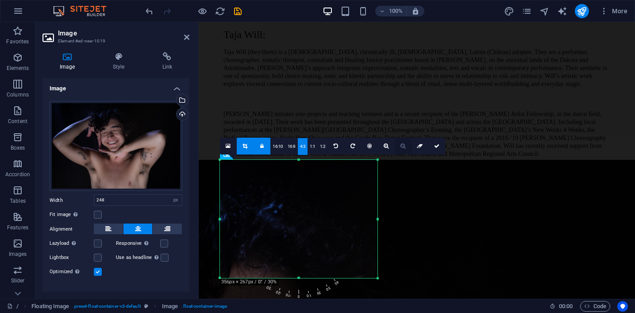
click at [397, 146] on link at bounding box center [403, 146] width 17 height 17
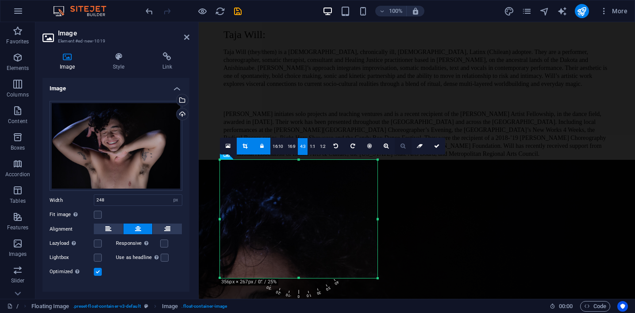
click at [397, 146] on link at bounding box center [403, 146] width 17 height 17
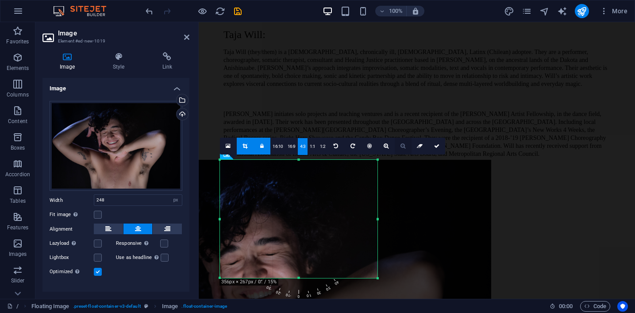
click at [397, 146] on link at bounding box center [403, 146] width 17 height 17
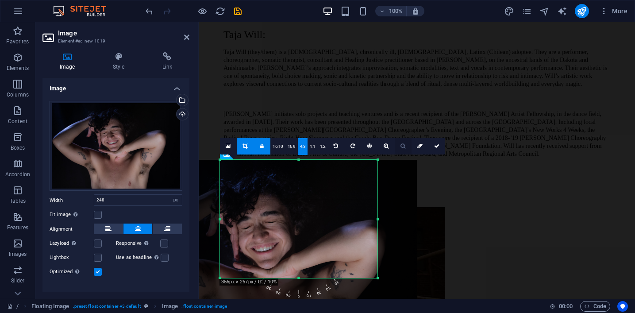
click at [397, 146] on link at bounding box center [403, 146] width 17 height 17
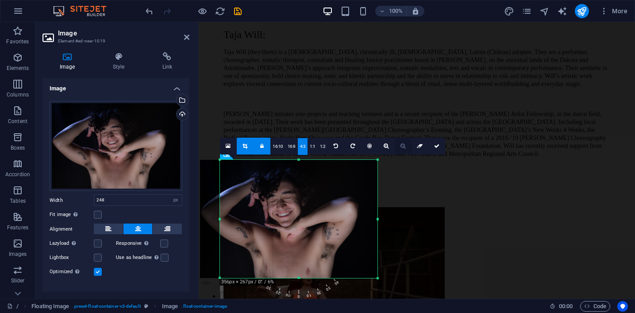
click at [397, 146] on link at bounding box center [403, 146] width 17 height 17
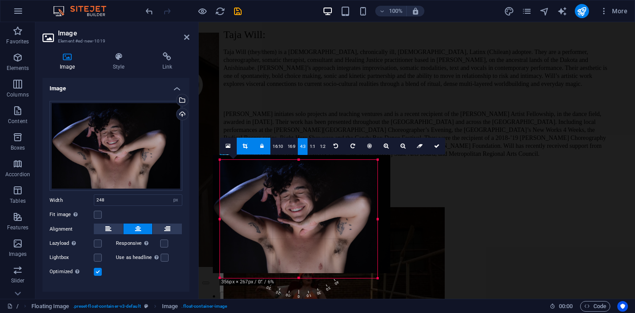
drag, startPoint x: 322, startPoint y: 221, endPoint x: 335, endPoint y: 217, distance: 14.0
click at [335, 217] on div at bounding box center [302, 214] width 178 height 118
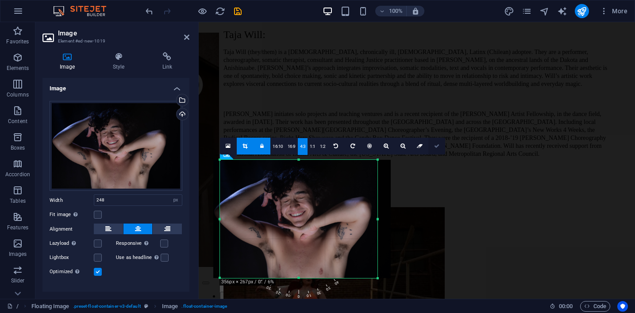
click at [437, 146] on icon at bounding box center [436, 145] width 5 height 5
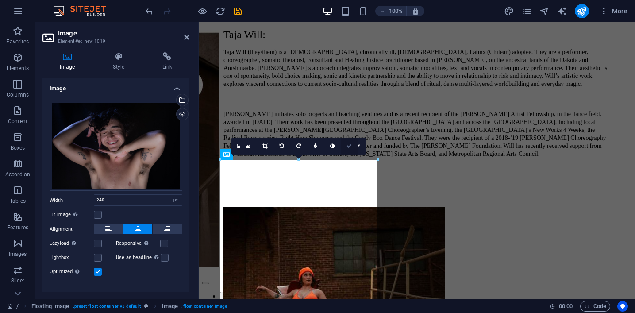
click at [352, 144] on icon at bounding box center [349, 145] width 5 height 5
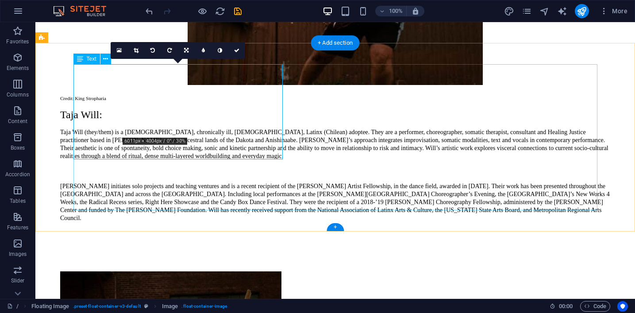
scroll to position [2676, 0]
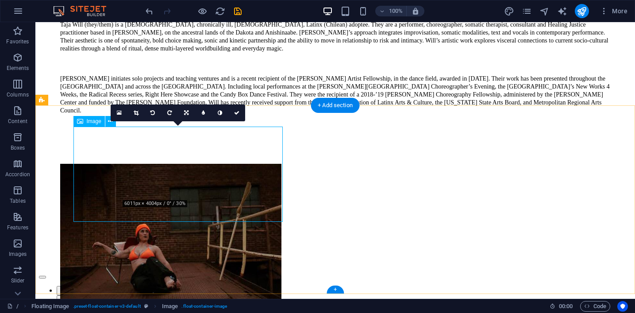
select select "px"
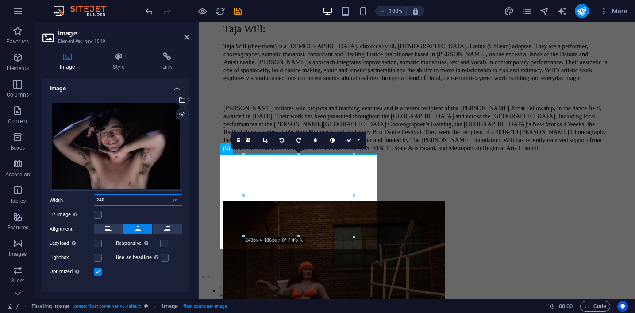
click at [126, 198] on input "248" at bounding box center [138, 200] width 88 height 11
type input "2"
type input "500"
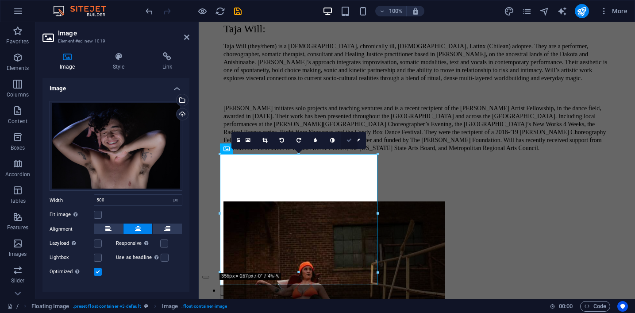
click at [350, 138] on icon at bounding box center [349, 140] width 5 height 5
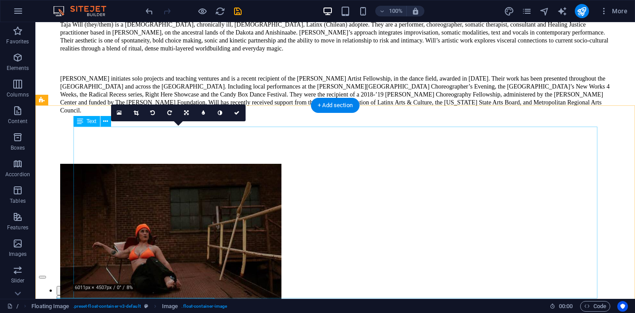
scroll to position [2676, 0]
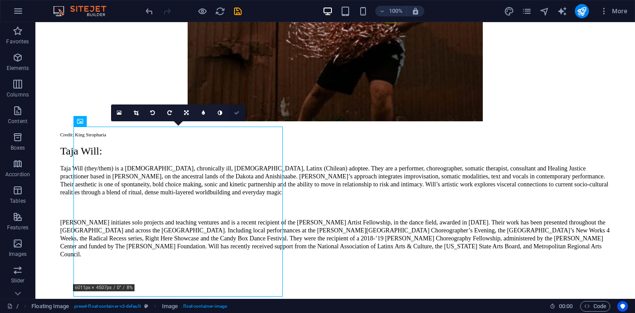
click at [235, 109] on link at bounding box center [237, 112] width 17 height 17
click at [236, 113] on icon at bounding box center [236, 112] width 5 height 5
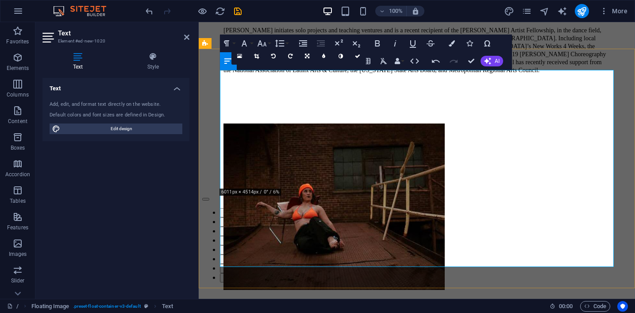
scroll to position [2912, 0]
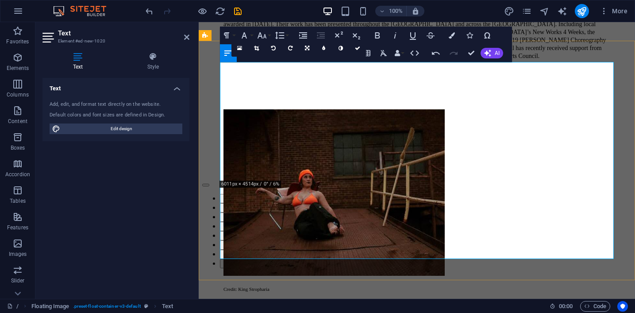
drag, startPoint x: 476, startPoint y: 252, endPoint x: 411, endPoint y: 87, distance: 176.8
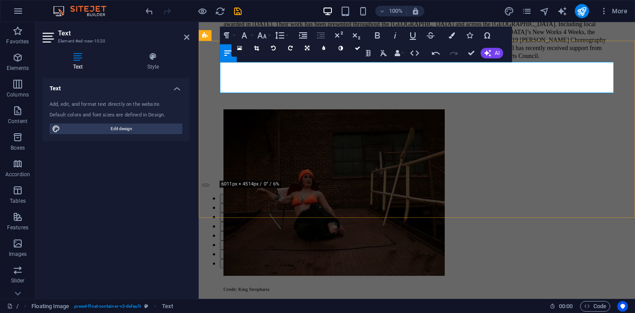
click at [387, 51] on icon "button" at bounding box center [384, 53] width 11 height 11
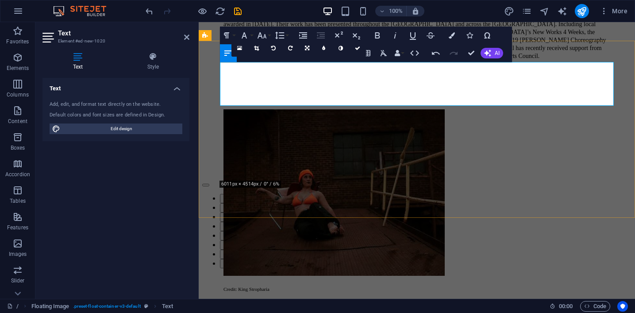
drag, startPoint x: 567, startPoint y: 102, endPoint x: 391, endPoint y: 84, distance: 176.7
click at [266, 37] on icon "button" at bounding box center [262, 35] width 9 height 6
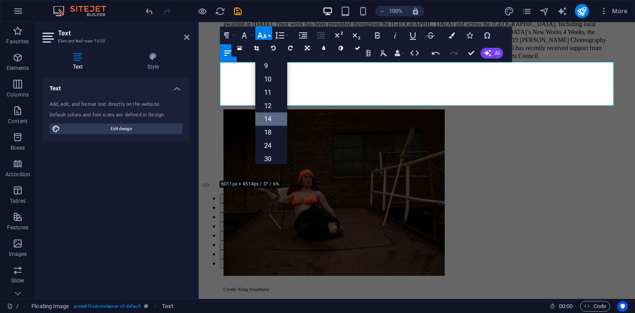
click at [274, 118] on link "14" at bounding box center [271, 118] width 32 height 13
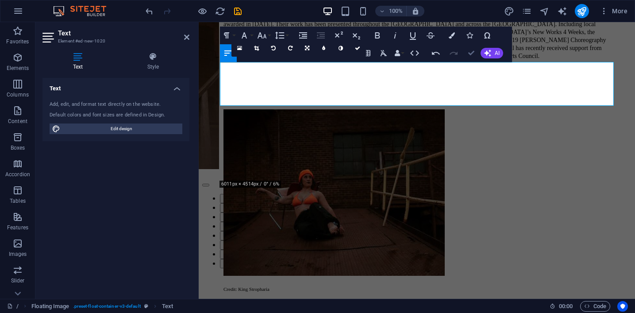
scroll to position [2741, 0]
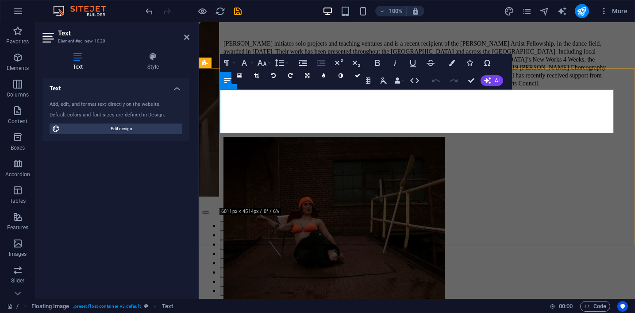
click at [494, 108] on button "Unlink" at bounding box center [488, 106] width 17 height 18
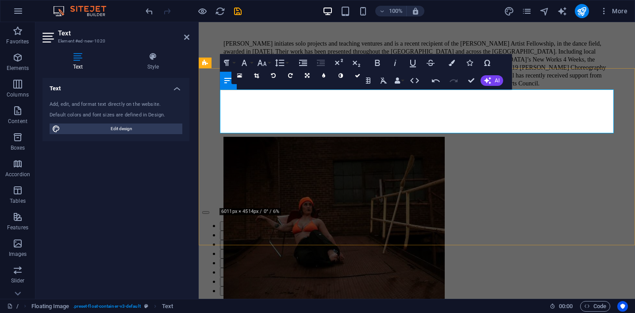
drag, startPoint x: 521, startPoint y: 126, endPoint x: 450, endPoint y: 129, distance: 70.4
click at [357, 75] on icon at bounding box center [357, 75] width 5 height 5
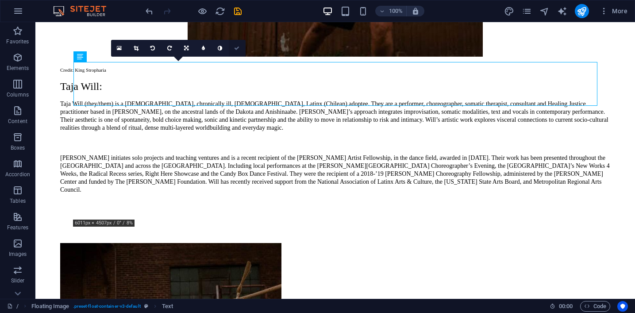
click at [236, 51] on link at bounding box center [237, 48] width 17 height 17
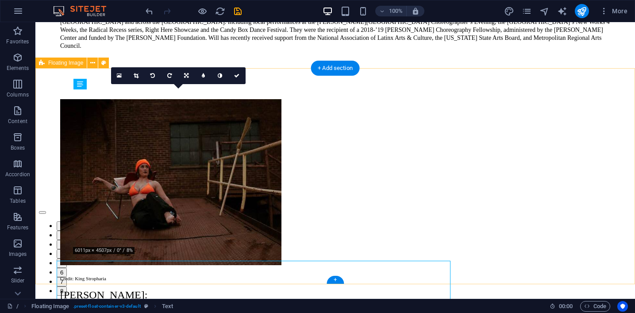
scroll to position [2713, 0]
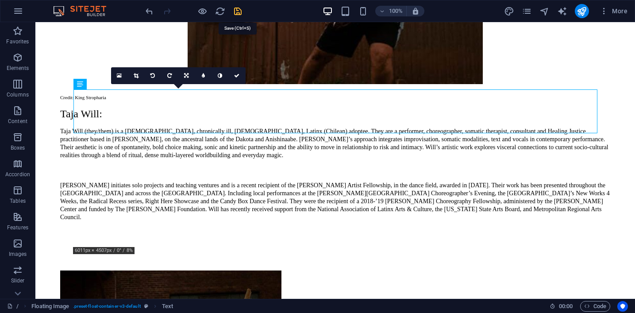
click at [237, 14] on icon "save" at bounding box center [238, 11] width 10 height 10
checkbox input "false"
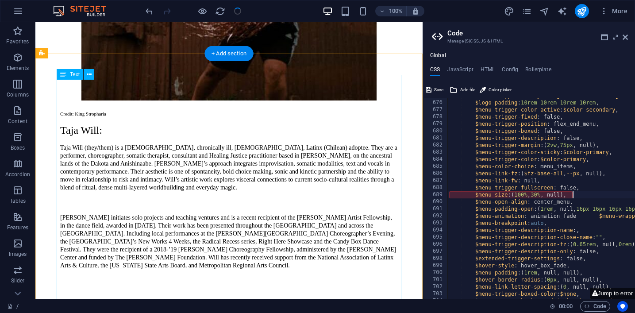
scroll to position [2718, 0]
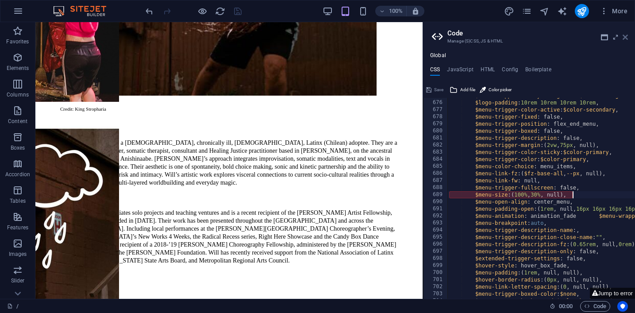
click at [628, 39] on icon at bounding box center [625, 37] width 5 height 7
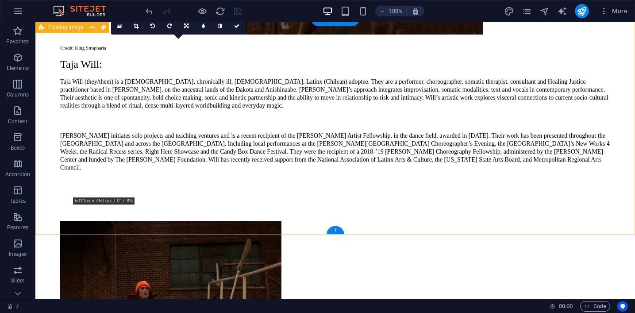
scroll to position [2725, 0]
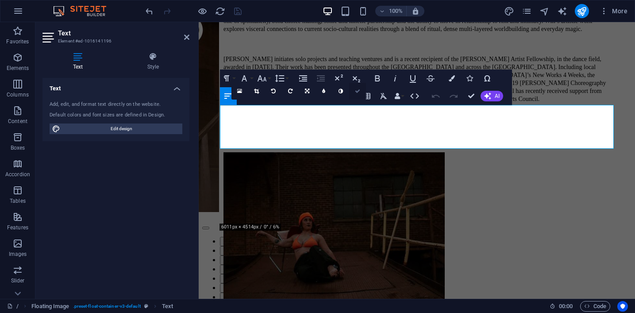
click at [355, 96] on link at bounding box center [357, 91] width 17 height 17
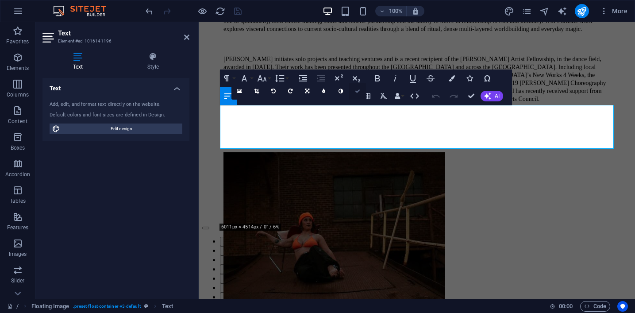
scroll to position [2725, 0]
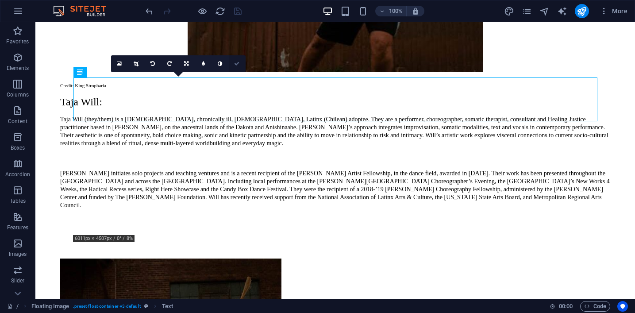
click at [238, 64] on icon at bounding box center [236, 63] width 5 height 5
click at [182, 67] on link at bounding box center [186, 63] width 17 height 17
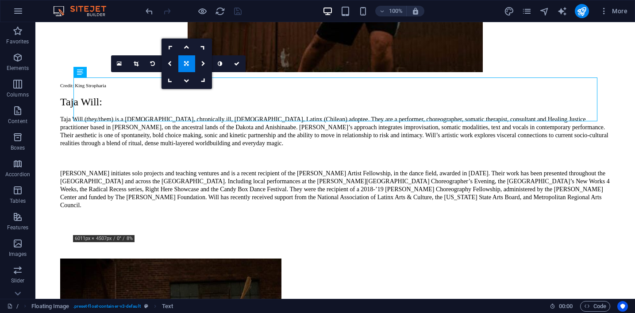
click at [182, 67] on link at bounding box center [186, 63] width 17 height 17
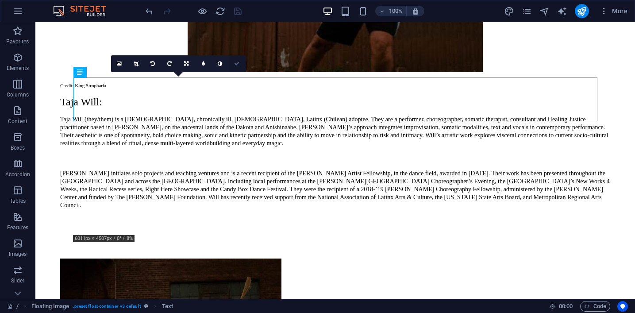
click at [238, 63] on icon at bounding box center [236, 63] width 5 height 5
select select "px"
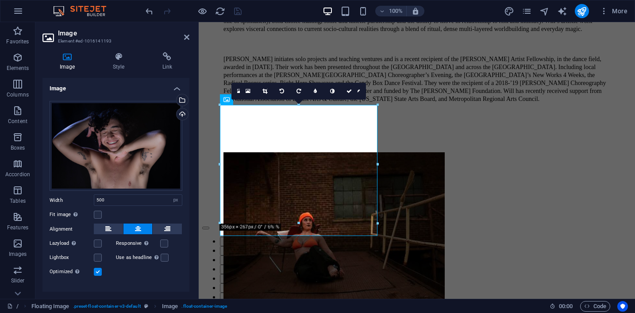
scroll to position [12, 0]
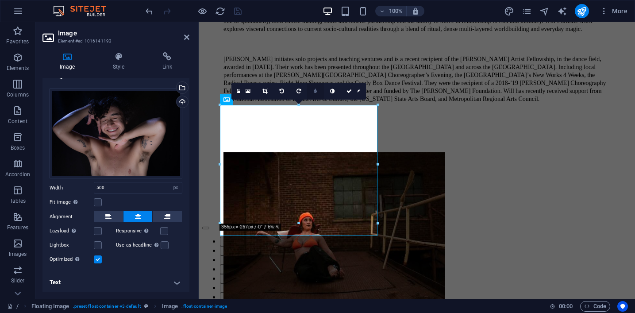
click at [319, 86] on link at bounding box center [315, 91] width 17 height 17
type input "356"
click at [341, 89] on icon at bounding box center [339, 91] width 4 height 5
click at [360, 91] on link at bounding box center [356, 91] width 17 height 17
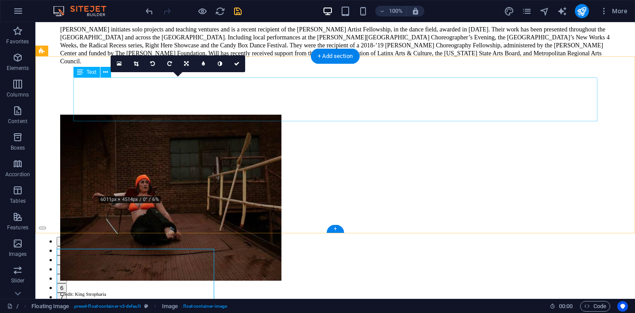
scroll to position [2725, 0]
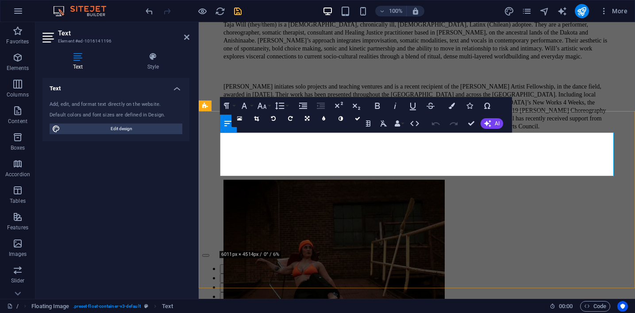
drag, startPoint x: 517, startPoint y: 171, endPoint x: 450, endPoint y: 172, distance: 66.9
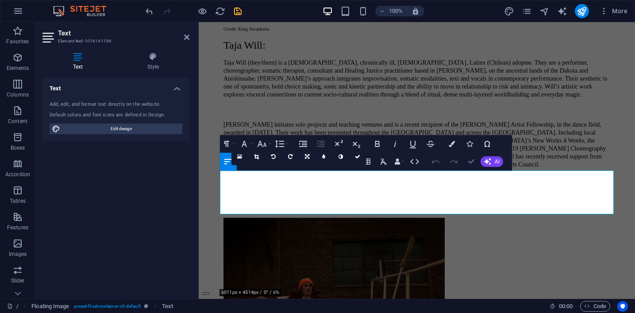
scroll to position [2632, 0]
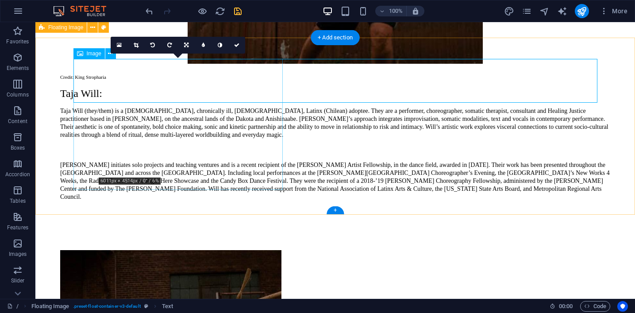
scroll to position [2697, 0]
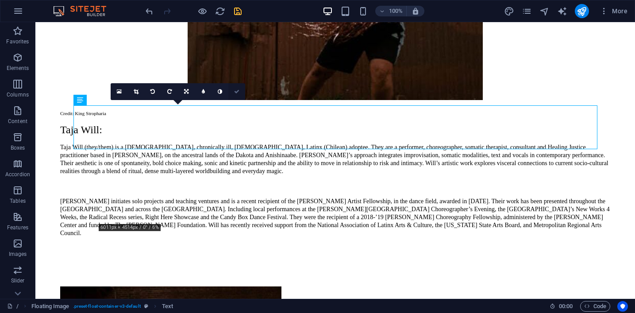
click at [237, 93] on icon at bounding box center [236, 91] width 5 height 5
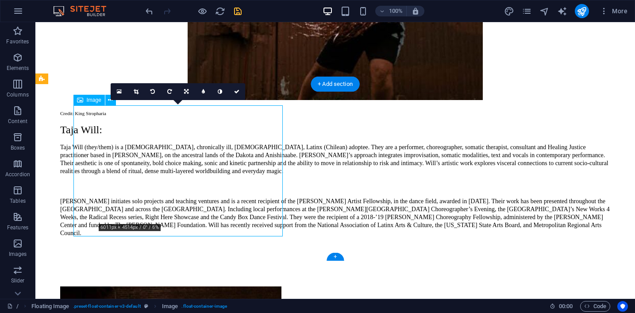
select select "px"
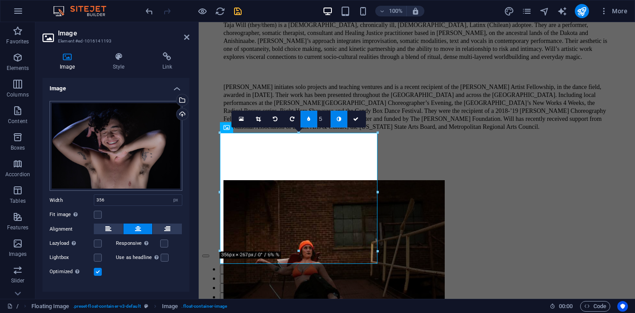
scroll to position [9, 0]
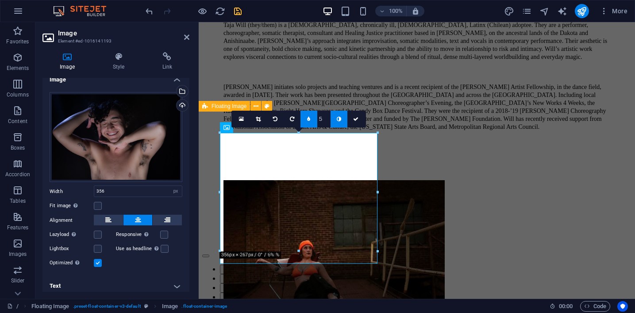
click at [310, 119] on icon at bounding box center [308, 118] width 3 height 5
click at [343, 124] on link at bounding box center [349, 119] width 17 height 17
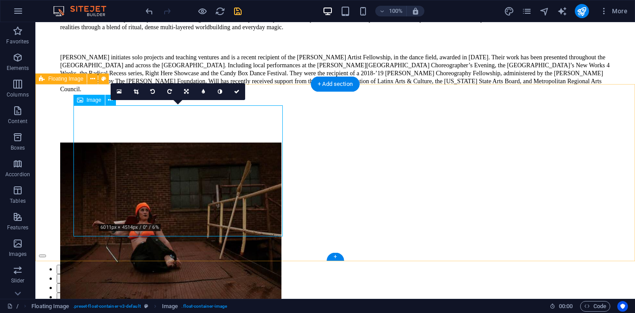
select select "px"
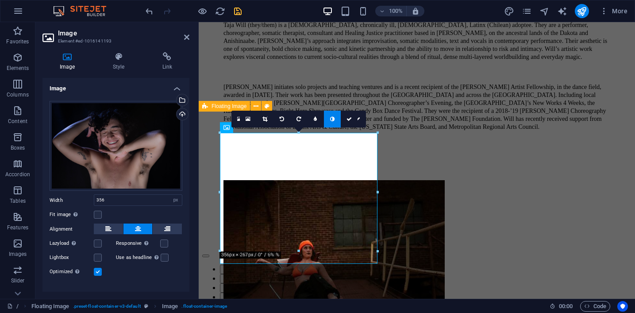
click at [331, 123] on link at bounding box center [332, 119] width 17 height 17
click at [314, 120] on icon at bounding box center [315, 118] width 3 height 5
click at [314, 120] on link at bounding box center [309, 119] width 17 height 17
click at [351, 120] on icon at bounding box center [349, 118] width 5 height 5
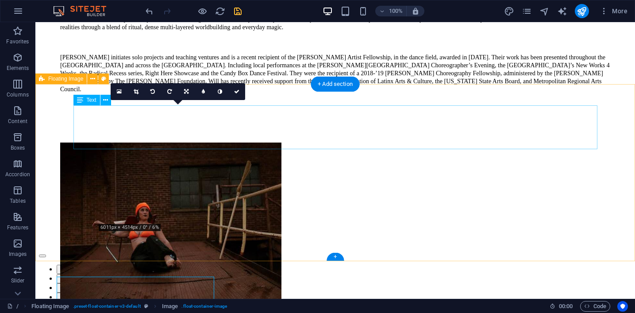
scroll to position [2697, 0]
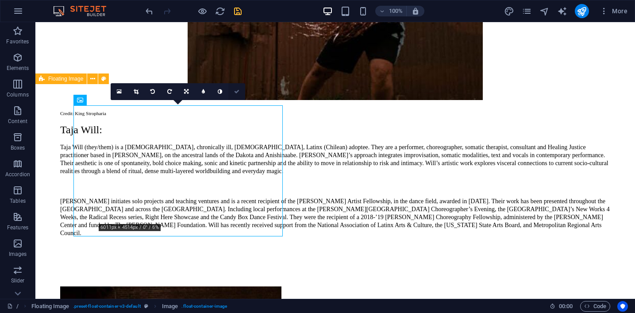
click at [237, 90] on icon at bounding box center [236, 91] width 5 height 5
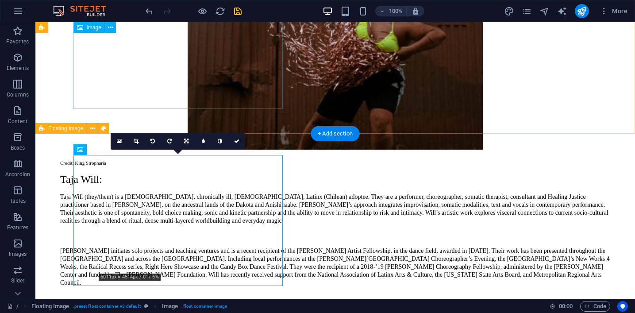
scroll to position [2634, 0]
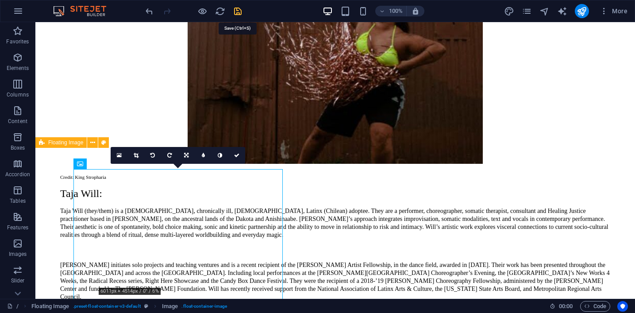
click at [234, 12] on icon "save" at bounding box center [238, 11] width 10 height 10
checkbox input "false"
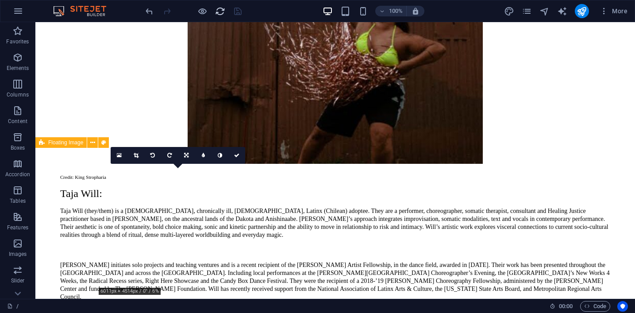
scroll to position [2638, 0]
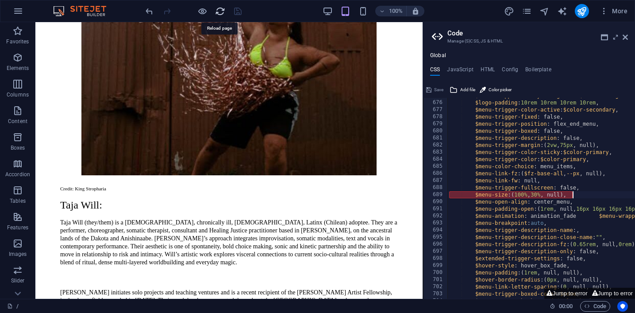
click at [220, 14] on icon "reload" at bounding box center [220, 11] width 10 height 10
click at [625, 37] on icon at bounding box center [625, 37] width 5 height 7
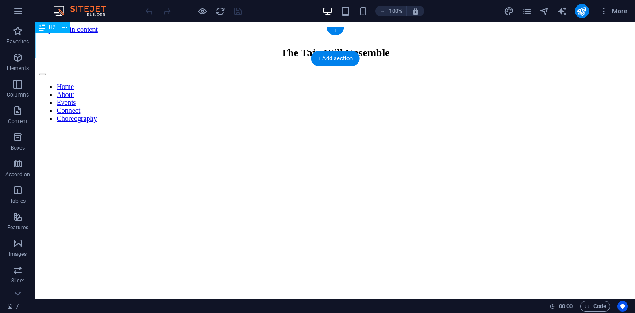
scroll to position [0, 0]
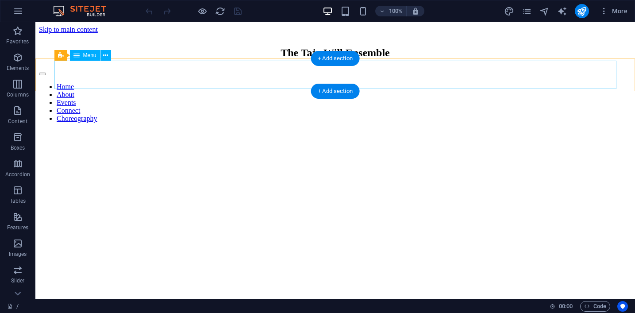
click at [260, 83] on nav "Home About Events Connect Choreography" at bounding box center [335, 103] width 593 height 40
click at [255, 83] on nav "Home About Events Connect Choreography" at bounding box center [335, 103] width 593 height 40
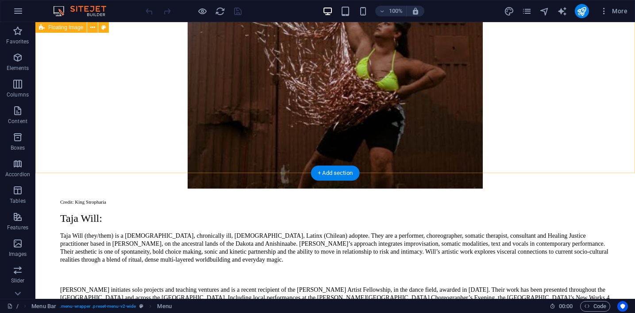
scroll to position [2698, 0]
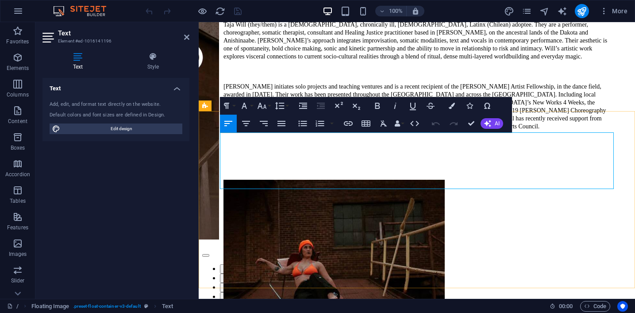
drag, startPoint x: 480, startPoint y: 186, endPoint x: 407, endPoint y: 186, distance: 73.1
click at [351, 128] on icon "button" at bounding box center [348, 123] width 11 height 11
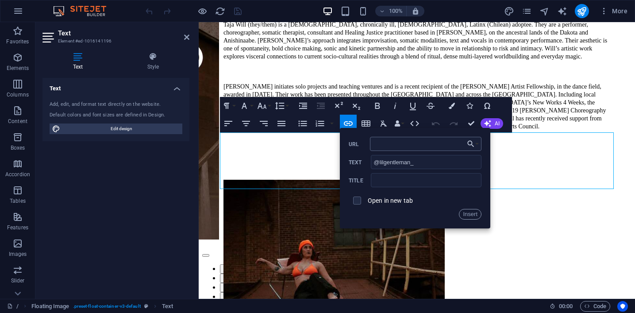
click at [377, 143] on input "URL" at bounding box center [426, 144] width 112 height 14
type input "[URL][DOMAIN_NAME]"
click at [390, 201] on label "Open in new tab" at bounding box center [390, 200] width 45 height 7
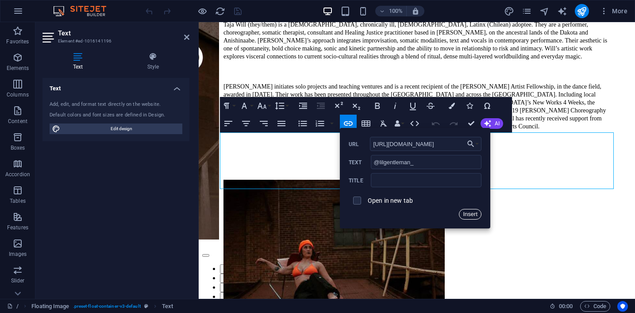
click at [474, 215] on button "Insert" at bounding box center [470, 214] width 23 height 11
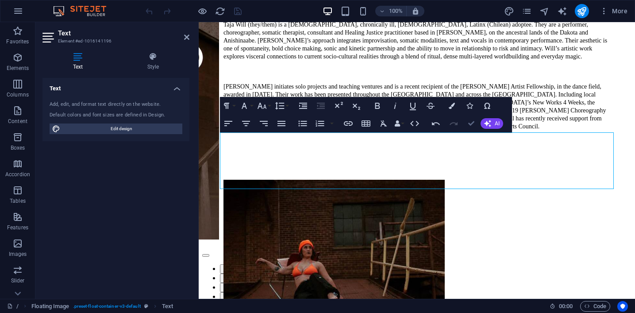
scroll to position [2698, 0]
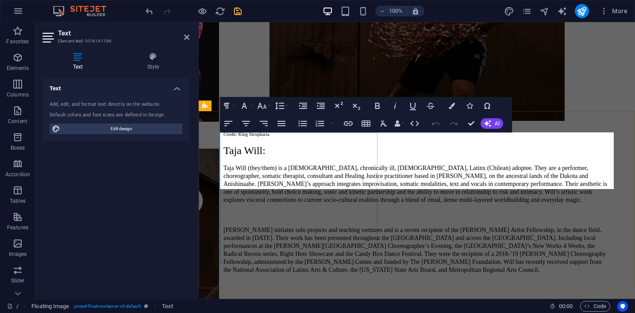
scroll to position [2842, 0]
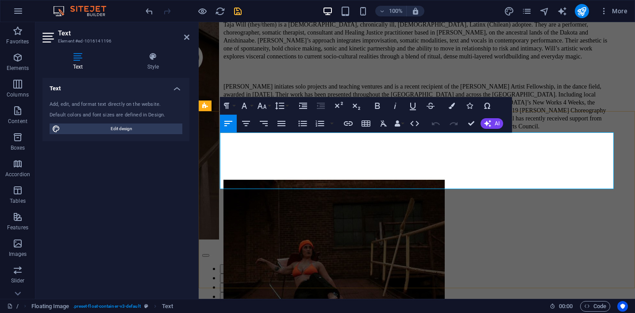
drag, startPoint x: 478, startPoint y: 182, endPoint x: 404, endPoint y: 182, distance: 74.4
click at [417, 109] on icon "button" at bounding box center [413, 106] width 11 height 11
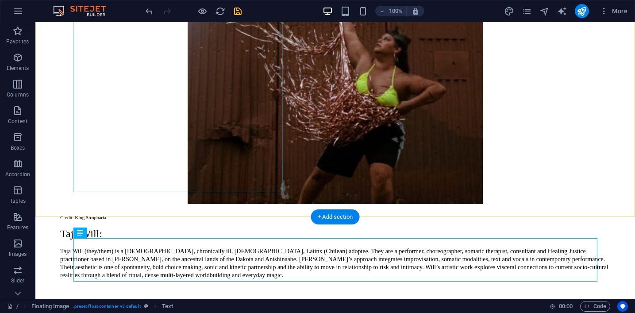
scroll to position [2612, 0]
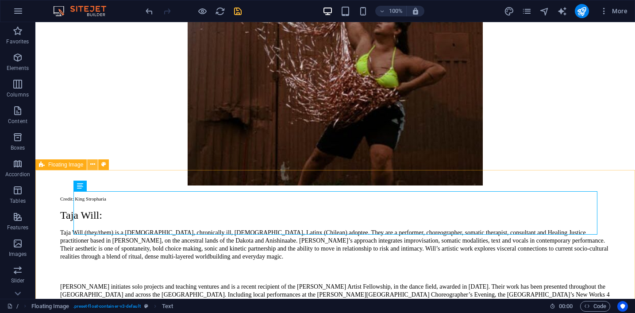
click at [93, 167] on icon at bounding box center [92, 164] width 5 height 9
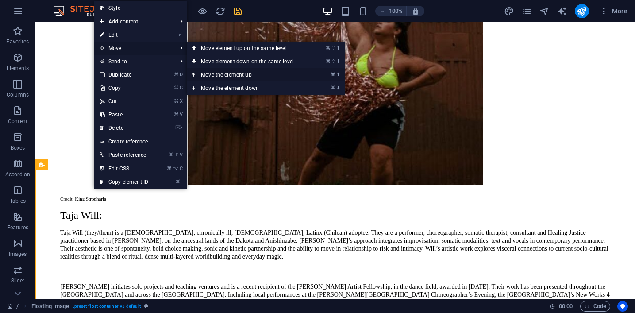
click at [207, 76] on link "⌘ ⬆ Move the element up" at bounding box center [249, 74] width 125 height 13
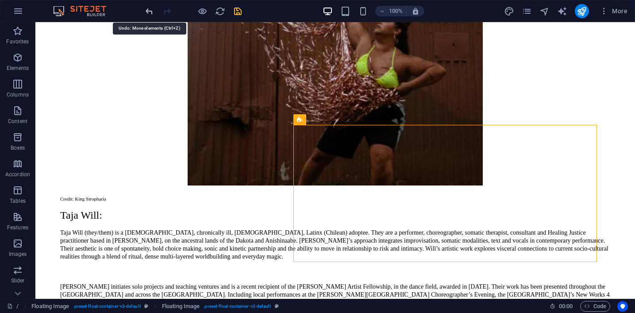
click at [147, 10] on icon "undo" at bounding box center [149, 11] width 10 height 10
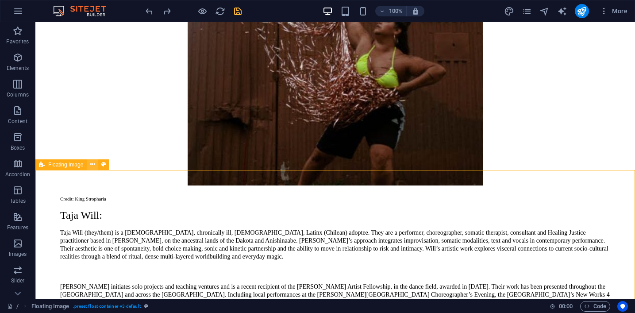
click at [90, 163] on icon at bounding box center [92, 164] width 5 height 9
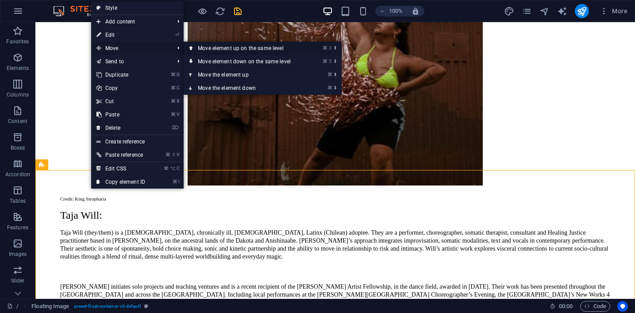
click at [193, 49] on icon at bounding box center [191, 48] width 4 height 13
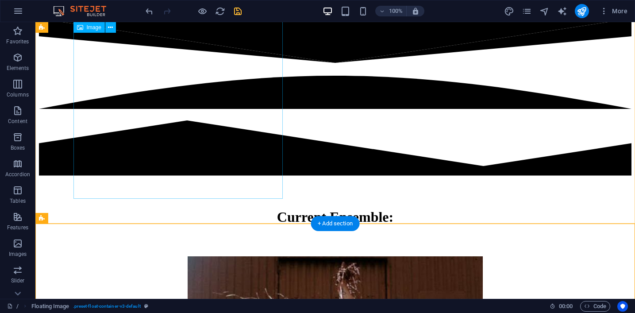
scroll to position [2320, 0]
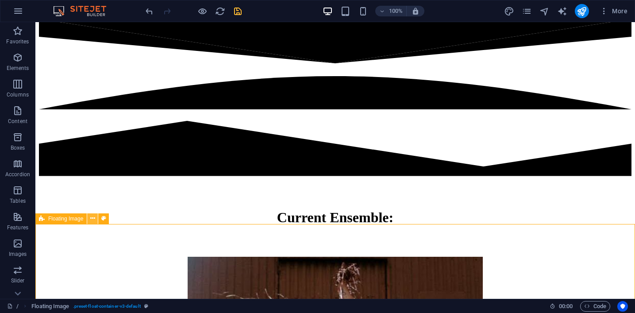
click at [91, 218] on icon at bounding box center [92, 218] width 5 height 9
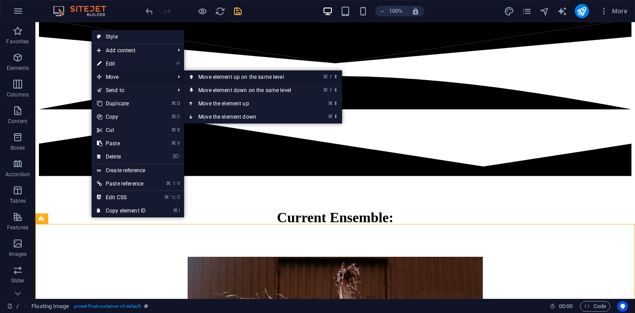
click at [196, 76] on link "⌘ ⇧ ⬆ Move element up on the same level" at bounding box center [246, 76] width 125 height 13
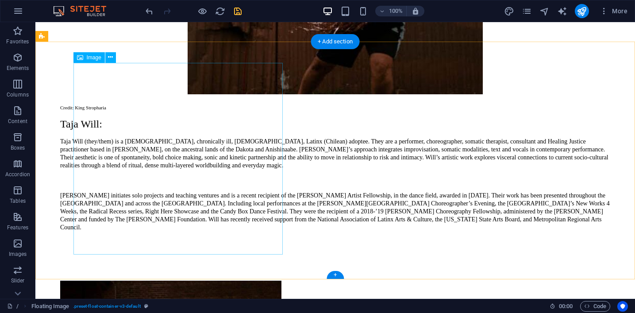
scroll to position [2706, 0]
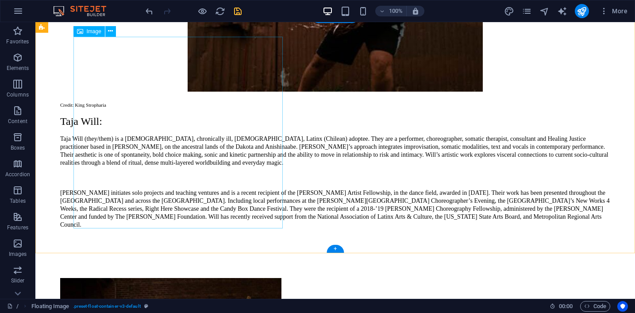
select select "px"
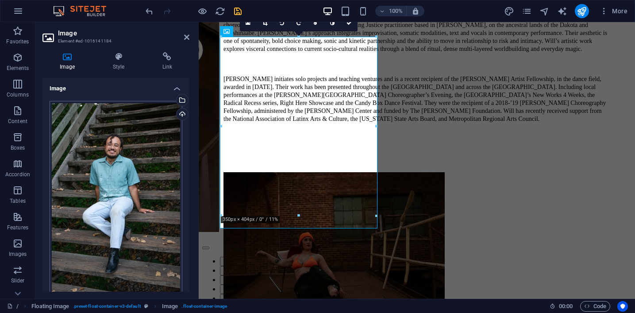
scroll to position [118, 0]
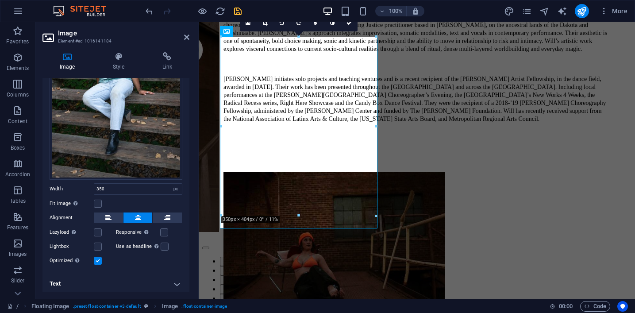
click at [112, 277] on h4 "Text" at bounding box center [116, 283] width 147 height 21
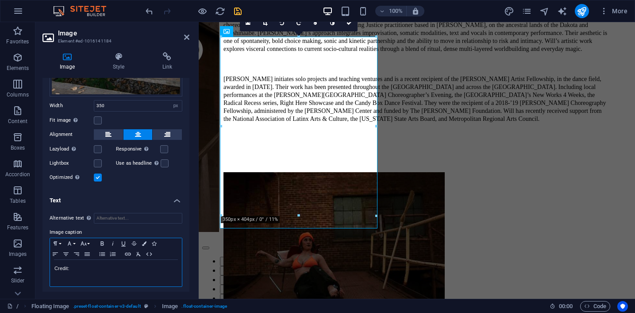
click at [112, 269] on p "Credit:" at bounding box center [115, 268] width 123 height 8
click at [187, 43] on header "Image Element #ed-1016141184" at bounding box center [116, 33] width 147 height 23
click at [186, 40] on icon at bounding box center [186, 37] width 5 height 7
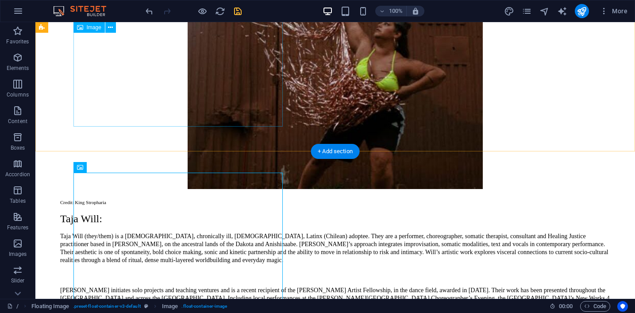
scroll to position [2570, 0]
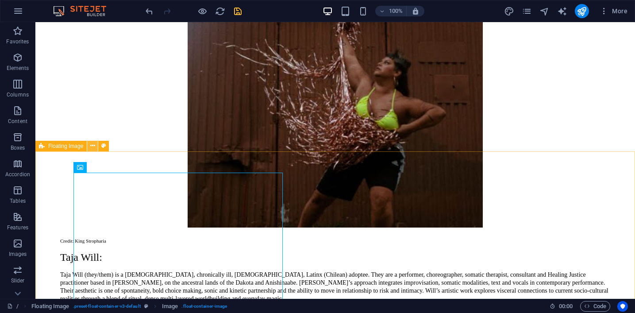
click at [89, 149] on button at bounding box center [92, 146] width 11 height 11
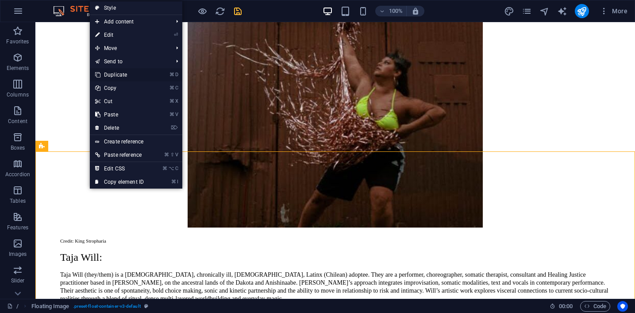
click at [123, 75] on link "⌘ D Duplicate" at bounding box center [119, 74] width 59 height 13
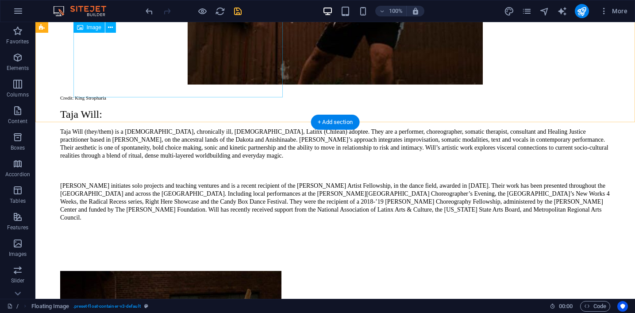
scroll to position [2917, 0]
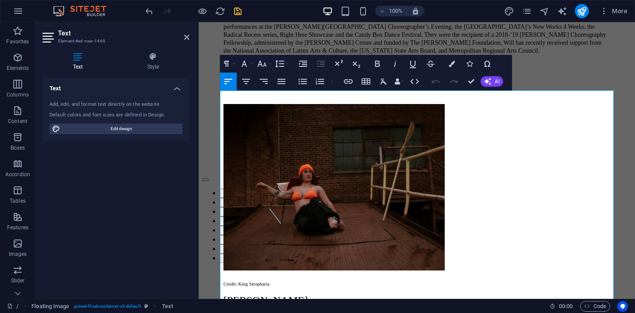
scroll to position [3061, 0]
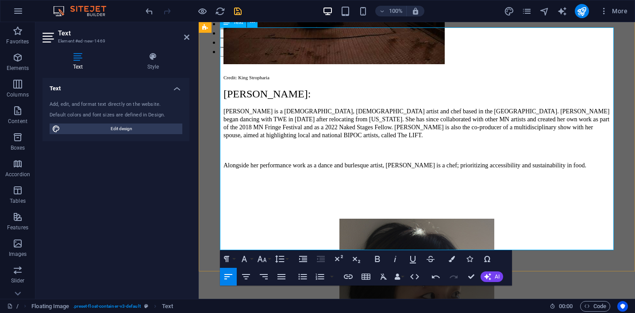
drag, startPoint x: 401, startPoint y: 238, endPoint x: 414, endPoint y: 79, distance: 159.9
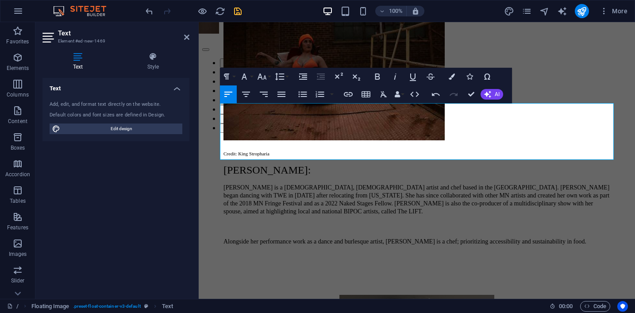
scroll to position [3048, 0]
drag, startPoint x: 407, startPoint y: 151, endPoint x: 397, endPoint y: 126, distance: 26.4
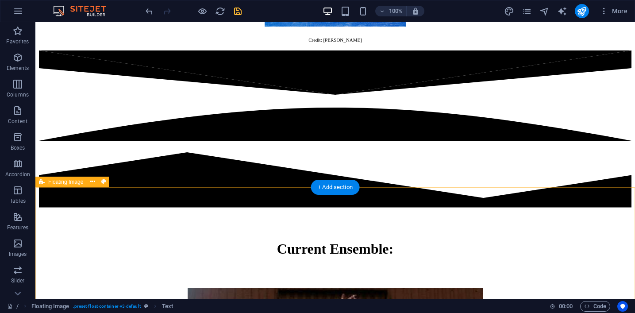
scroll to position [2274, 0]
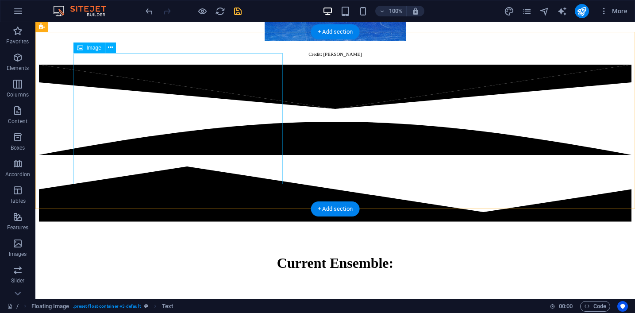
select select "px"
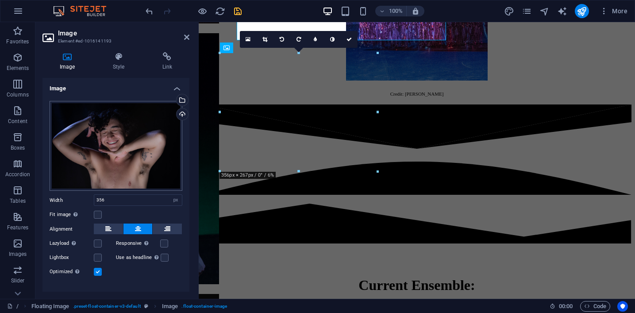
scroll to position [2418, 0]
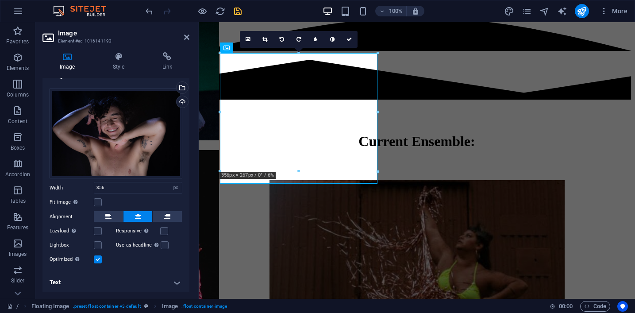
click at [120, 281] on h4 "Text" at bounding box center [116, 282] width 147 height 21
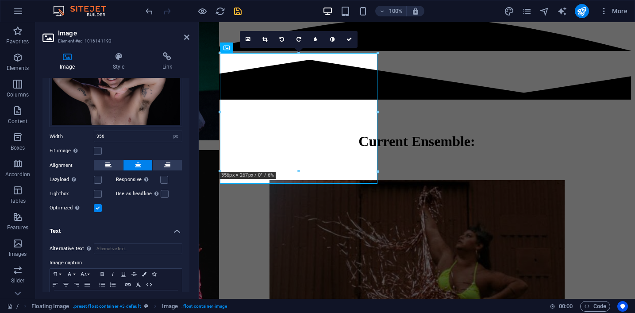
scroll to position [96, 0]
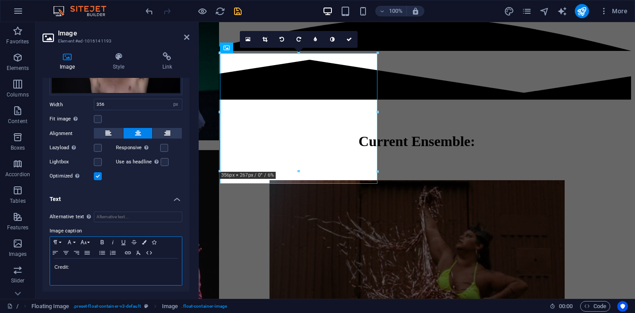
click at [114, 275] on div "Credit:" at bounding box center [116, 272] width 132 height 27
click at [186, 38] on icon at bounding box center [186, 37] width 5 height 7
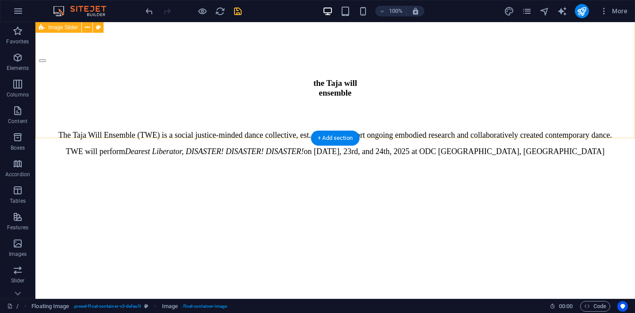
scroll to position [180, 0]
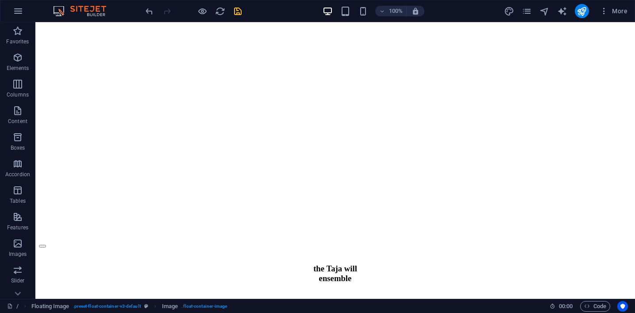
click at [235, 16] on div at bounding box center [193, 11] width 99 height 14
click at [237, 12] on icon "save" at bounding box center [238, 11] width 10 height 10
checkbox input "false"
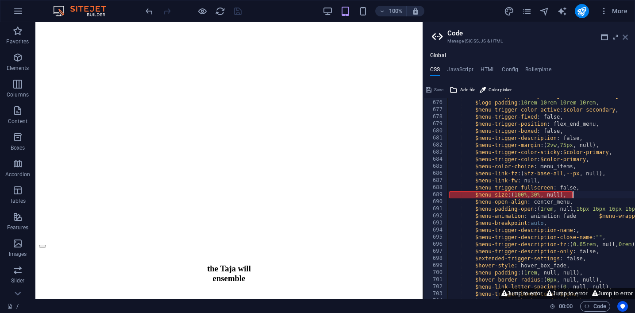
click at [626, 35] on icon at bounding box center [625, 37] width 5 height 7
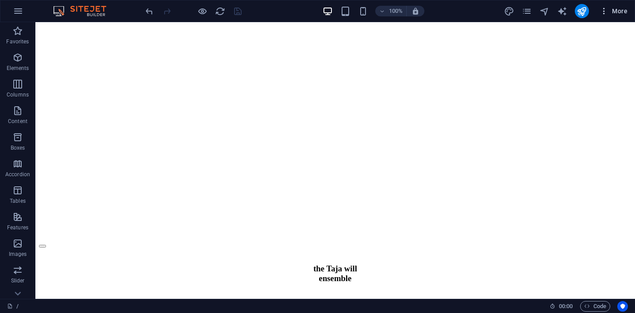
click at [616, 7] on span "More" at bounding box center [614, 11] width 28 height 9
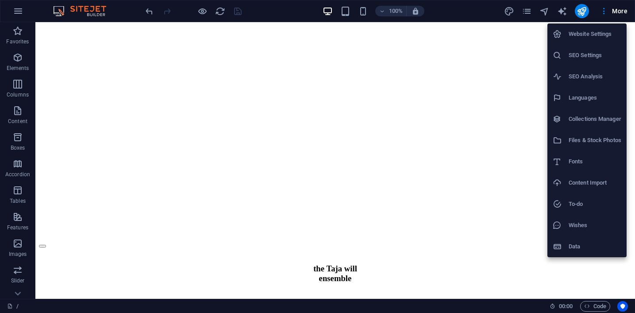
click at [603, 10] on div at bounding box center [317, 156] width 635 height 313
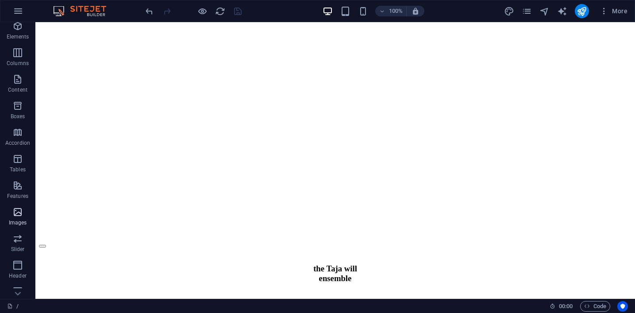
scroll to position [40, 0]
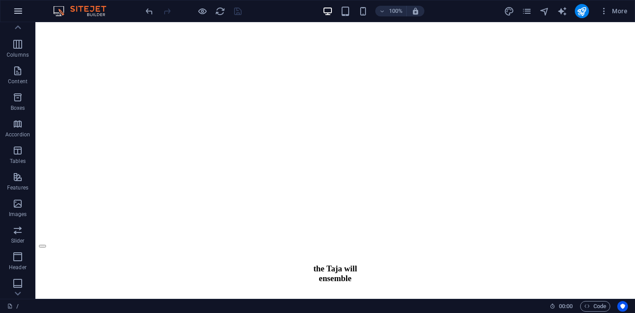
click at [22, 14] on icon "button" at bounding box center [18, 11] width 11 height 11
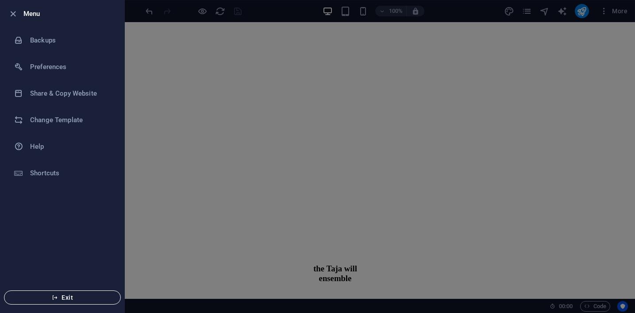
click at [77, 299] on span "Exit" at bounding box center [63, 297] width 102 height 7
